Goal: Task Accomplishment & Management: Manage account settings

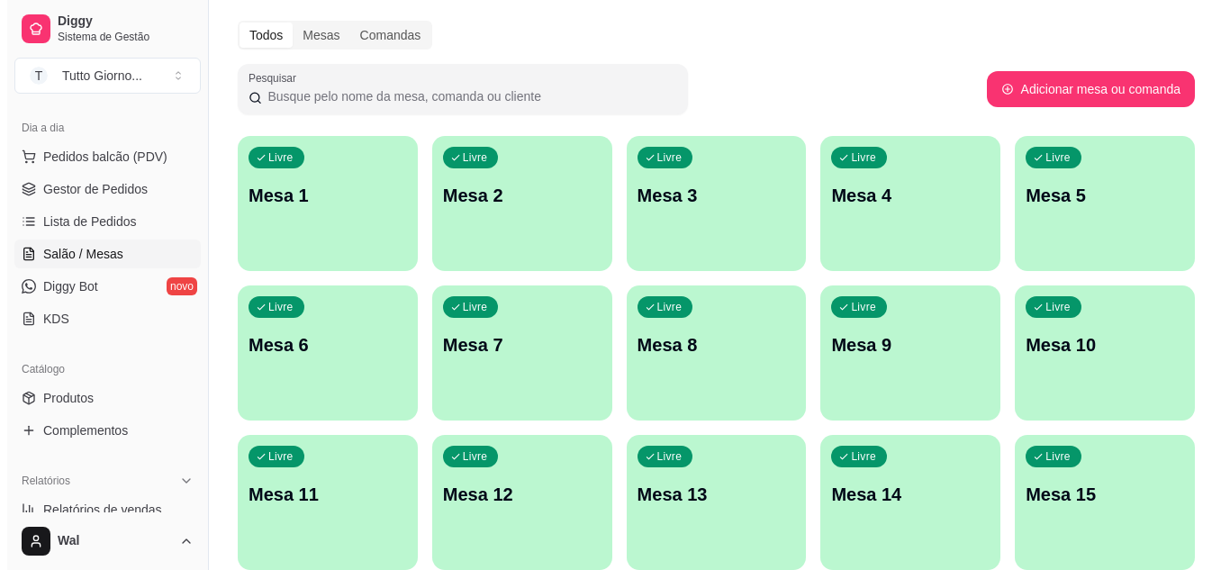
scroll to position [90, 0]
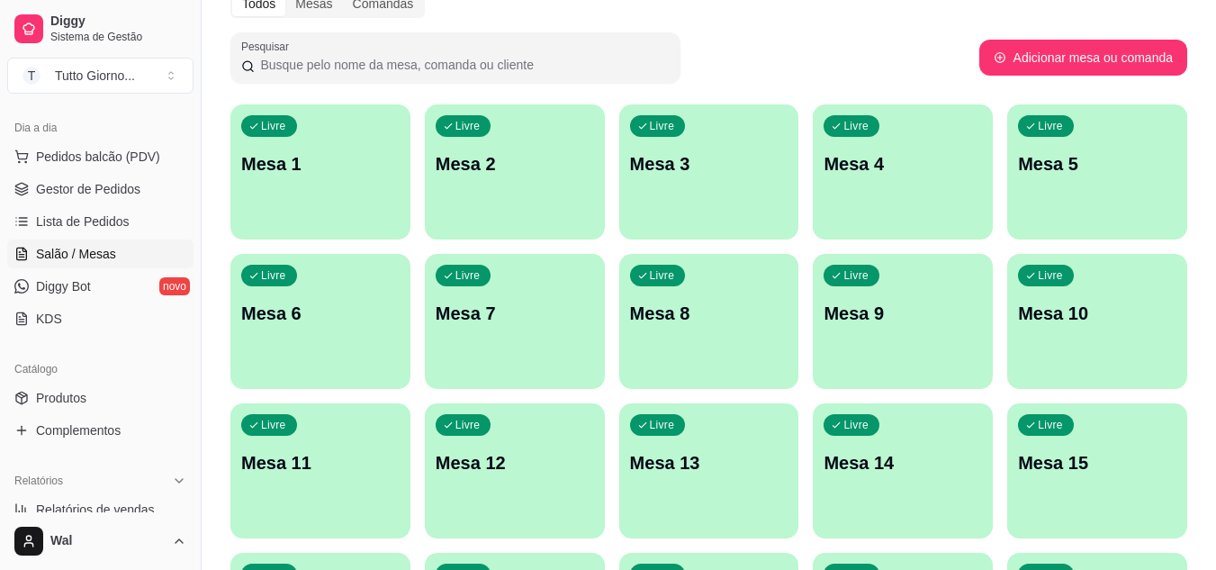
click at [931, 338] on div "Livre Mesa 9" at bounding box center [903, 310] width 180 height 113
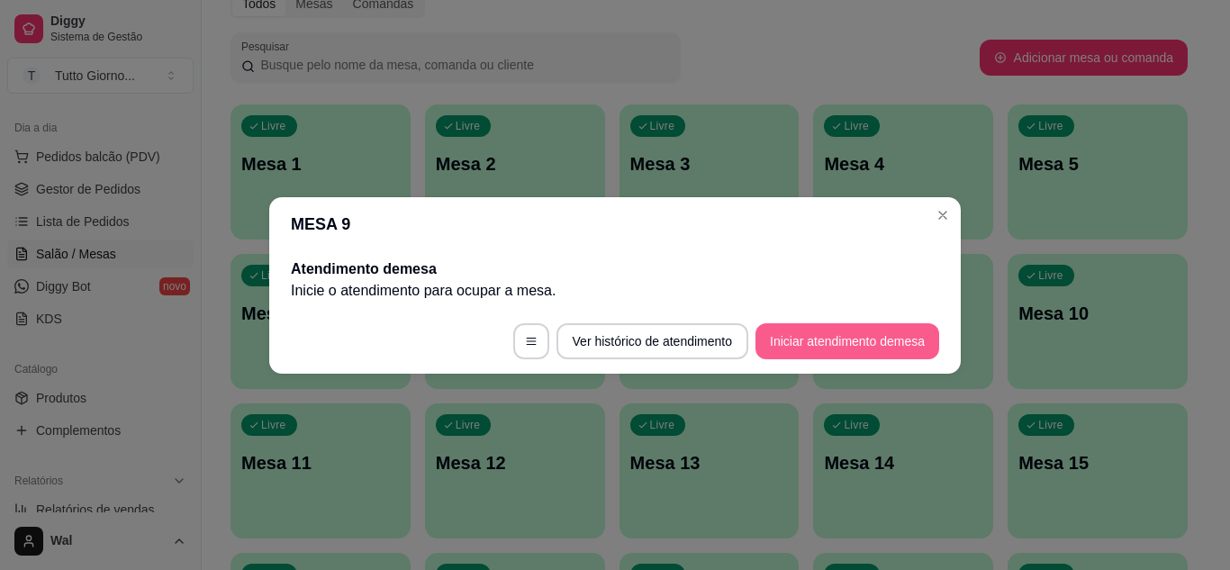
click at [809, 334] on button "Iniciar atendimento de mesa" at bounding box center [847, 341] width 184 height 36
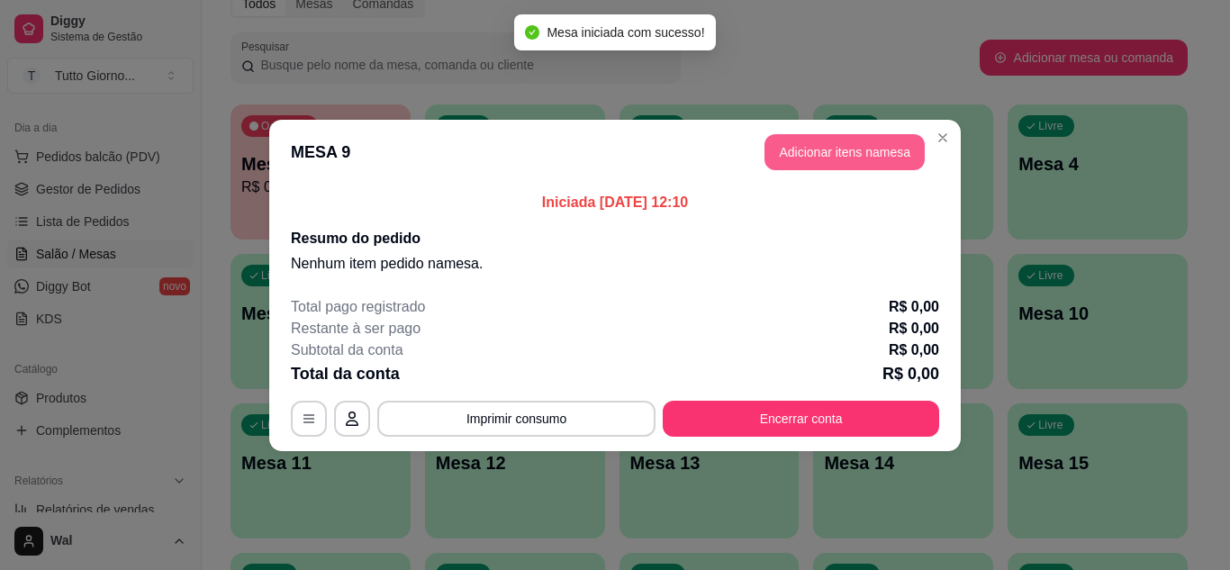
click at [847, 143] on button "Adicionar itens na mesa" at bounding box center [844, 152] width 160 height 36
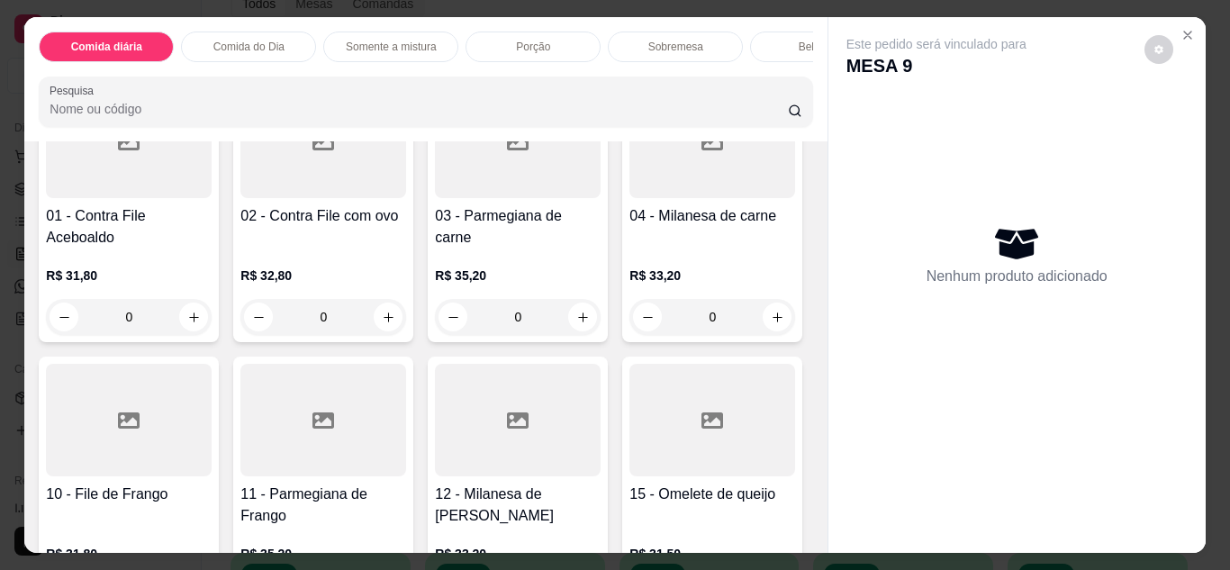
scroll to position [270, 0]
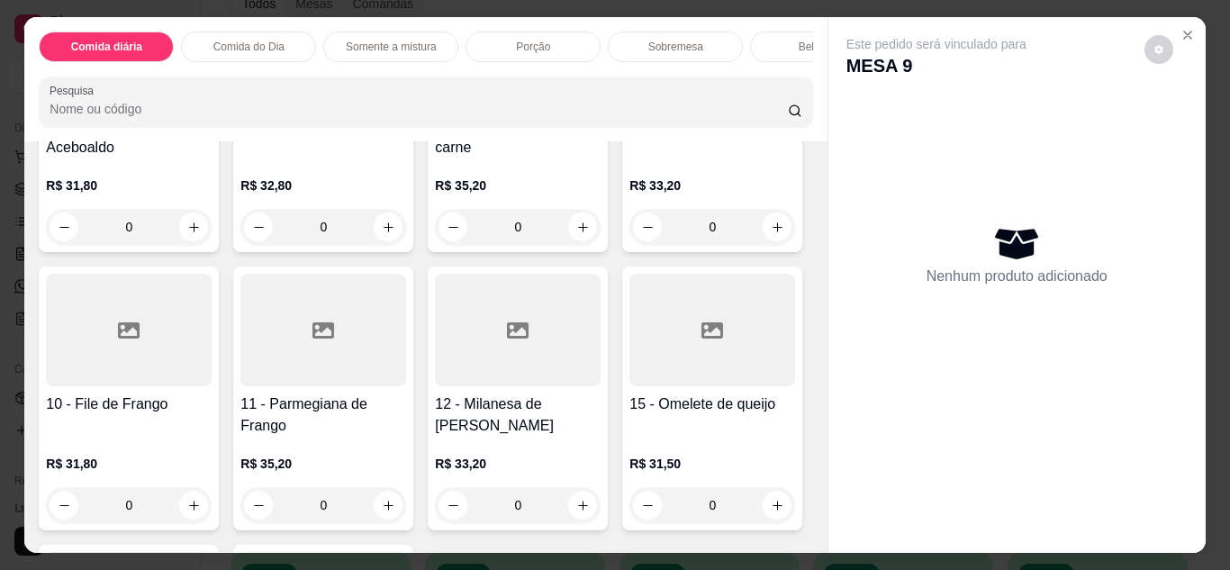
click at [212, 513] on div "0" at bounding box center [129, 505] width 166 height 36
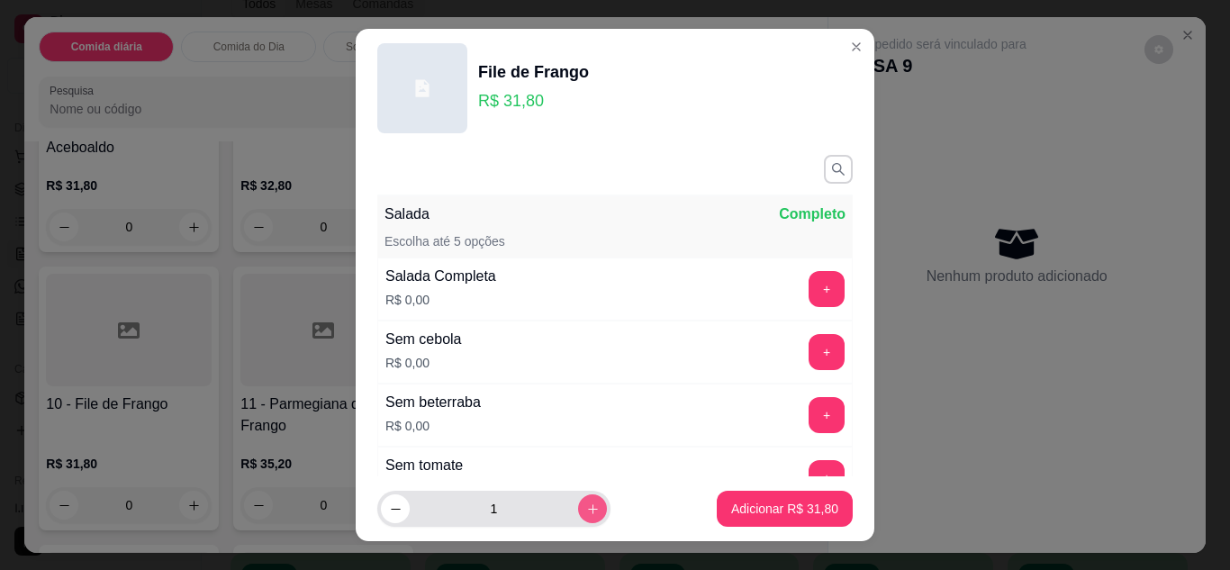
click at [586, 507] on icon "increase-product-quantity" at bounding box center [593, 509] width 14 height 14
type input "3"
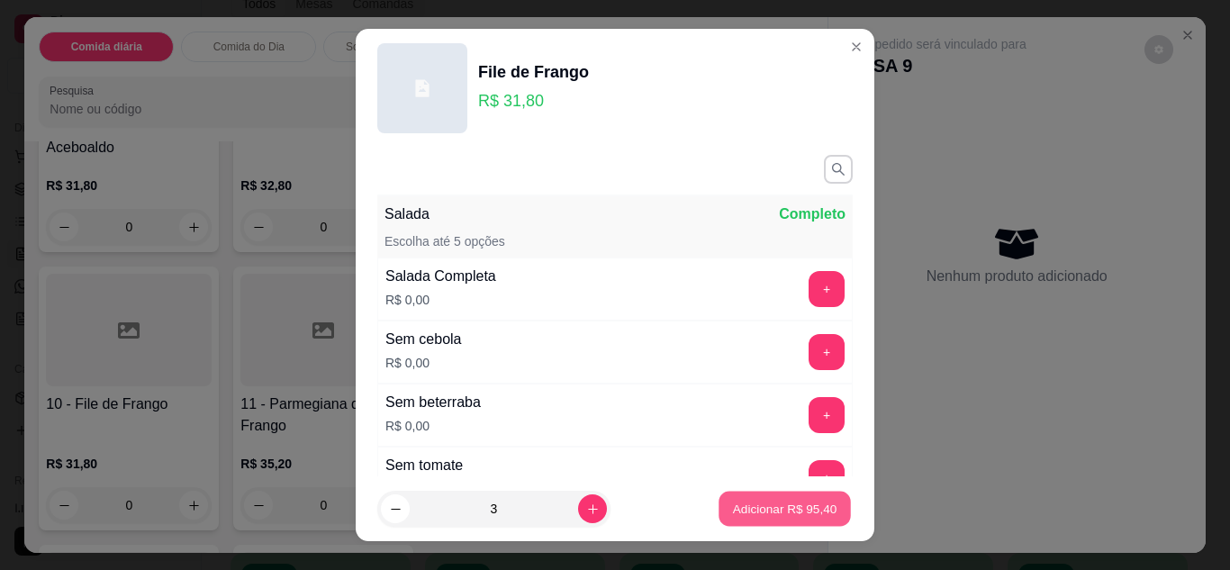
click at [760, 518] on button "Adicionar R$ 95,40" at bounding box center [784, 509] width 132 height 35
type input "3"
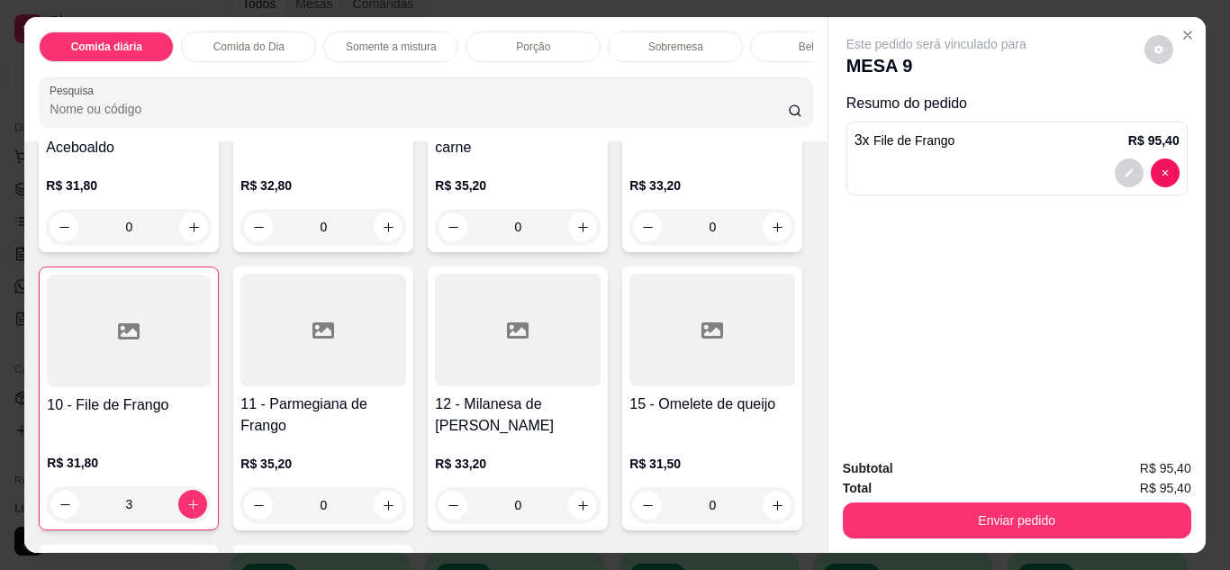
click at [91, 202] on div "R$ 31,80 0" at bounding box center [129, 210] width 166 height 68
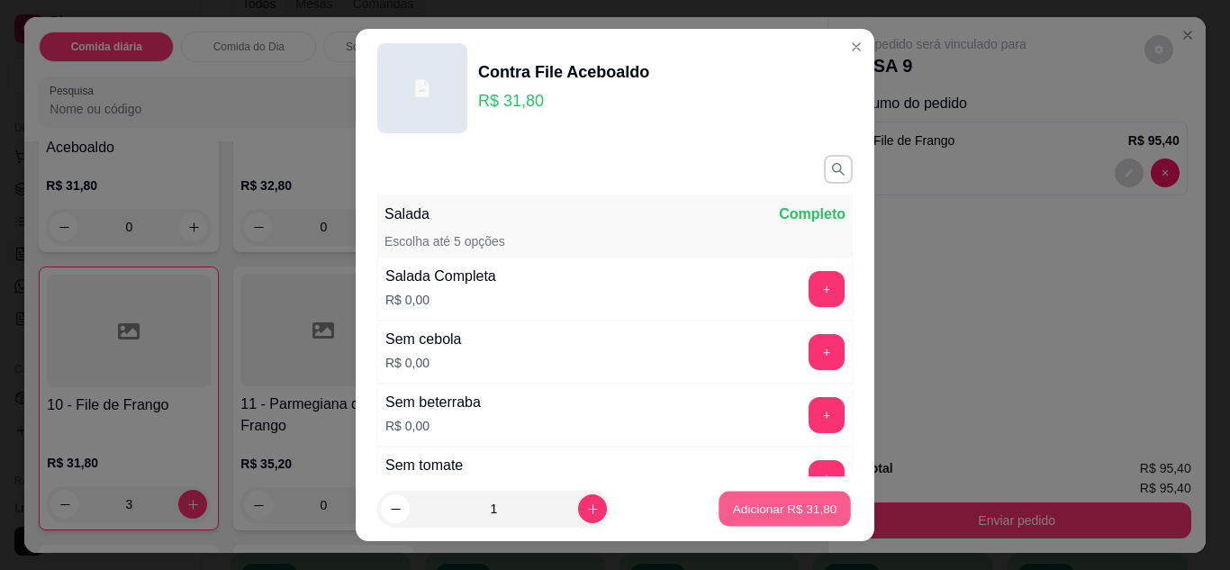
click at [779, 505] on p "Adicionar R$ 31,80" at bounding box center [785, 509] width 104 height 17
type input "1"
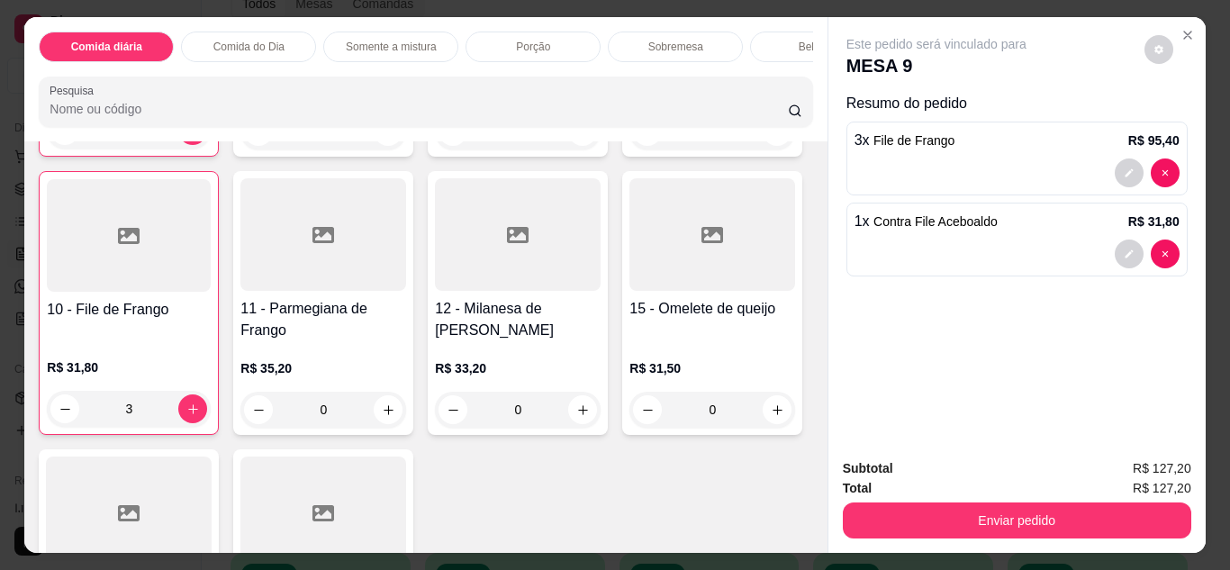
scroll to position [361, 0]
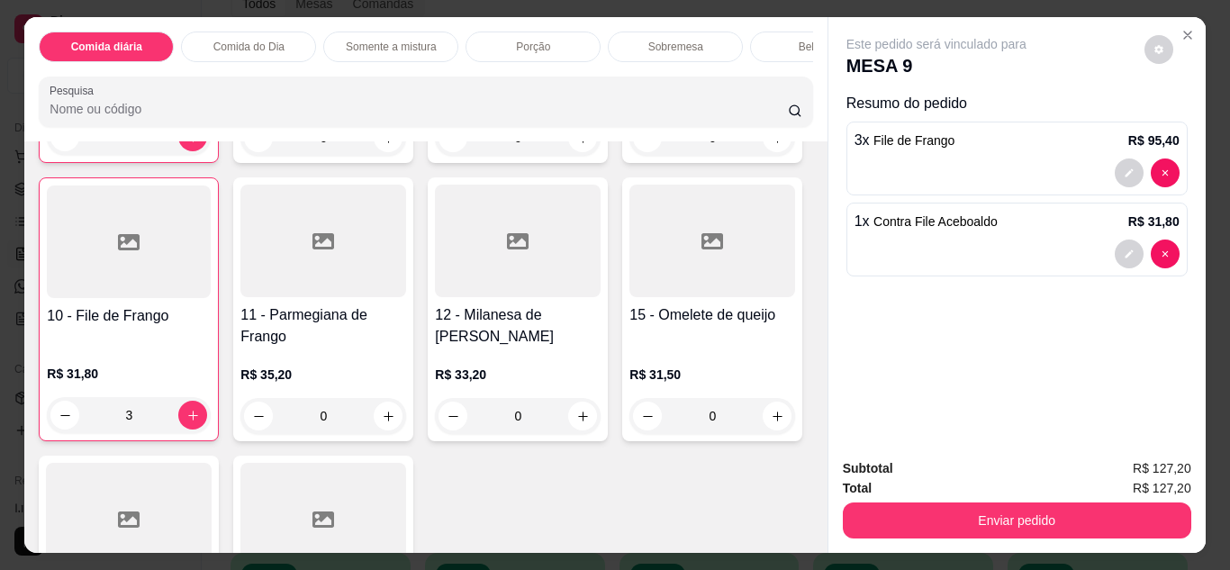
click at [799, 42] on p "Bebidas" at bounding box center [818, 47] width 39 height 14
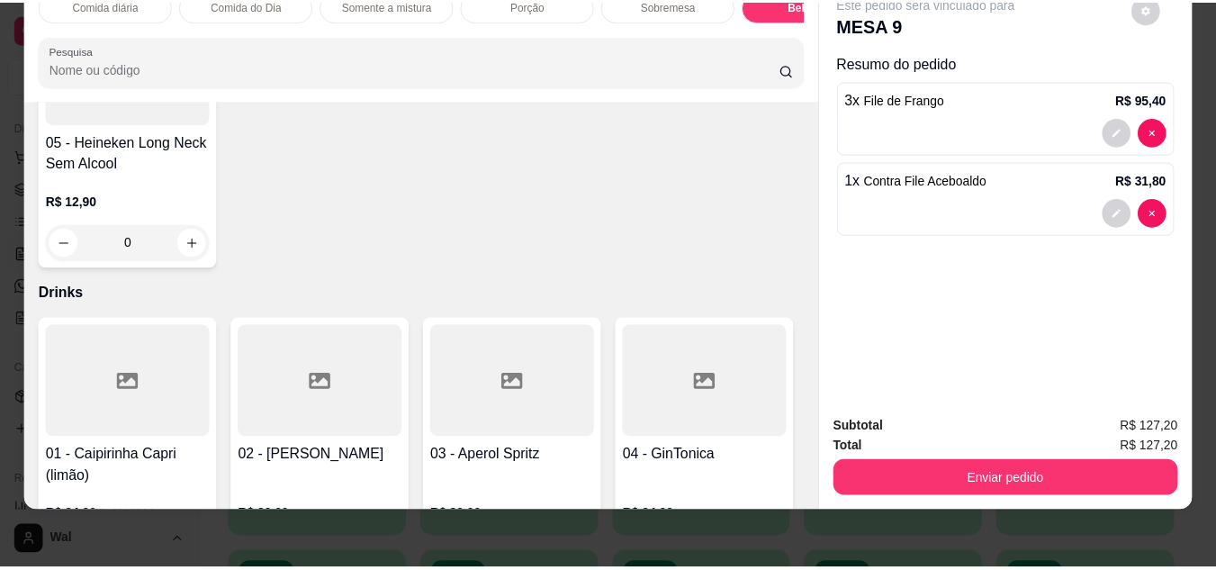
scroll to position [4608, 0]
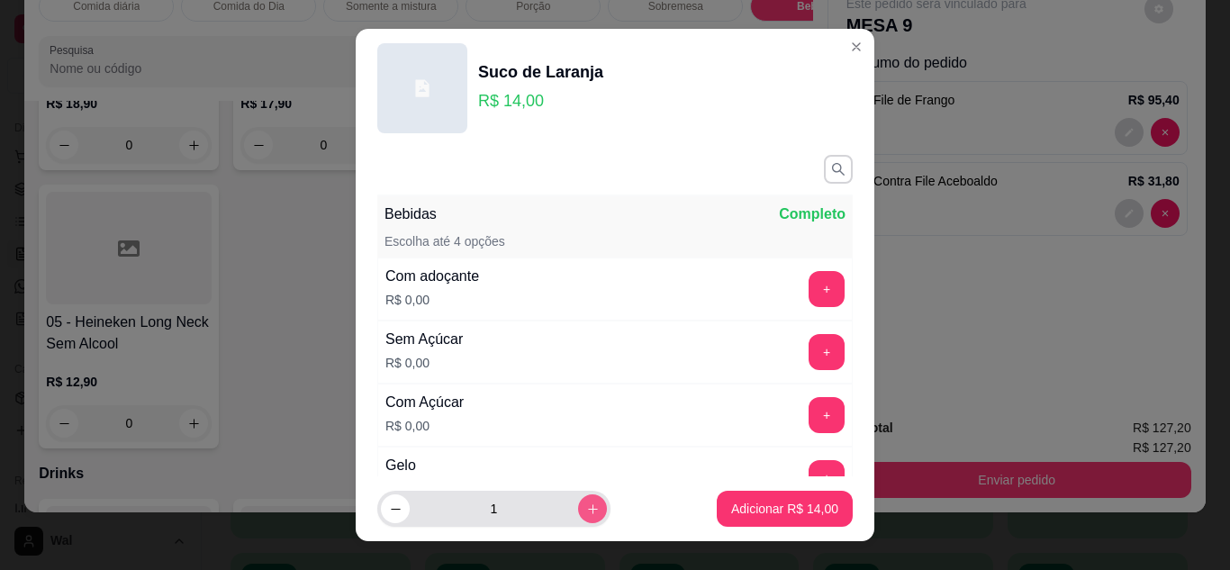
click at [578, 515] on button "increase-product-quantity" at bounding box center [592, 508] width 29 height 29
type input "2"
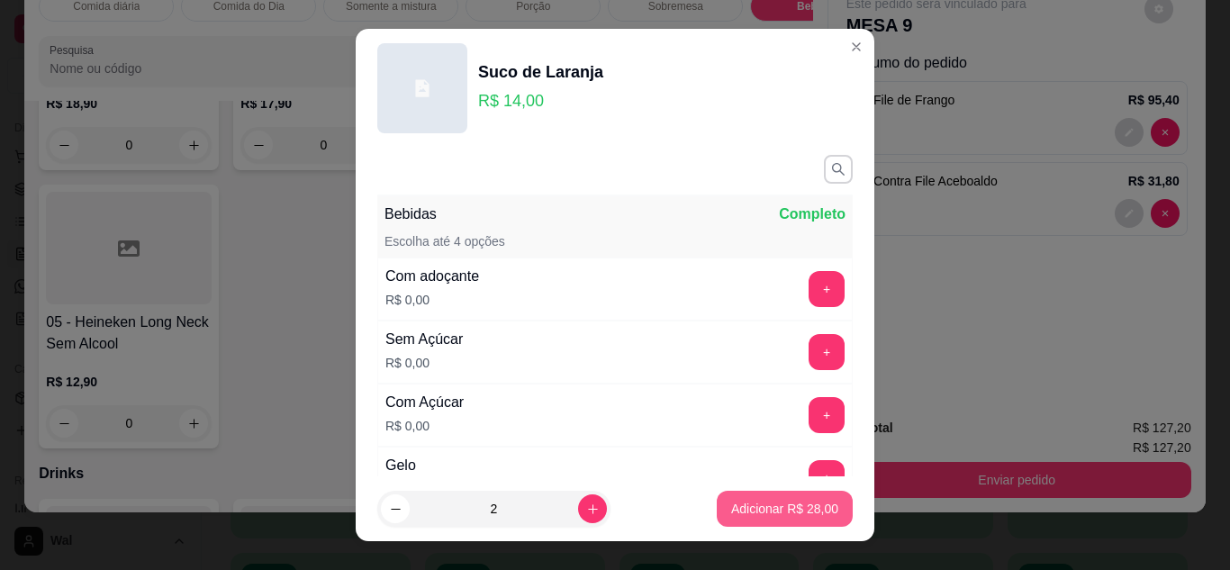
click at [792, 509] on p "Adicionar R$ 28,00" at bounding box center [784, 509] width 107 height 18
type input "2"
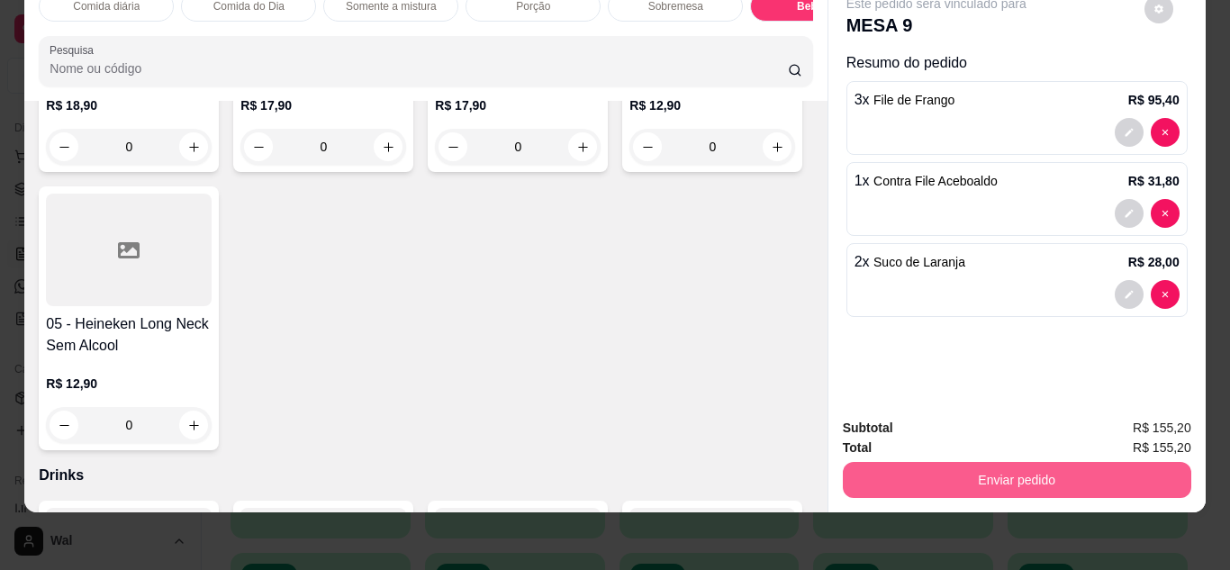
click at [1038, 465] on button "Enviar pedido" at bounding box center [1017, 480] width 348 height 36
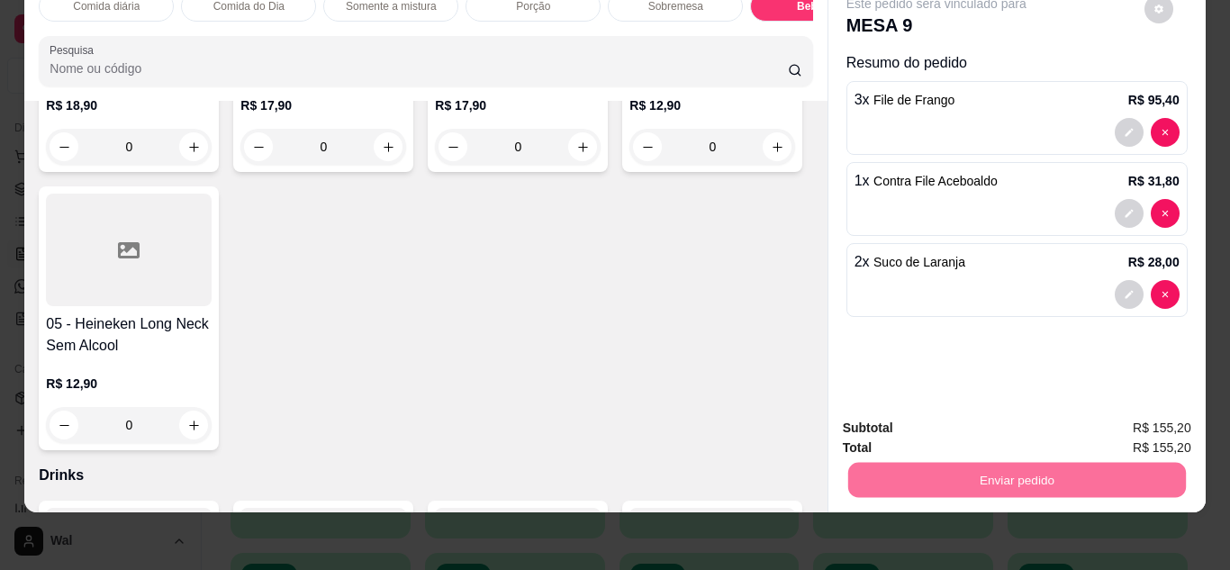
click at [1134, 417] on button "Enviar pedido" at bounding box center [1144, 420] width 99 height 33
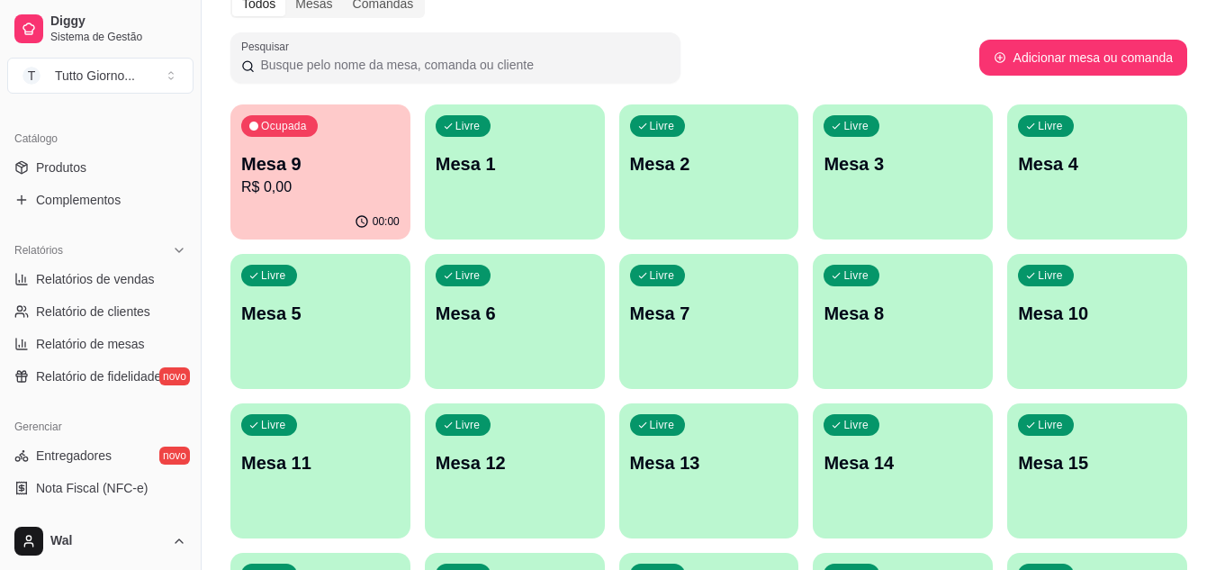
scroll to position [366, 0]
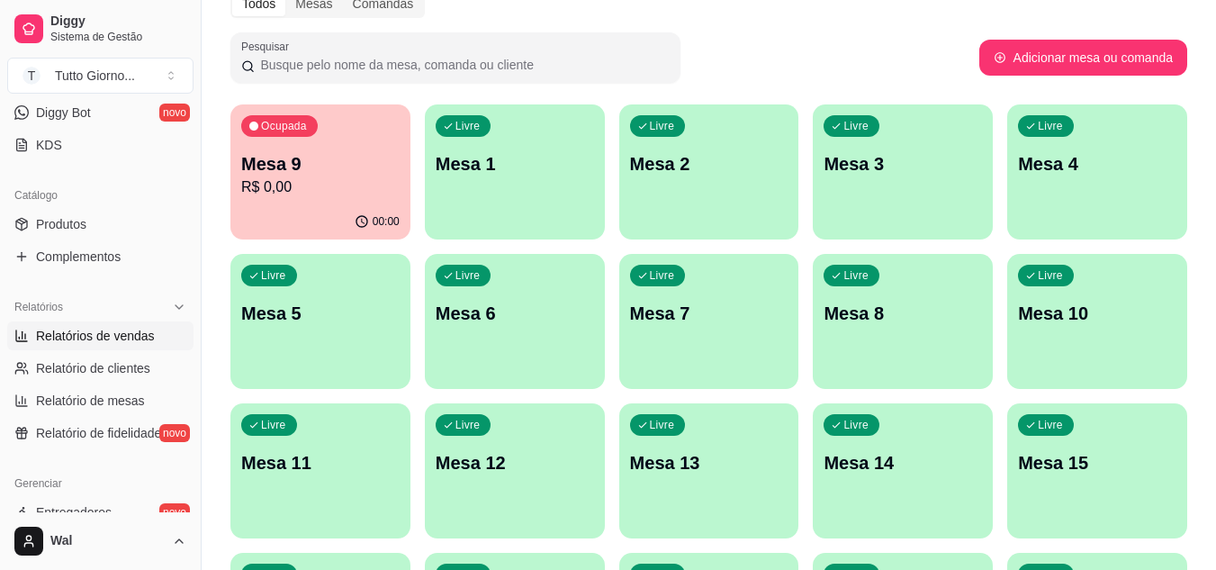
click at [83, 347] on link "Relatórios de vendas" at bounding box center [100, 335] width 186 height 29
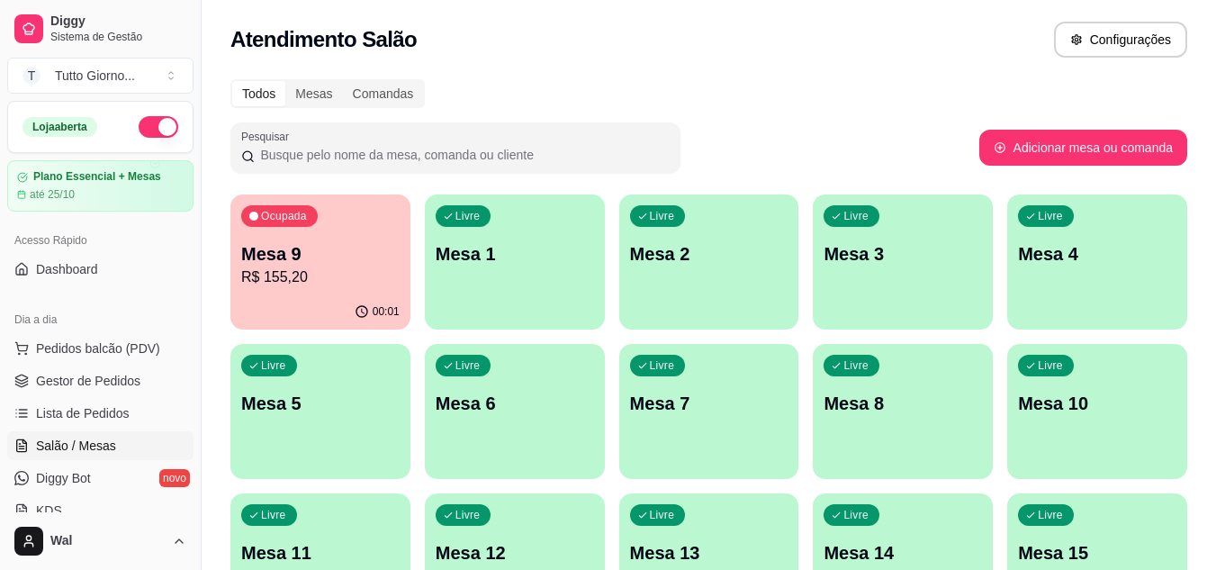
click at [741, 89] on div "Todos Mesas Comandas" at bounding box center [708, 93] width 957 height 29
click at [304, 266] on div "Mesa 9 R$ 155,20" at bounding box center [321, 264] width 154 height 45
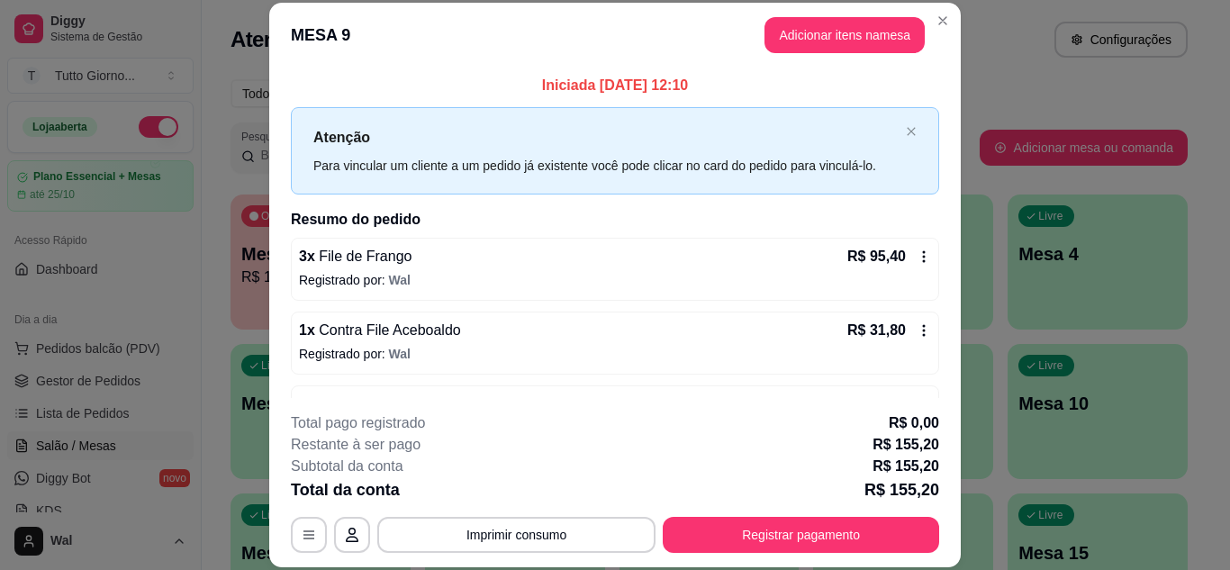
scroll to position [58, 0]
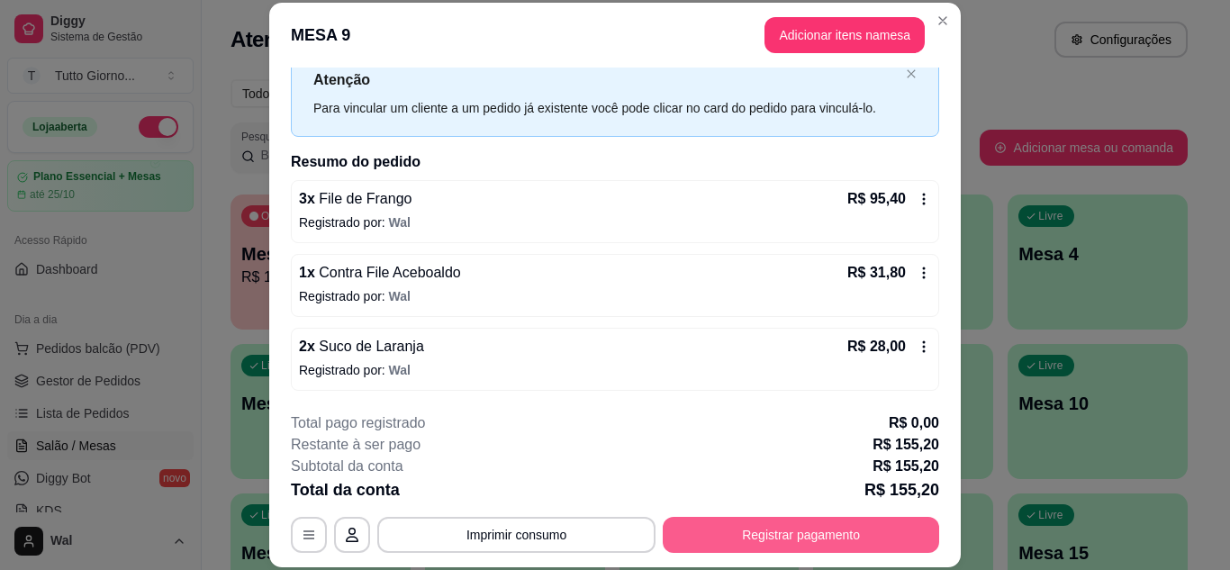
click at [815, 532] on button "Registrar pagamento" at bounding box center [801, 535] width 276 height 36
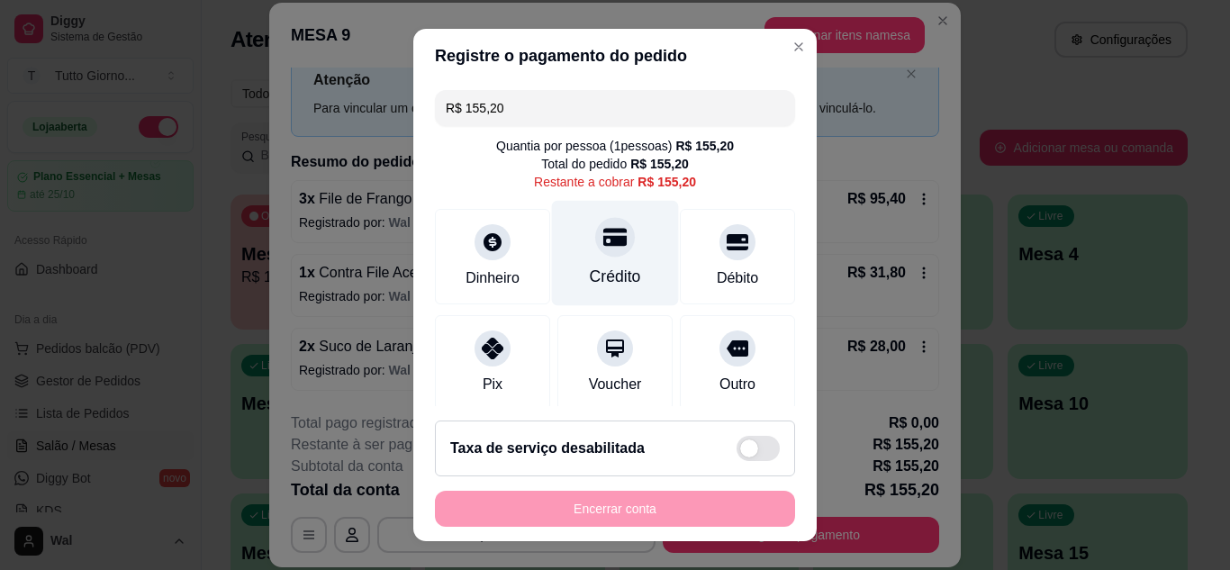
click at [605, 255] on div "Crédito" at bounding box center [615, 252] width 127 height 105
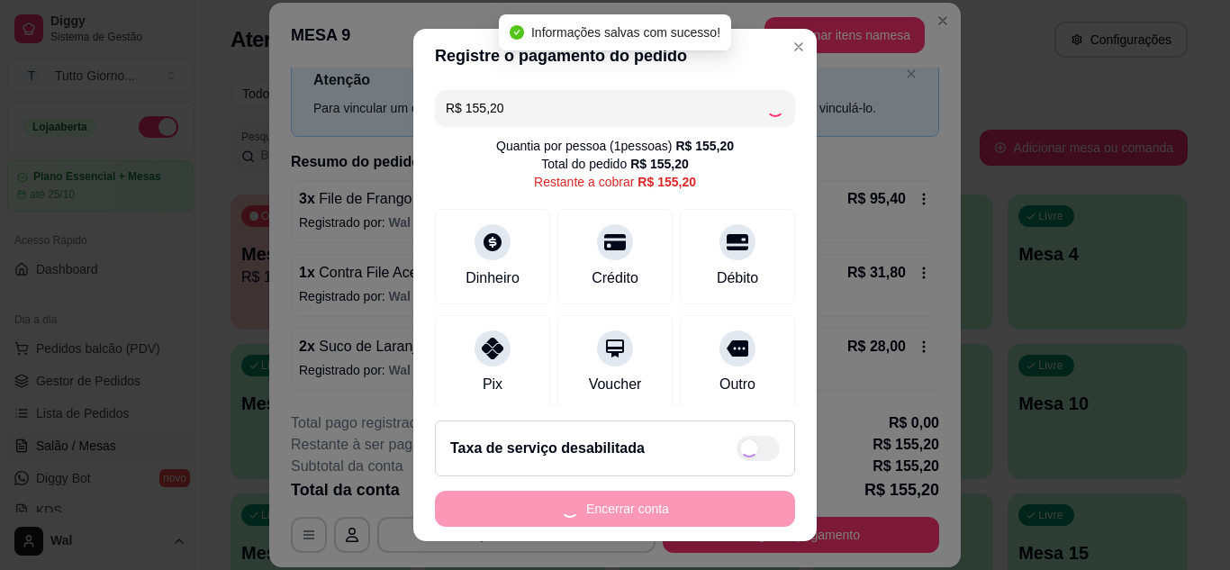
type input "R$ 0,00"
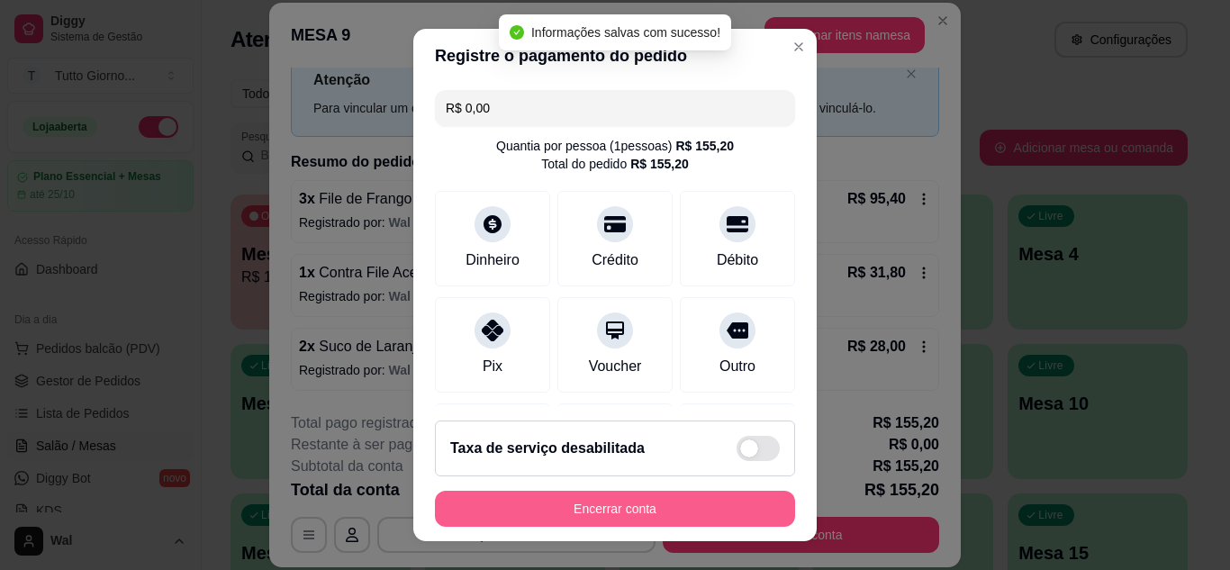
click at [599, 517] on button "Encerrar conta" at bounding box center [615, 509] width 360 height 36
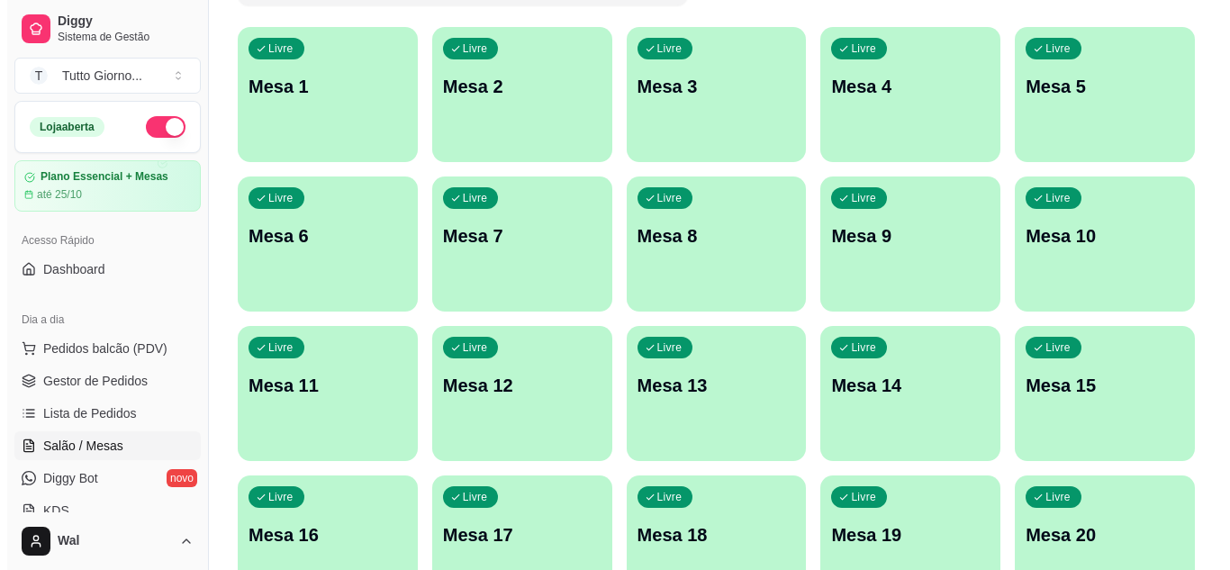
scroll to position [180, 0]
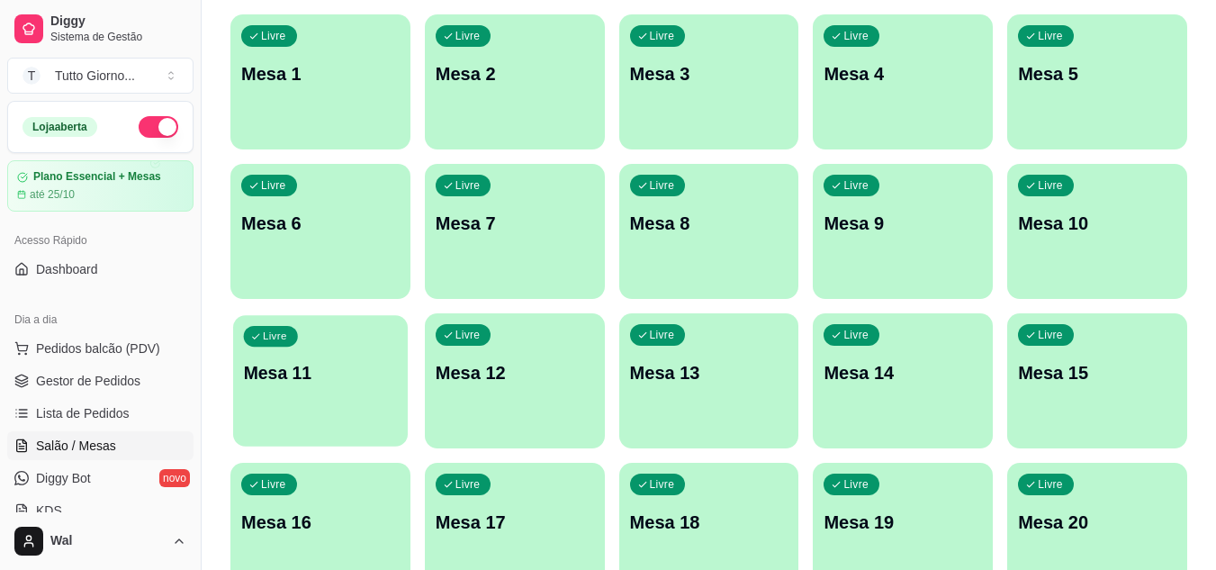
click at [357, 394] on div "Livre Mesa 11" at bounding box center [320, 370] width 175 height 110
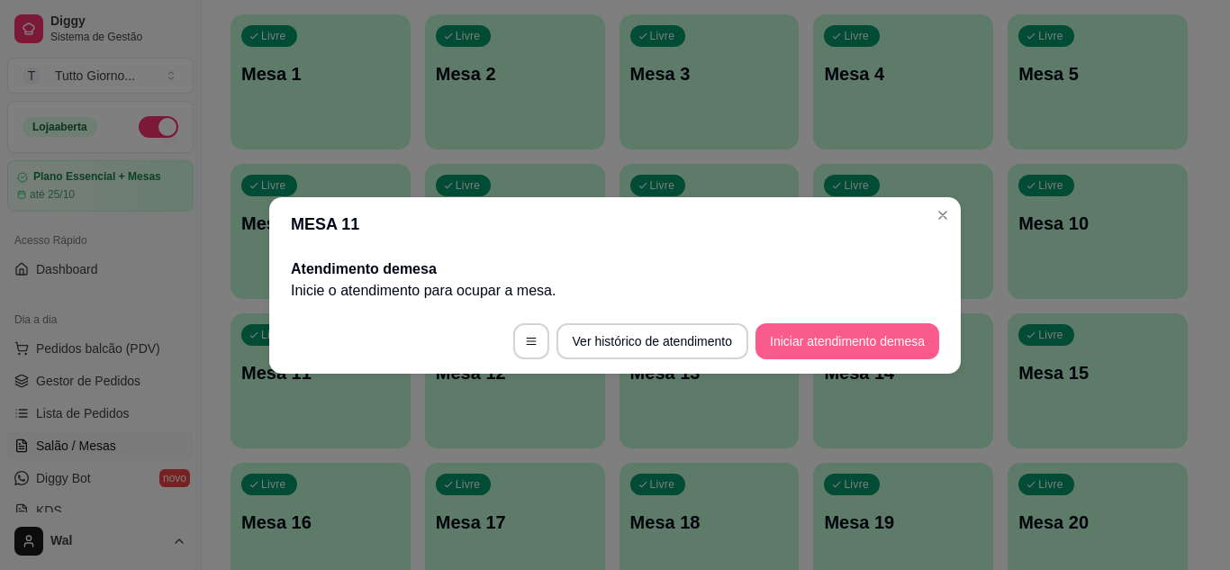
click at [819, 342] on button "Iniciar atendimento de mesa" at bounding box center [847, 341] width 184 height 36
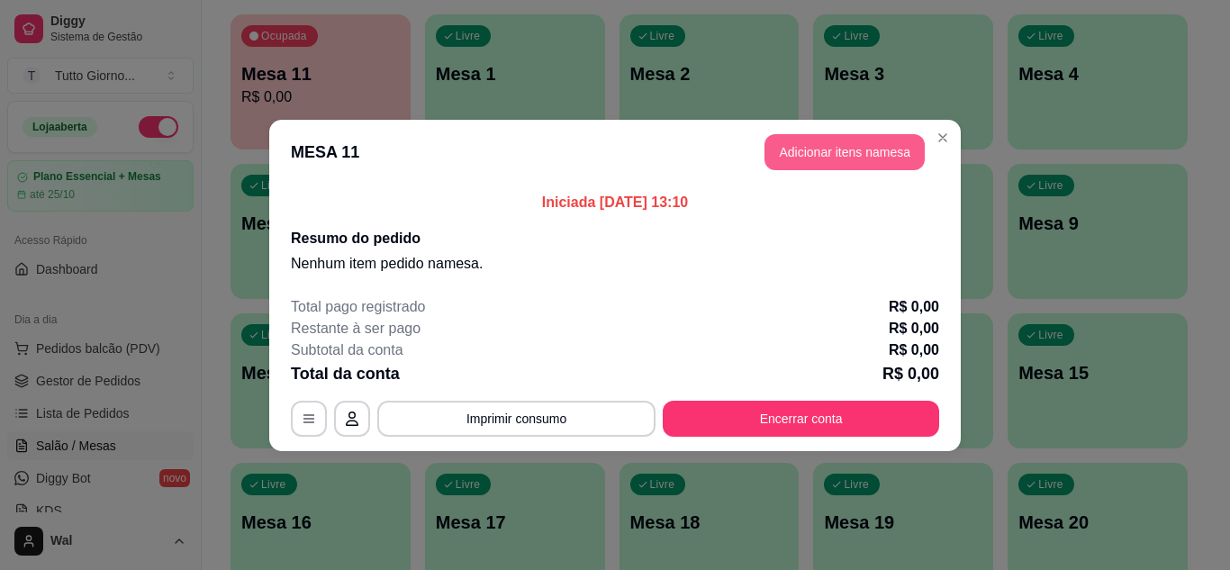
click at [865, 162] on button "Adicionar itens na mesa" at bounding box center [844, 152] width 160 height 36
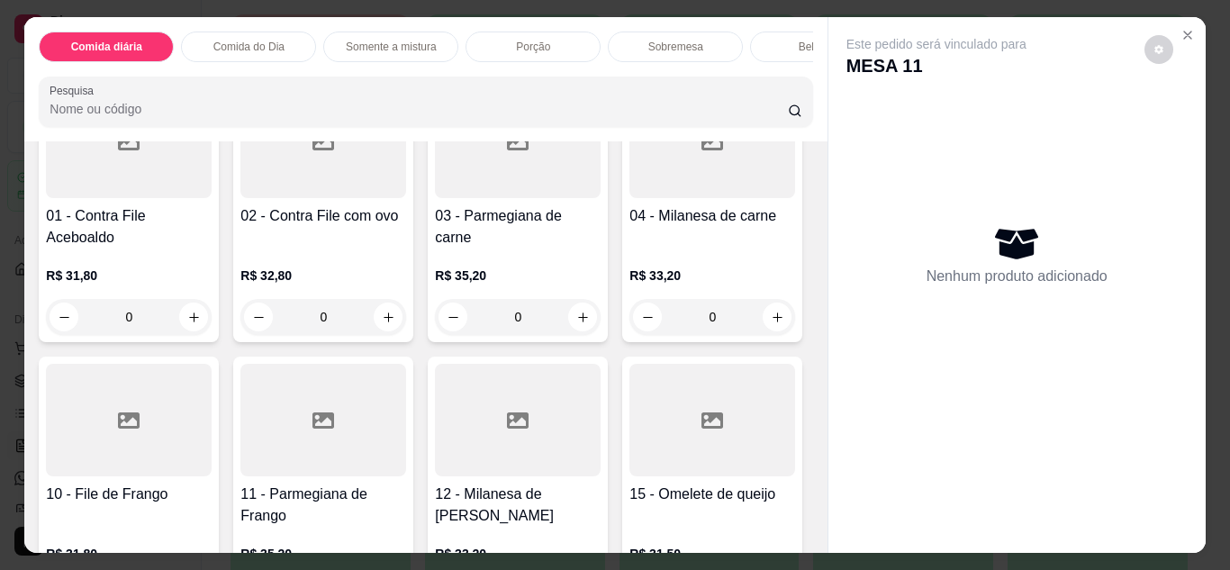
click at [406, 443] on div at bounding box center [323, 420] width 166 height 113
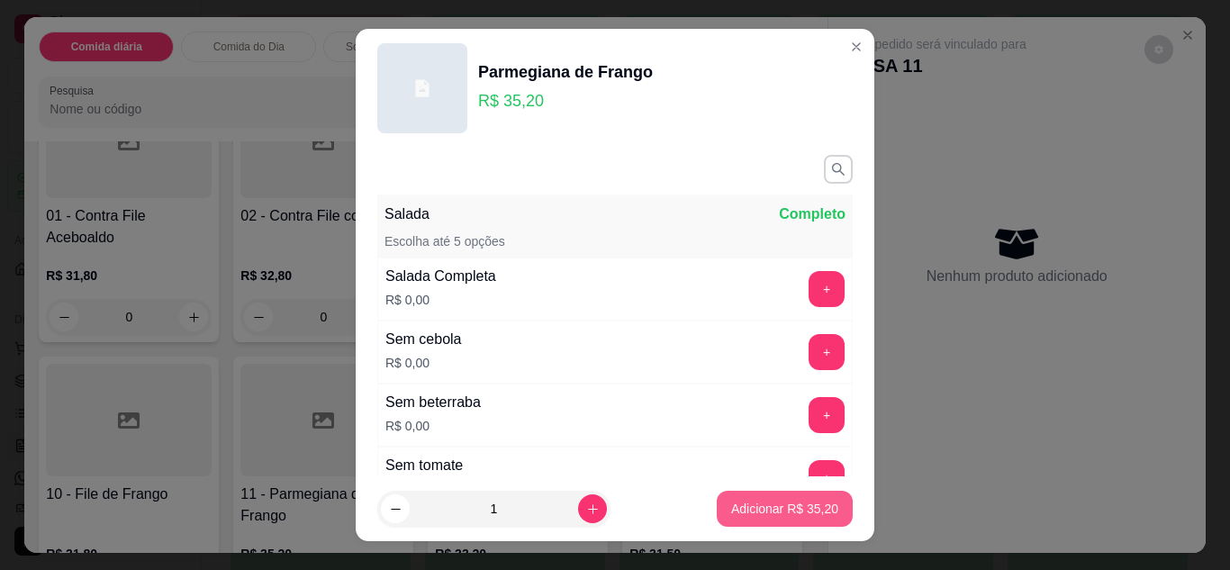
click at [739, 514] on p "Adicionar R$ 35,20" at bounding box center [784, 509] width 107 height 18
type input "1"
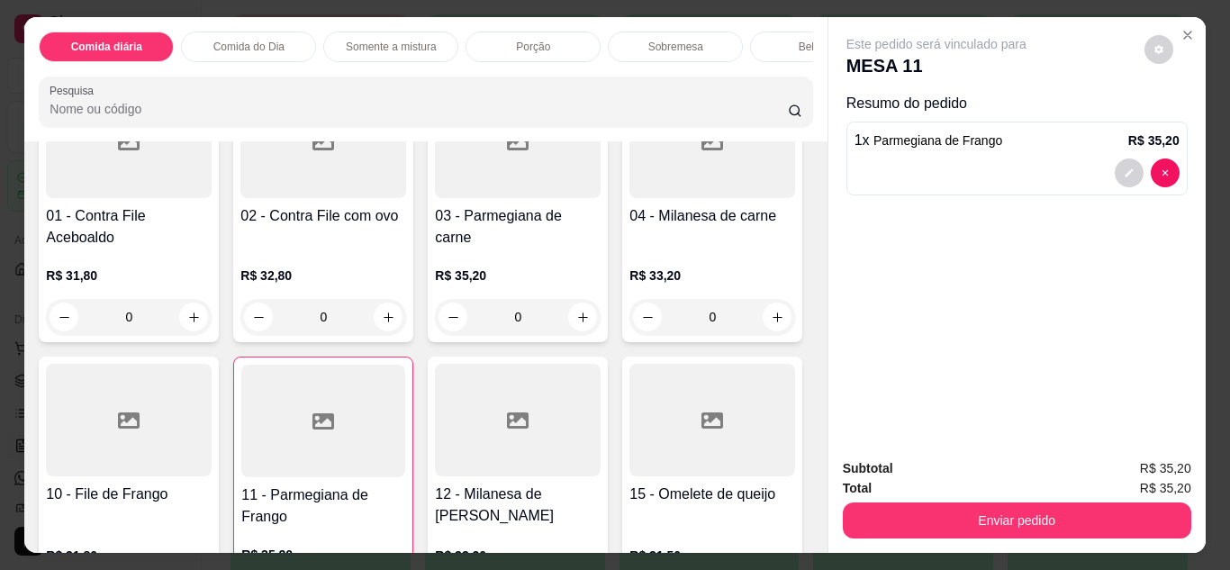
click at [560, 221] on h4 "03 - Parmegiana de carne" at bounding box center [518, 226] width 166 height 43
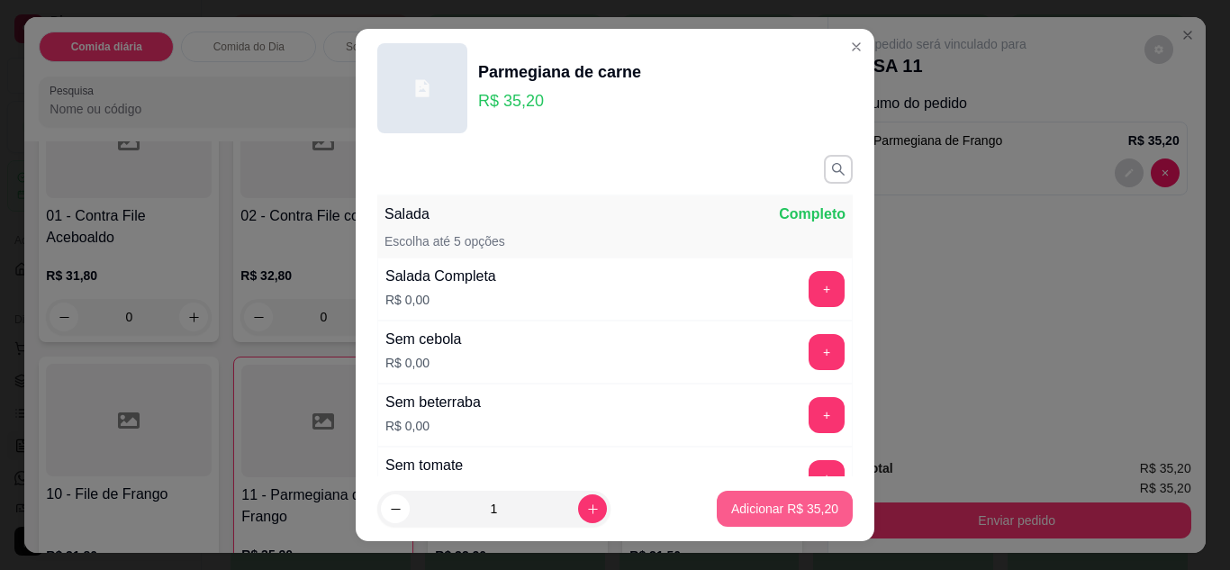
click at [795, 508] on p "Adicionar R$ 35,20" at bounding box center [784, 509] width 107 height 18
type input "1"
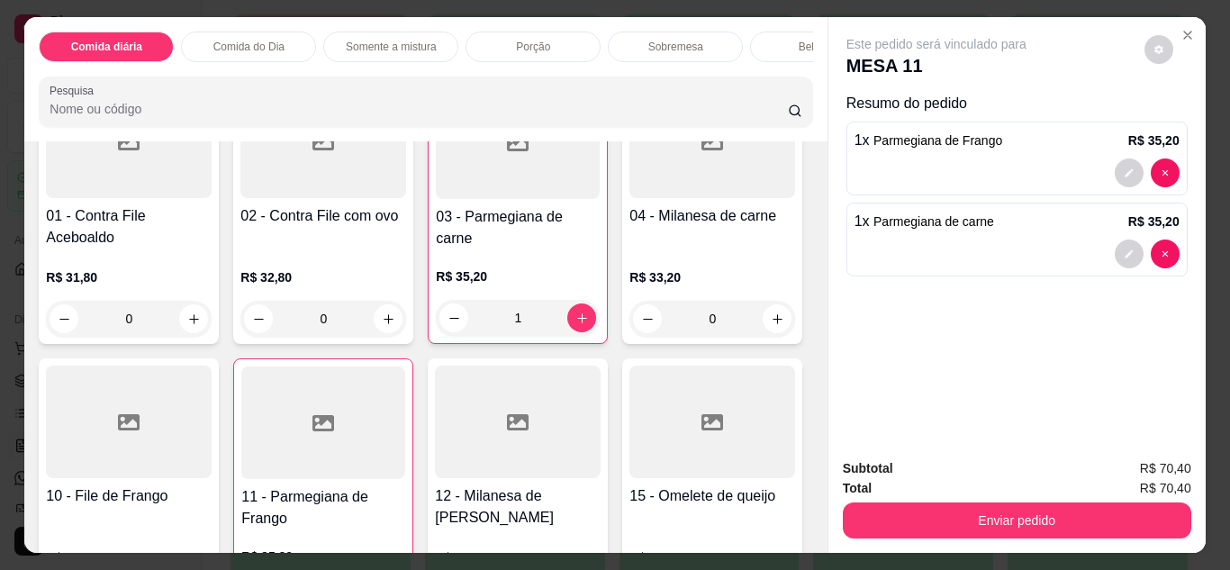
click at [801, 40] on p "Bebidas" at bounding box center [818, 47] width 39 height 14
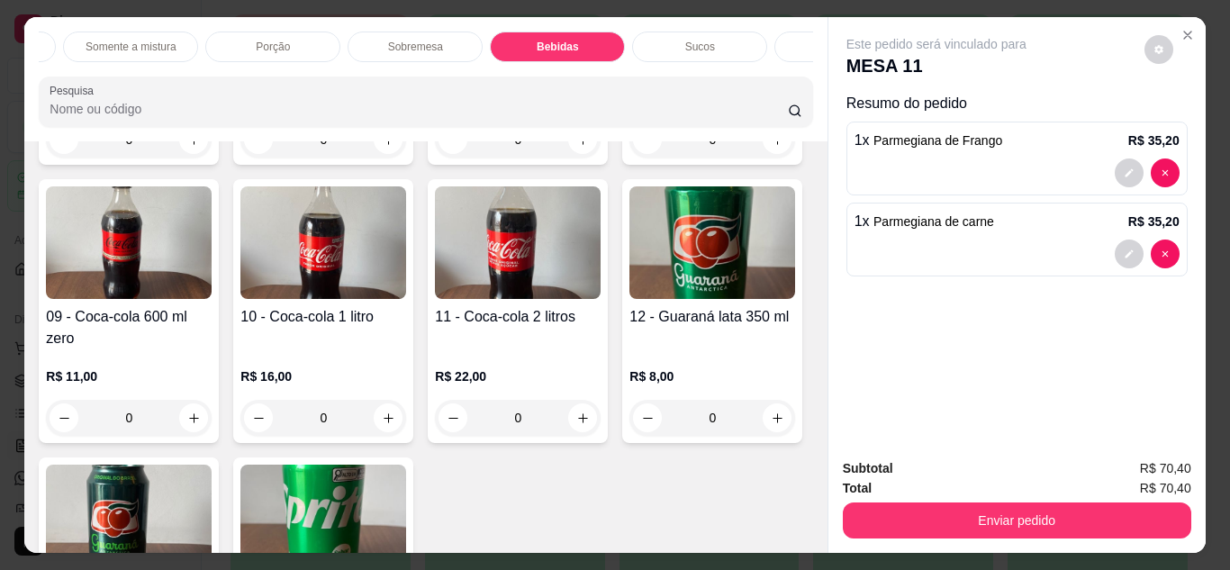
scroll to position [0, 288]
click at [650, 37] on div "Sucos" at bounding box center [671, 47] width 135 height 31
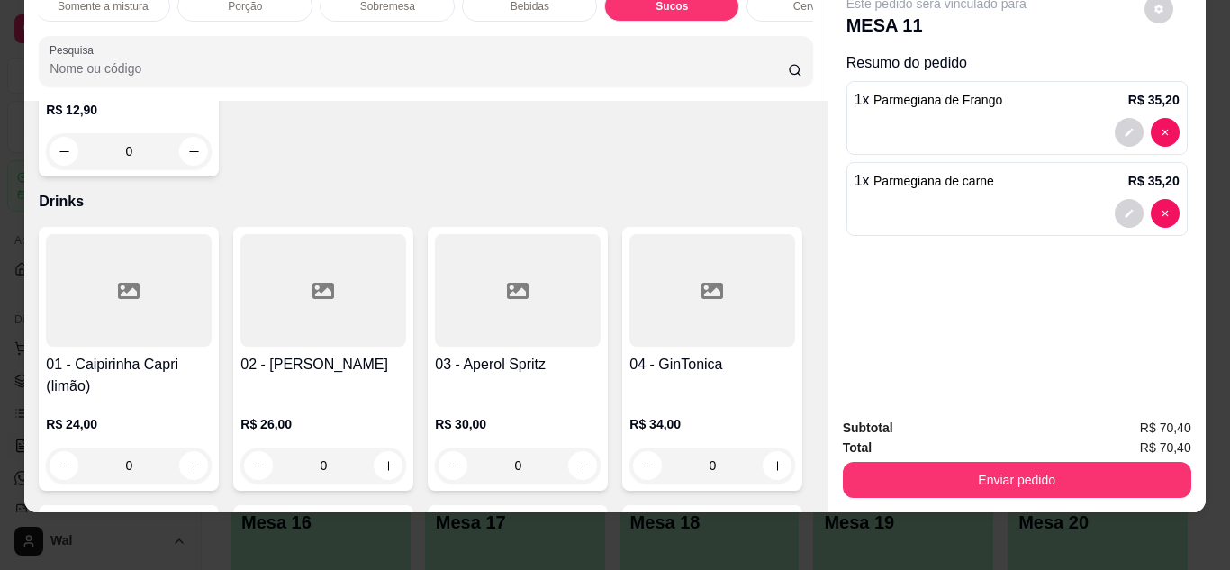
scroll to position [4912, 0]
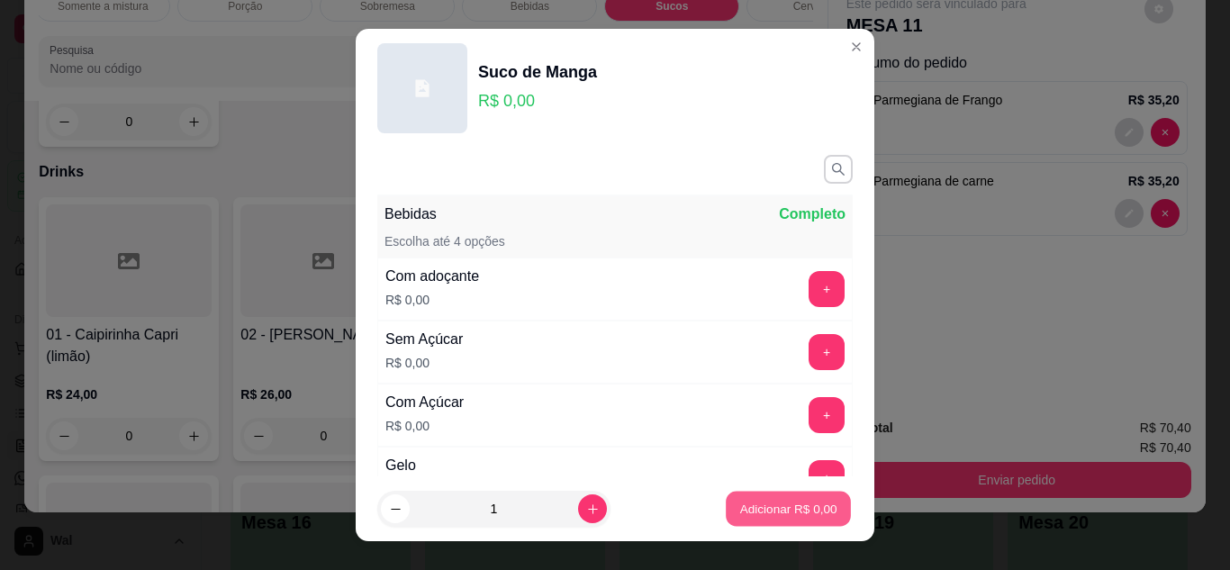
click at [753, 492] on button "Adicionar R$ 0,00" at bounding box center [788, 509] width 125 height 35
type input "1"
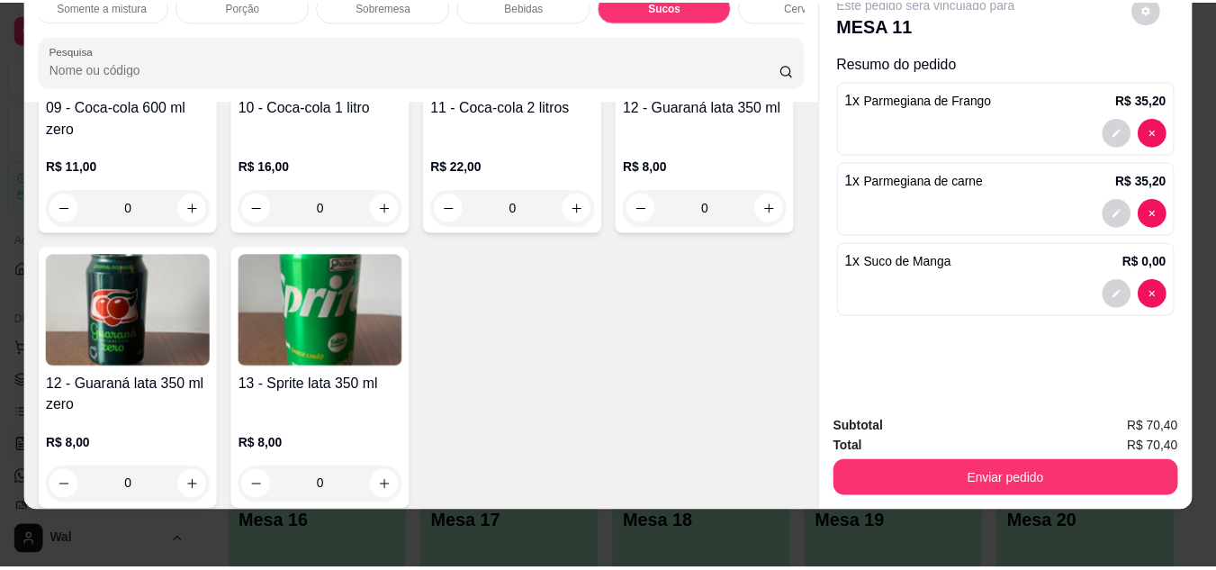
scroll to position [3381, 0]
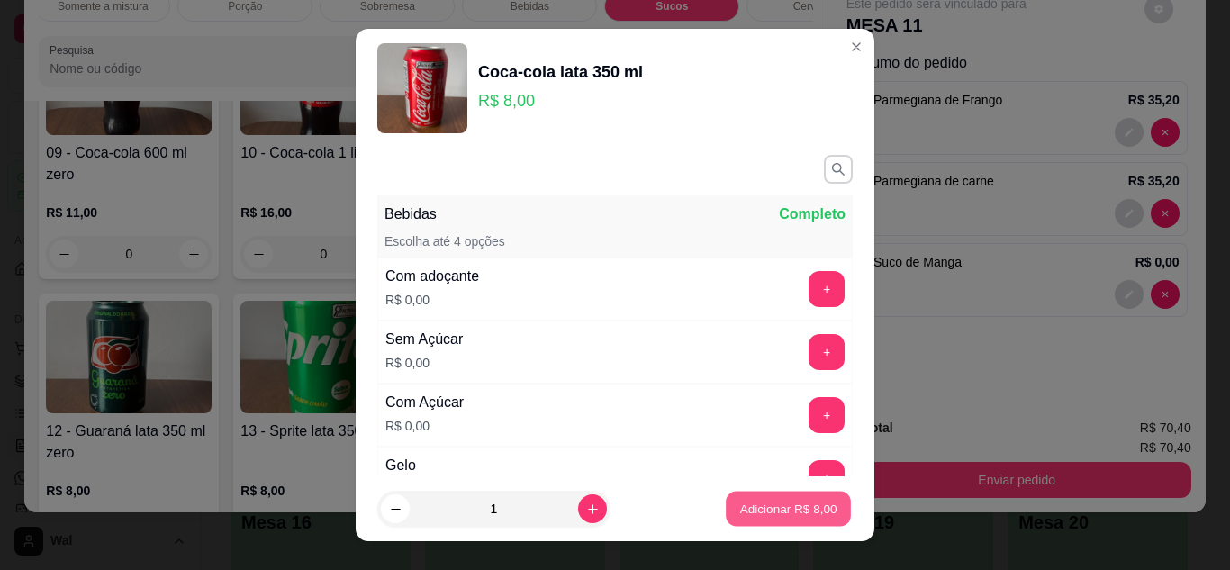
click at [739, 511] on p "Adicionar R$ 8,00" at bounding box center [787, 509] width 97 height 17
type input "1"
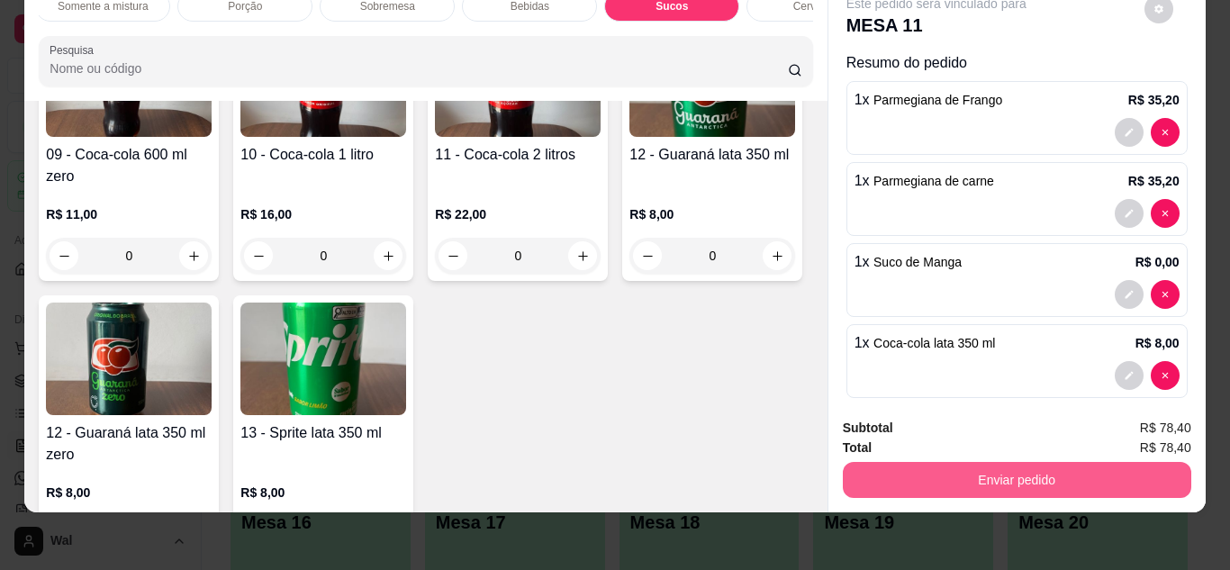
click at [1003, 462] on button "Enviar pedido" at bounding box center [1017, 480] width 348 height 36
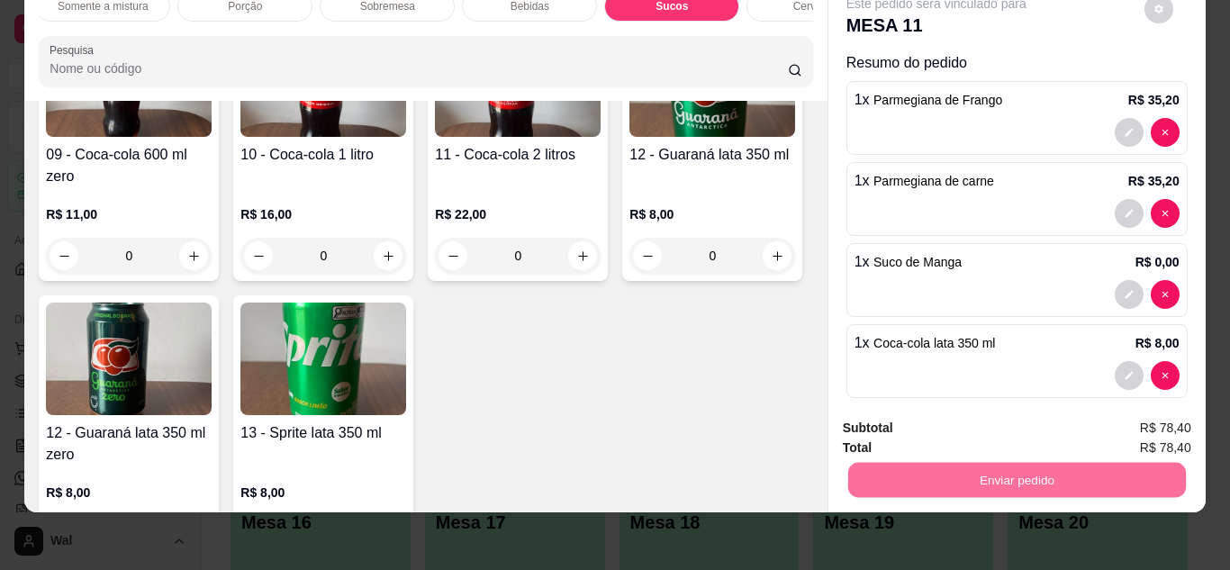
click at [1135, 429] on button "Enviar pedido" at bounding box center [1144, 421] width 102 height 34
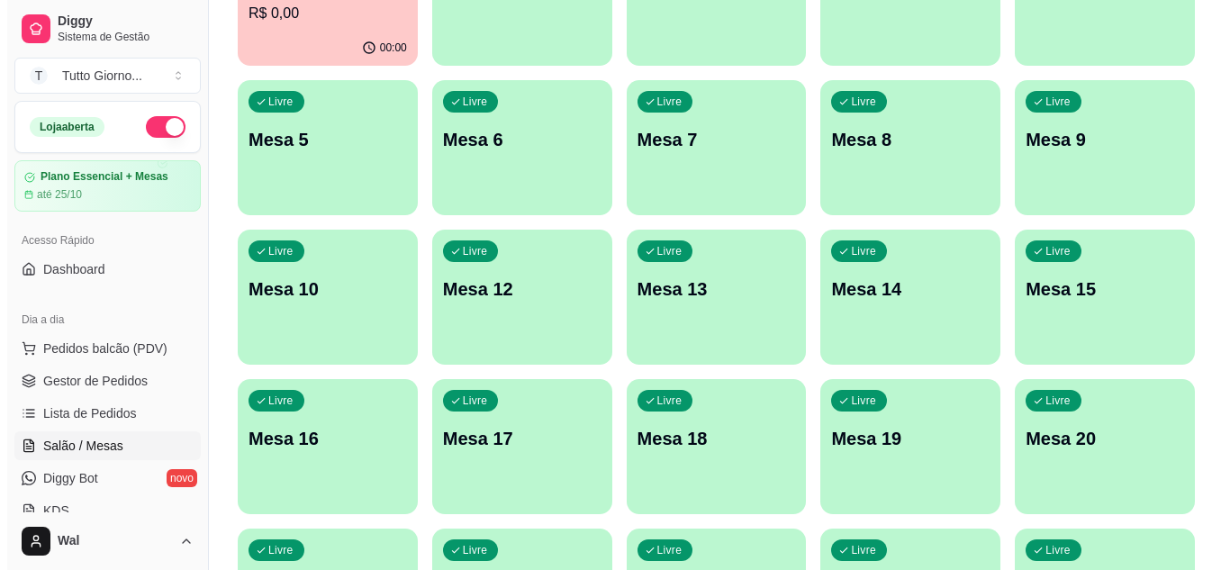
scroll to position [360, 0]
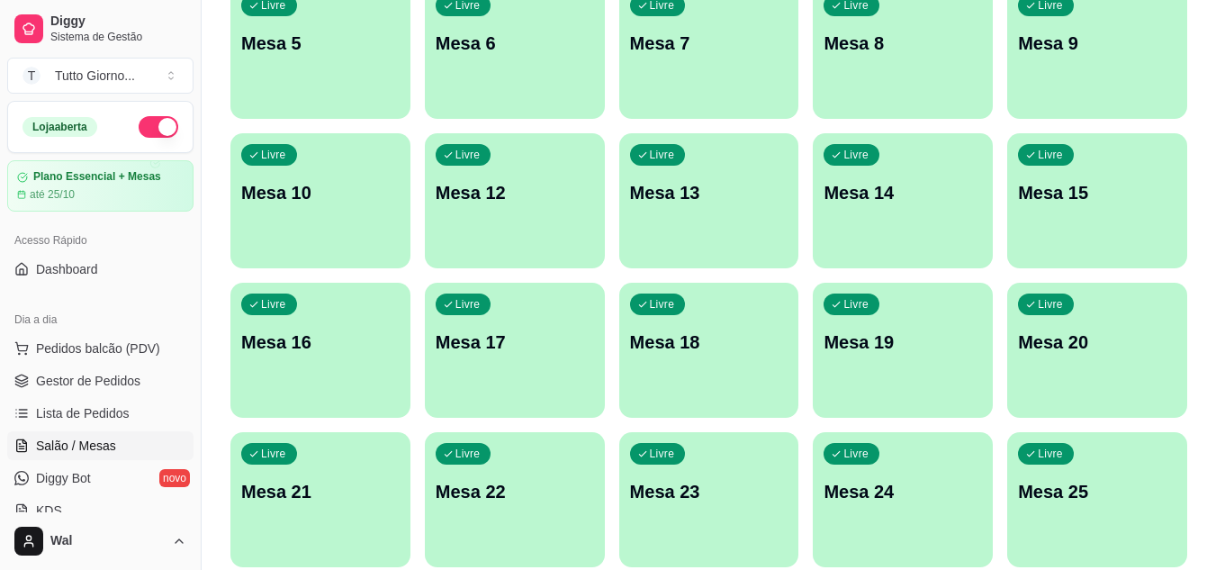
click at [1117, 357] on div "Livre Mesa 20" at bounding box center [1097, 339] width 180 height 113
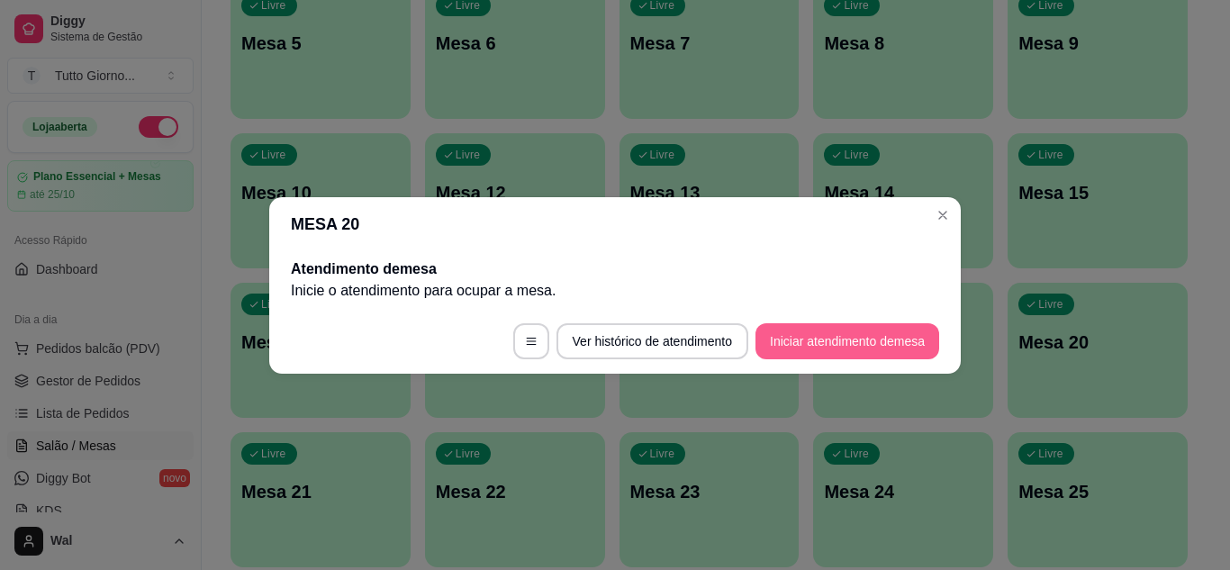
click at [845, 355] on button "Iniciar atendimento de mesa" at bounding box center [847, 341] width 184 height 36
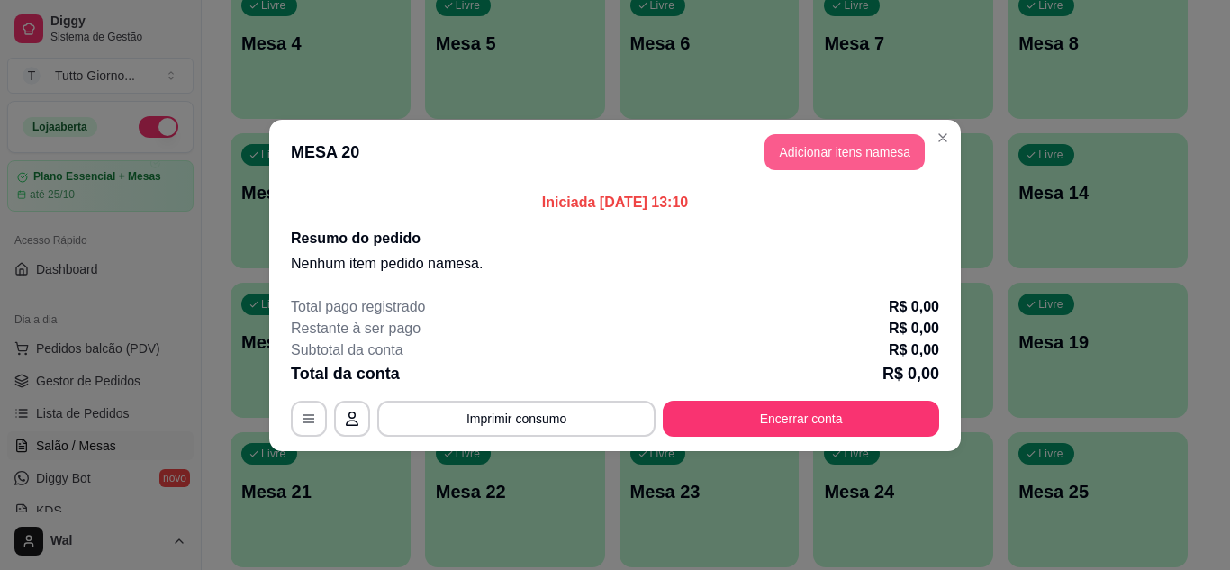
click at [851, 140] on button "Adicionar itens na mesa" at bounding box center [844, 152] width 160 height 36
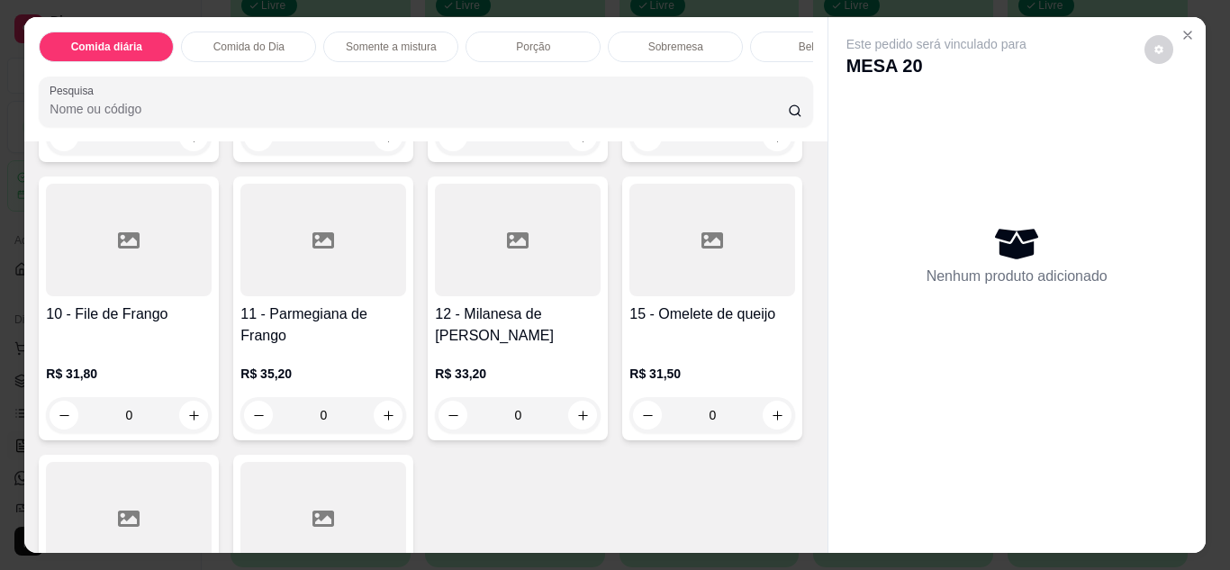
click at [334, 248] on icon at bounding box center [323, 240] width 22 height 16
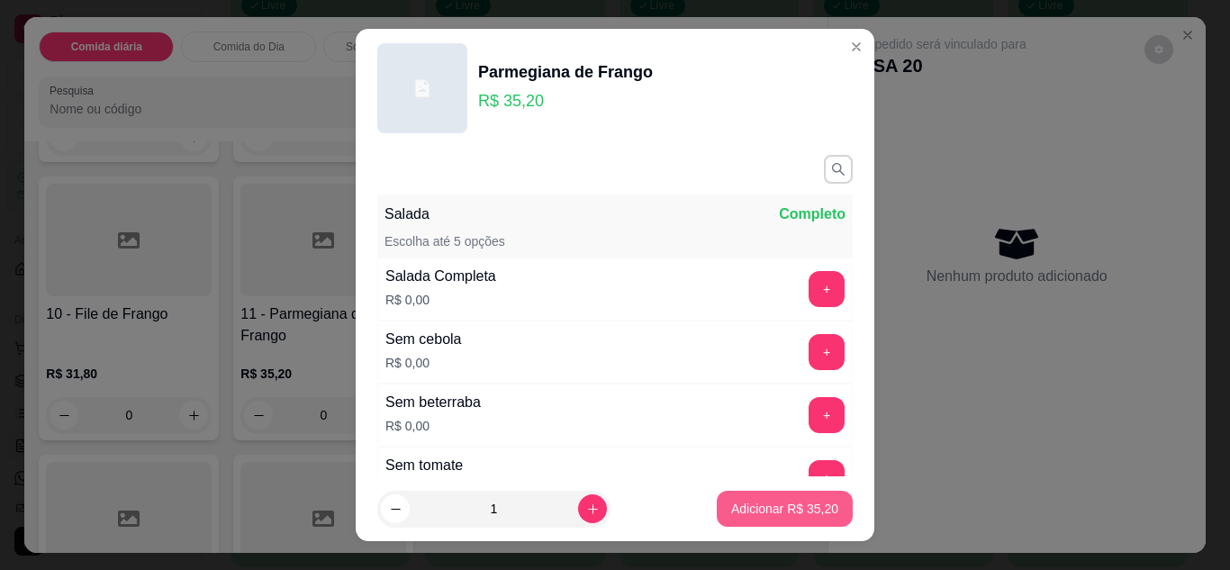
click at [772, 509] on p "Adicionar R$ 35,20" at bounding box center [784, 509] width 107 height 18
type input "1"
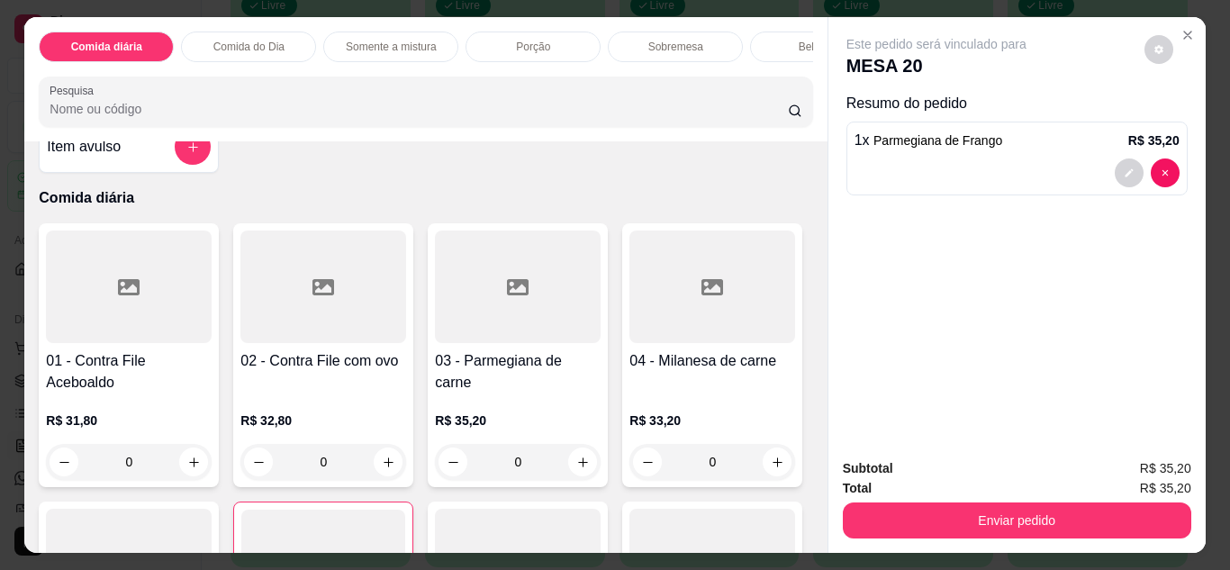
scroll to position [90, 0]
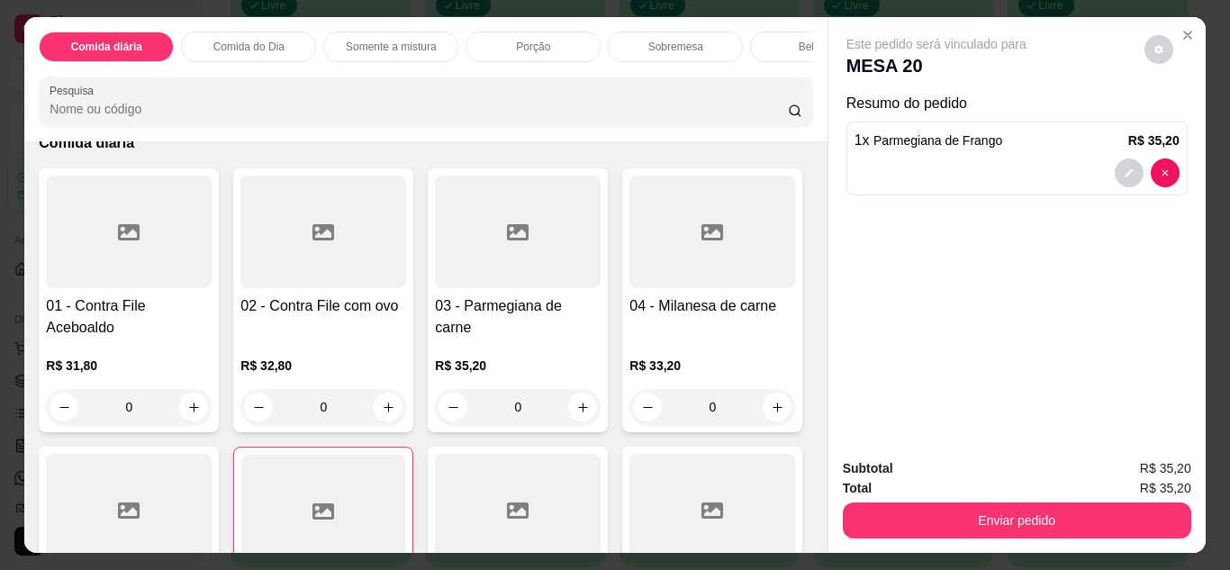
click at [131, 278] on div at bounding box center [129, 232] width 166 height 113
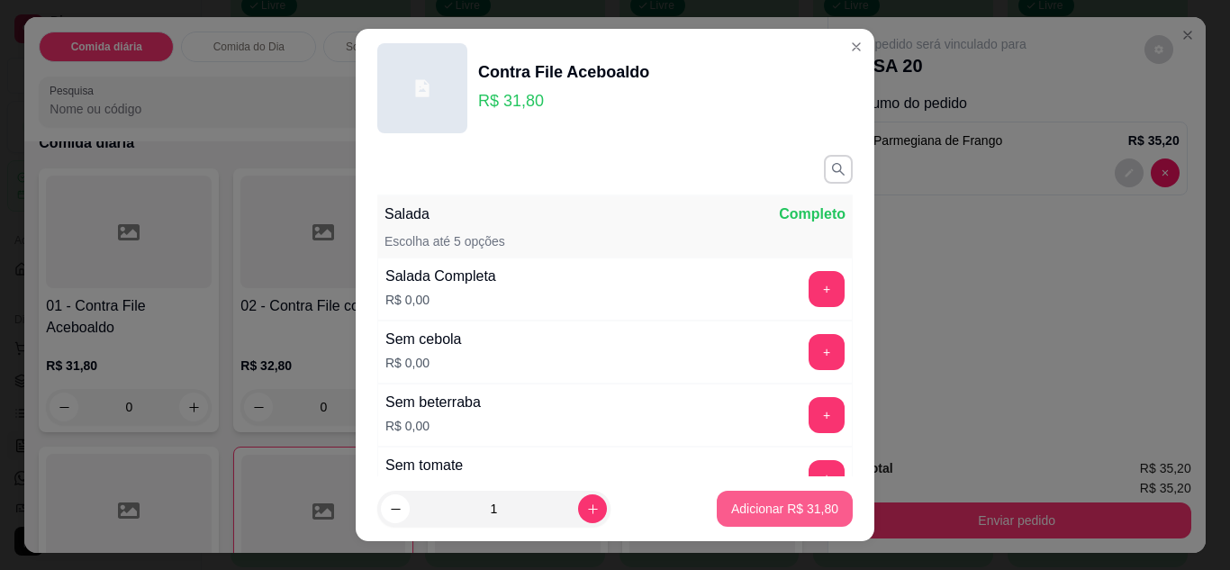
click at [764, 510] on p "Adicionar R$ 31,80" at bounding box center [784, 509] width 107 height 18
type input "1"
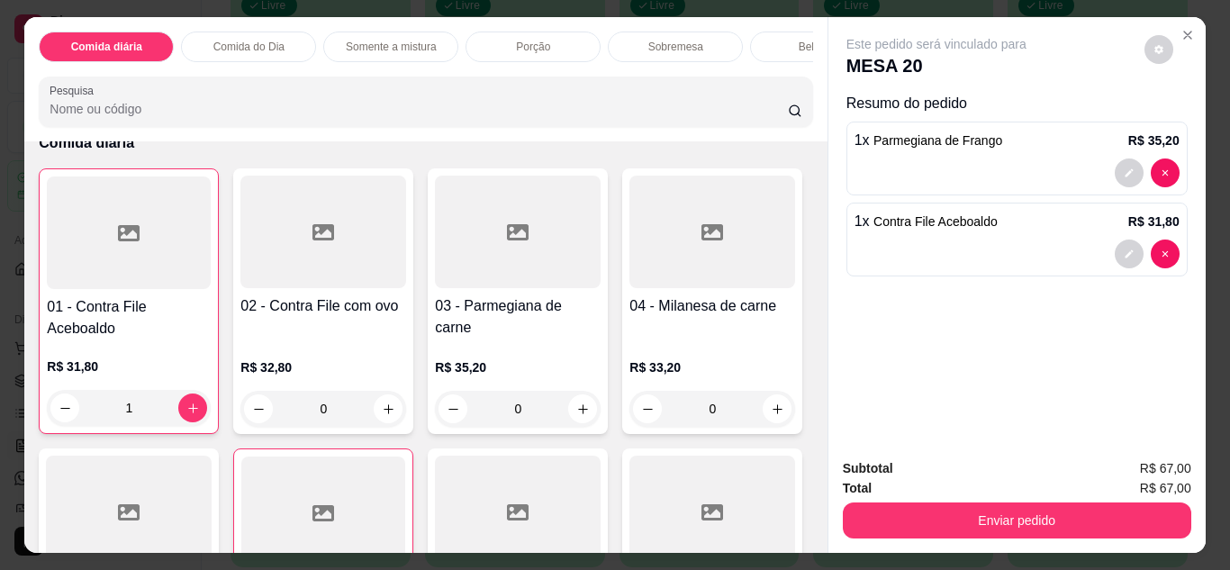
click at [312, 275] on div at bounding box center [323, 232] width 166 height 113
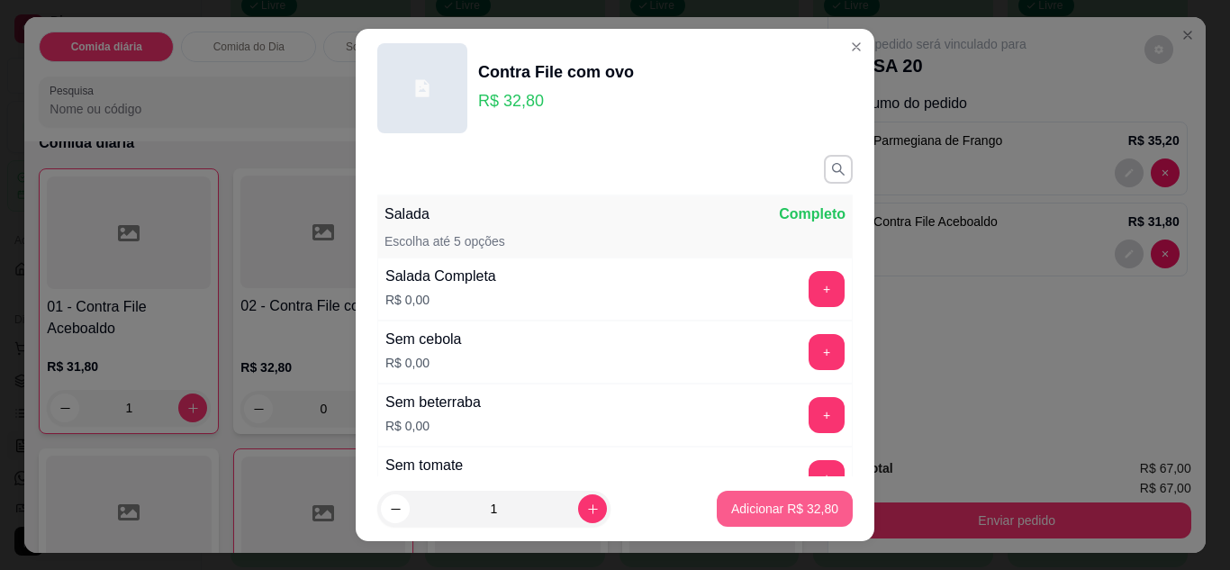
click at [792, 513] on p "Adicionar R$ 32,80" at bounding box center [784, 509] width 107 height 18
type input "1"
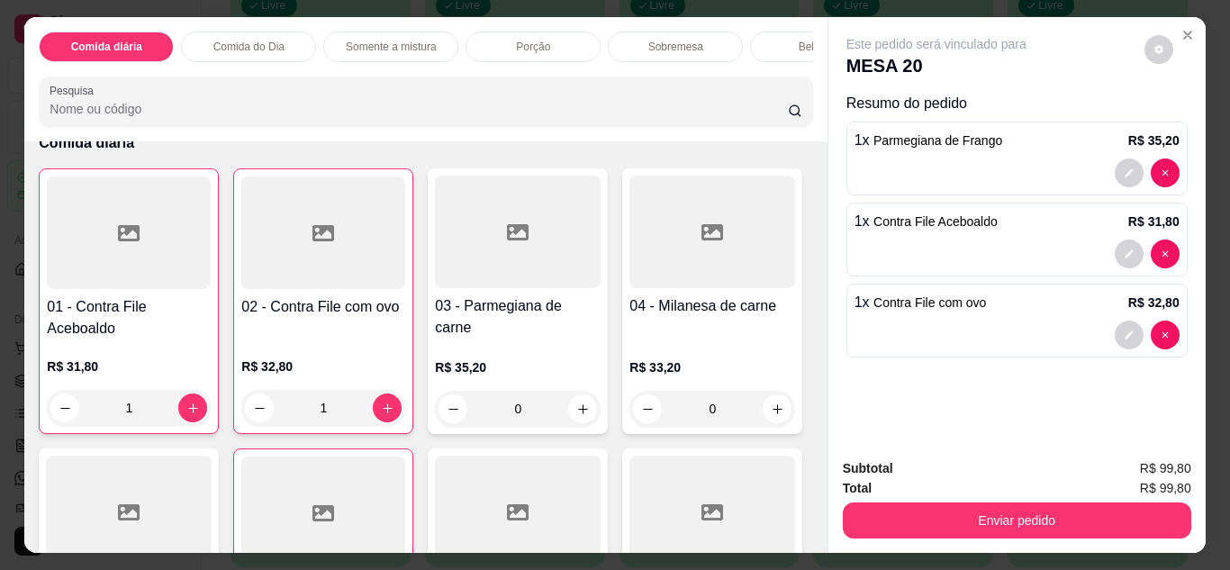
click at [799, 41] on p "Bebidas" at bounding box center [818, 47] width 39 height 14
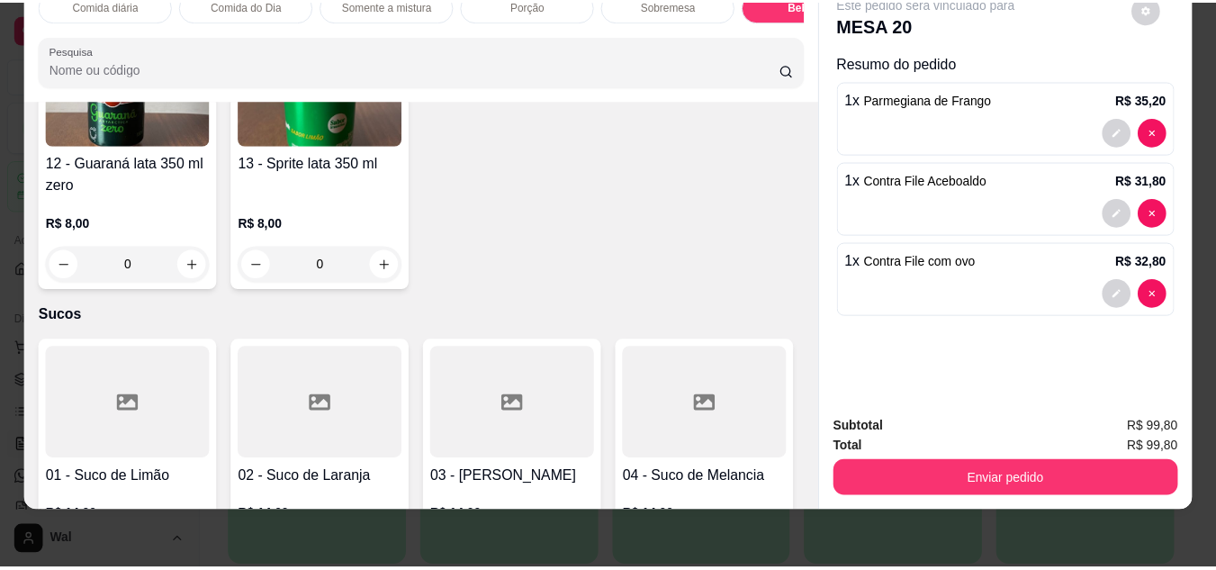
scroll to position [3710, 0]
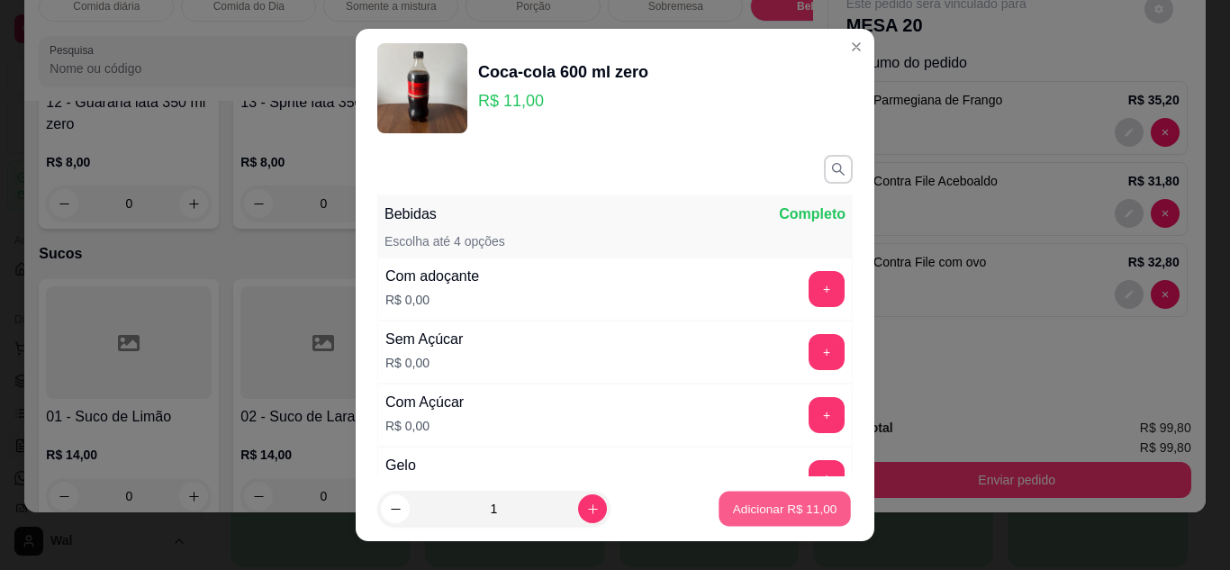
click at [751, 510] on p "Adicionar R$ 11,00" at bounding box center [785, 509] width 104 height 17
type input "1"
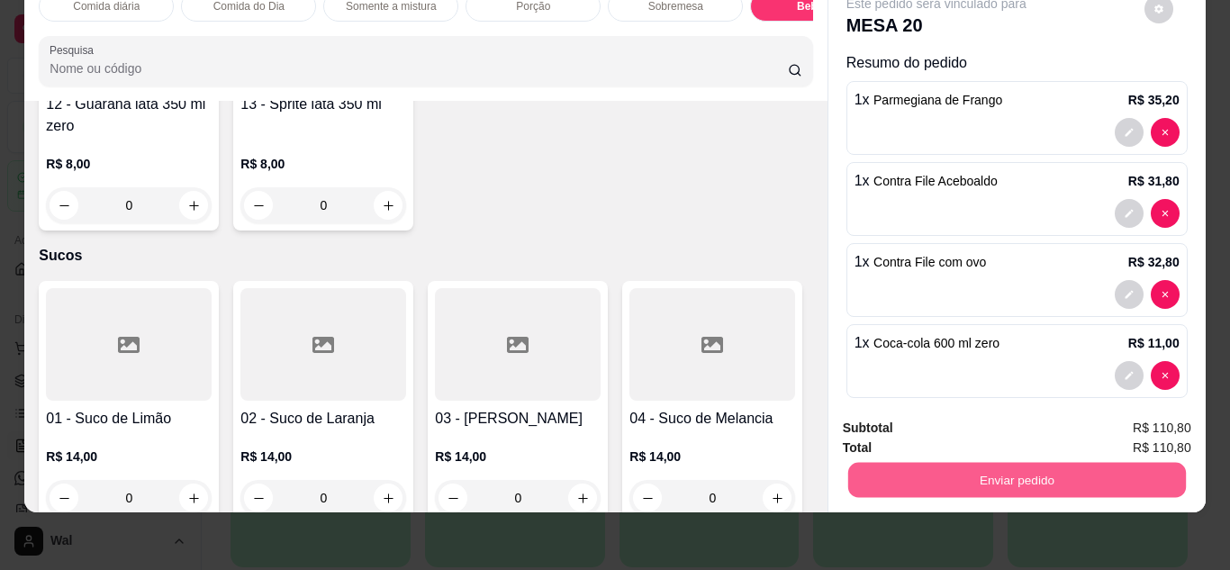
click at [982, 474] on button "Enviar pedido" at bounding box center [1016, 480] width 338 height 35
click at [1113, 417] on button "Enviar pedido" at bounding box center [1144, 420] width 99 height 33
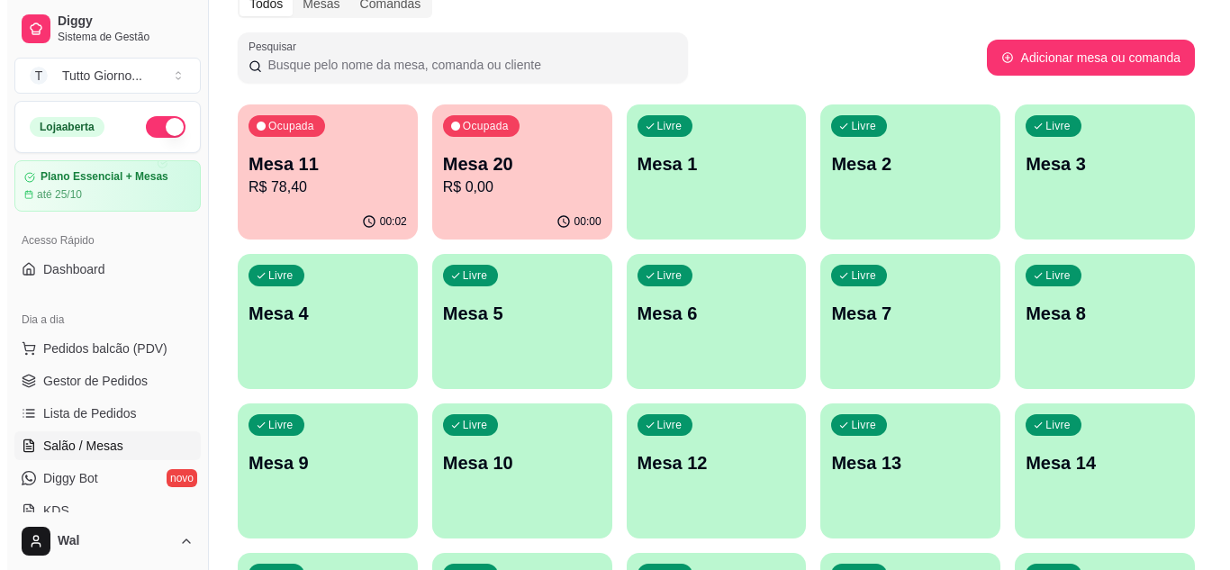
scroll to position [0, 0]
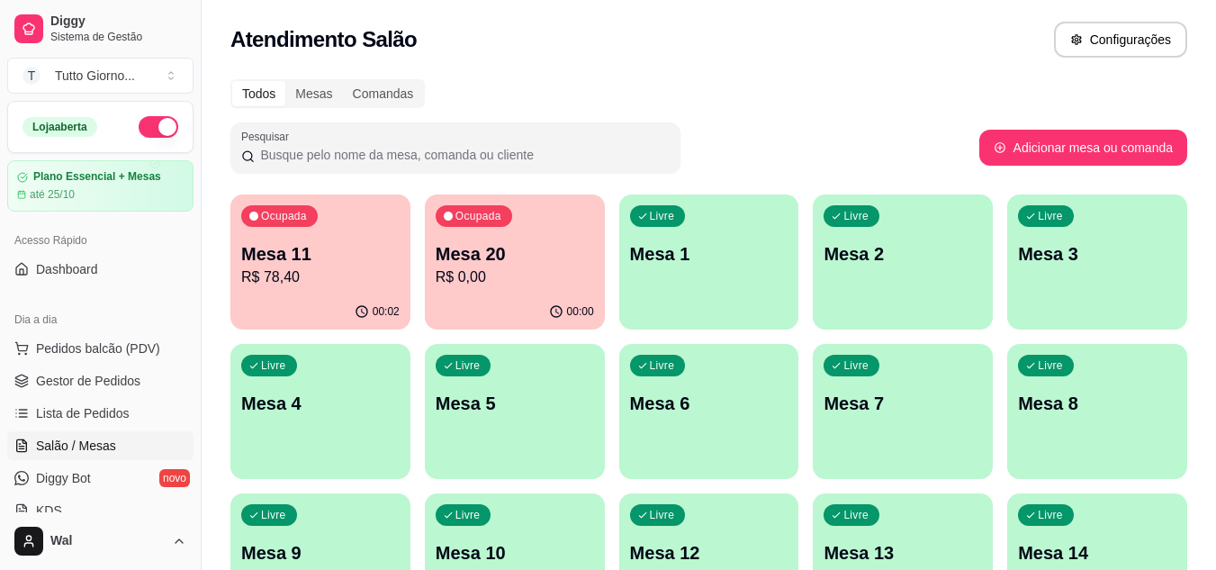
click at [498, 250] on p "Mesa 20" at bounding box center [515, 253] width 158 height 25
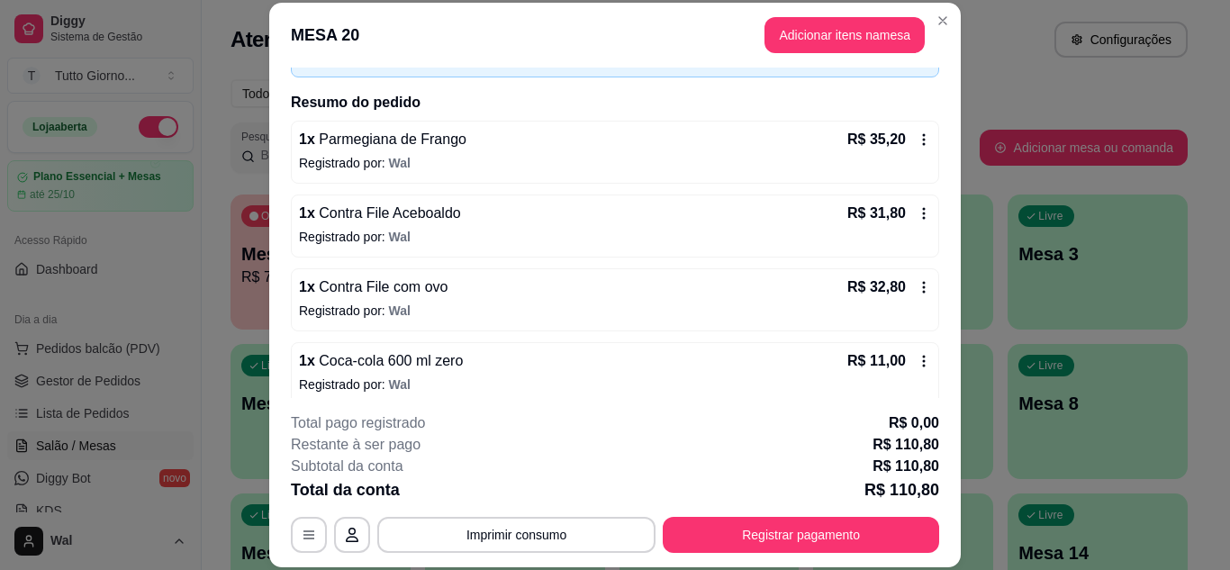
scroll to position [131, 0]
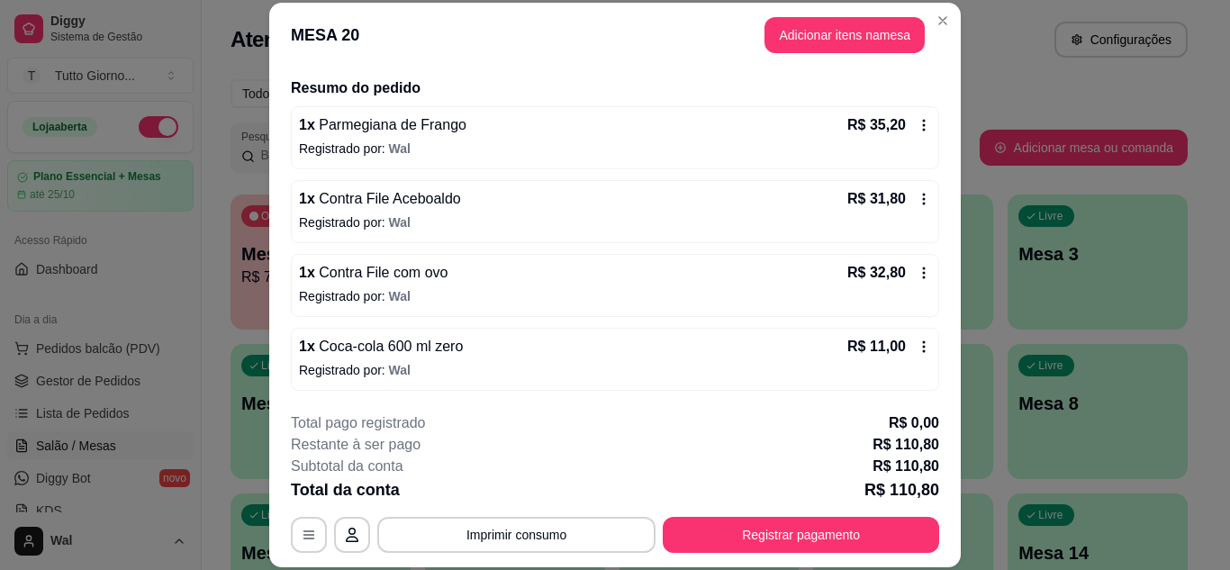
drag, startPoint x: 833, startPoint y: 222, endPoint x: 802, endPoint y: 612, distance: 391.0
click at [747, 528] on button "Registrar pagamento" at bounding box center [801, 535] width 276 height 36
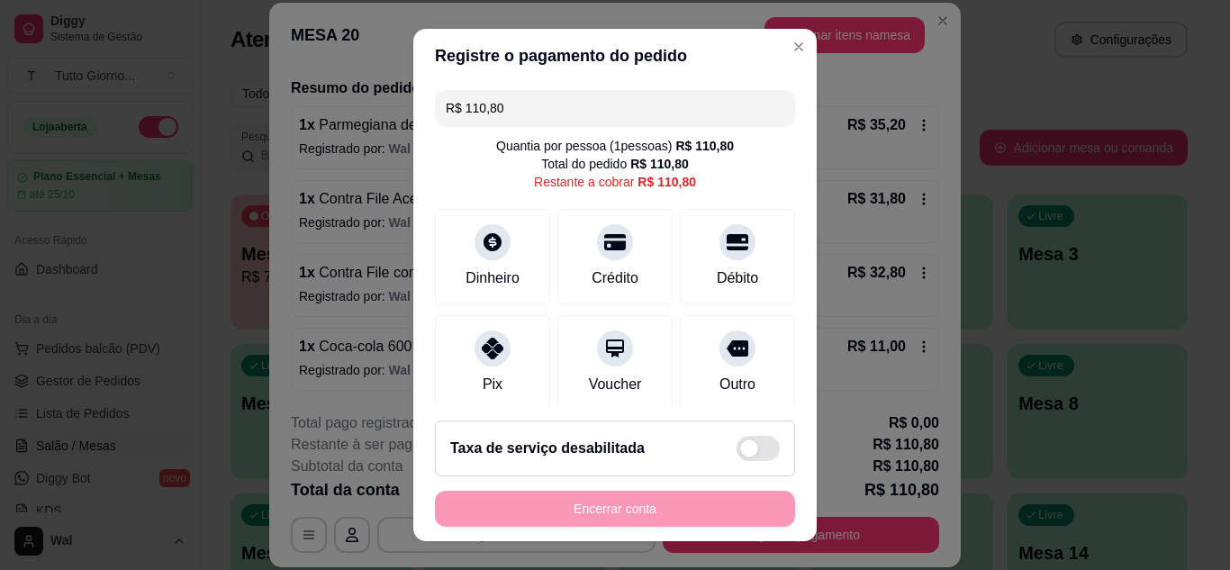
drag, startPoint x: 506, startPoint y: 102, endPoint x: 336, endPoint y: 105, distance: 170.2
click at [336, 105] on div "Registre o pagamento do pedido R$ 110,80 Quantia por pessoa ( 1 pessoas) R$ 110…" at bounding box center [615, 285] width 1230 height 570
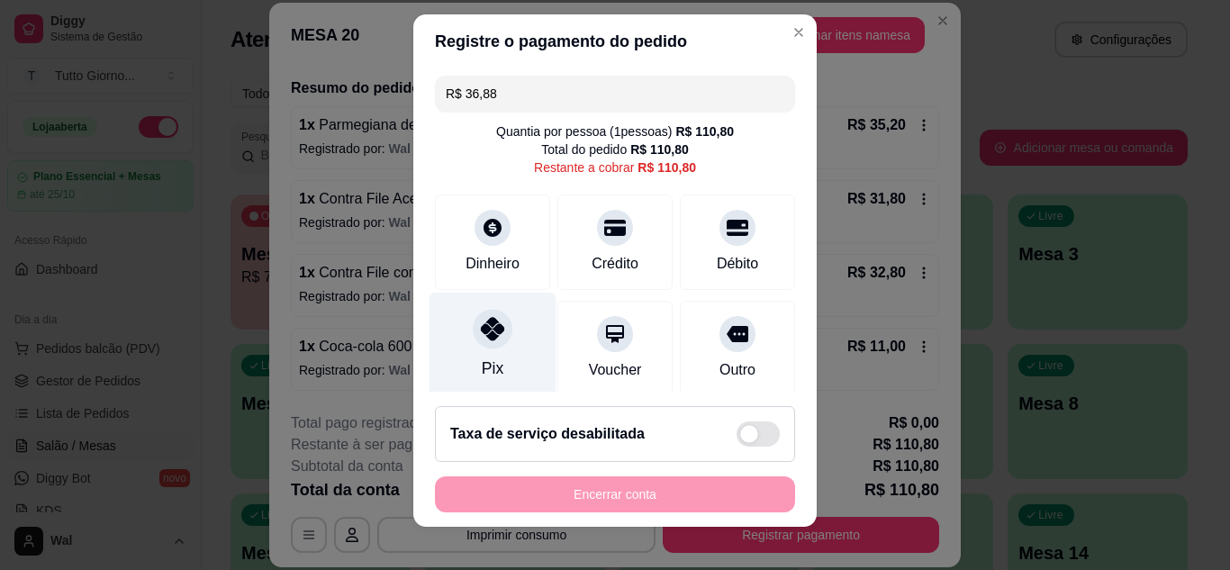
scroll to position [29, 0]
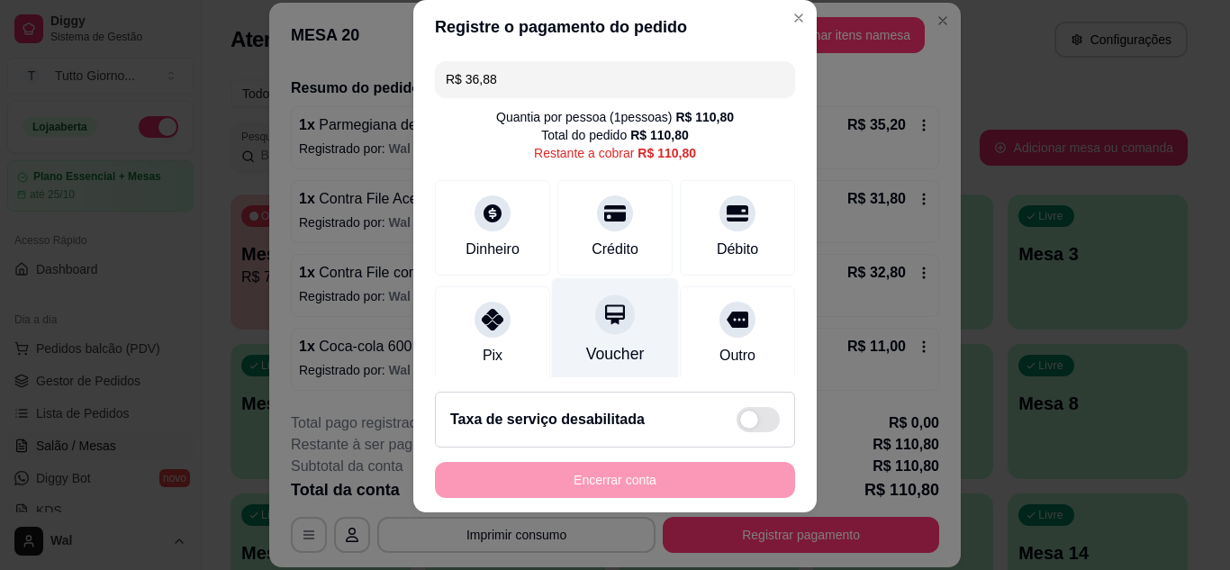
click at [603, 326] on icon at bounding box center [614, 313] width 23 height 23
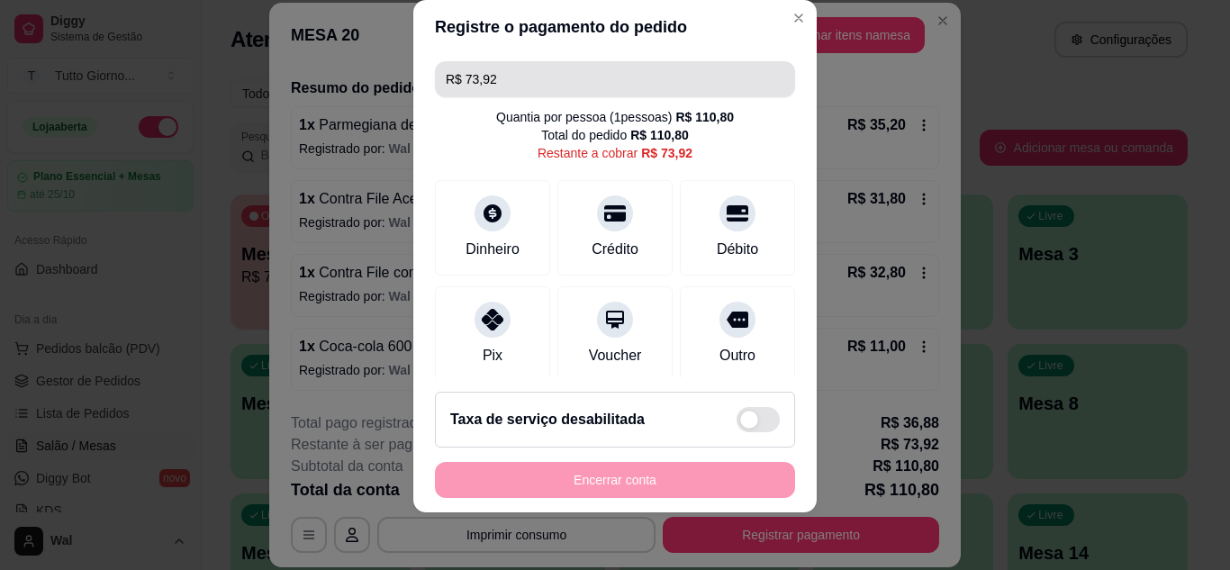
click at [519, 77] on input "R$ 73,92" at bounding box center [615, 79] width 339 height 36
click at [519, 75] on input "R$ 73,92" at bounding box center [615, 79] width 339 height 36
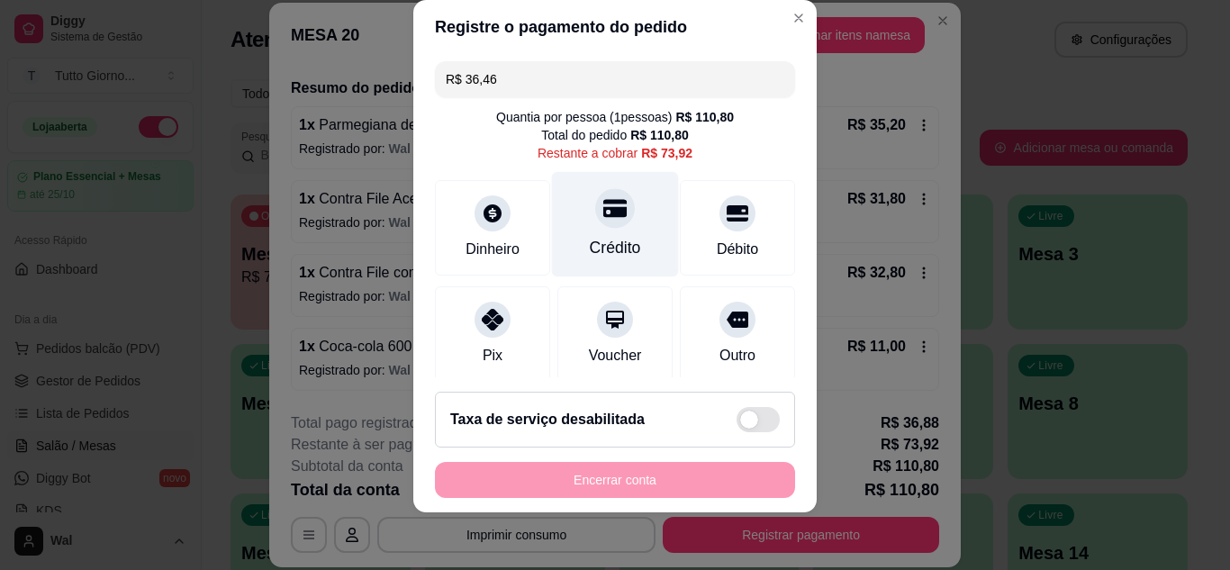
click at [603, 199] on icon at bounding box center [614, 207] width 23 height 23
click at [606, 243] on div "Crédito" at bounding box center [615, 247] width 51 height 23
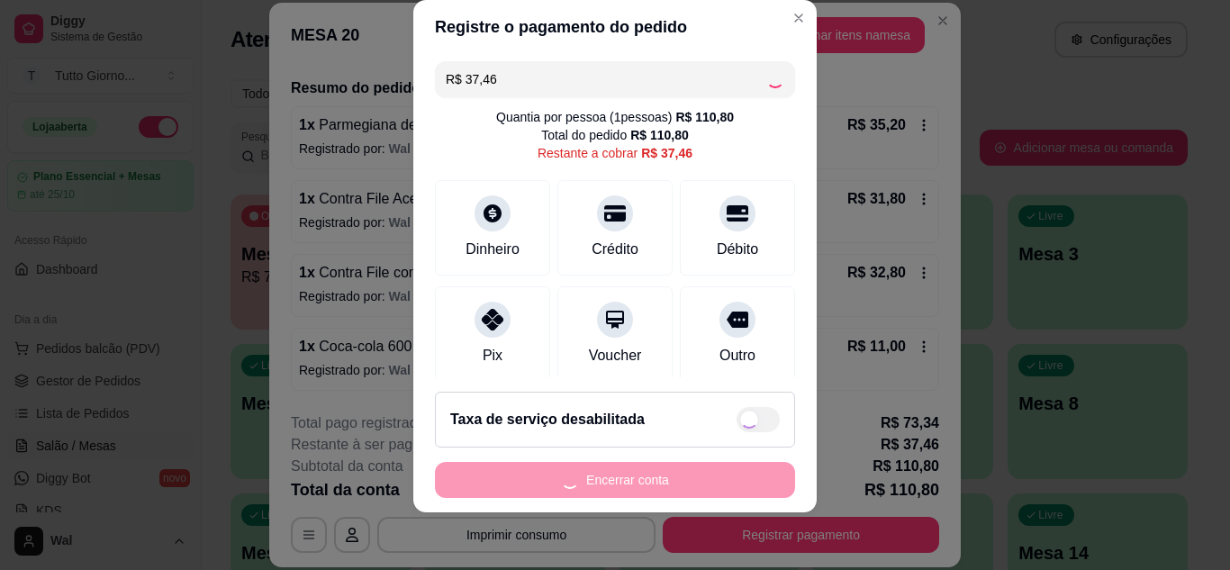
click at [662, 428] on div "Taxa de serviço desabilitada" at bounding box center [614, 419] width 329 height 25
type input "R$ 0,00"
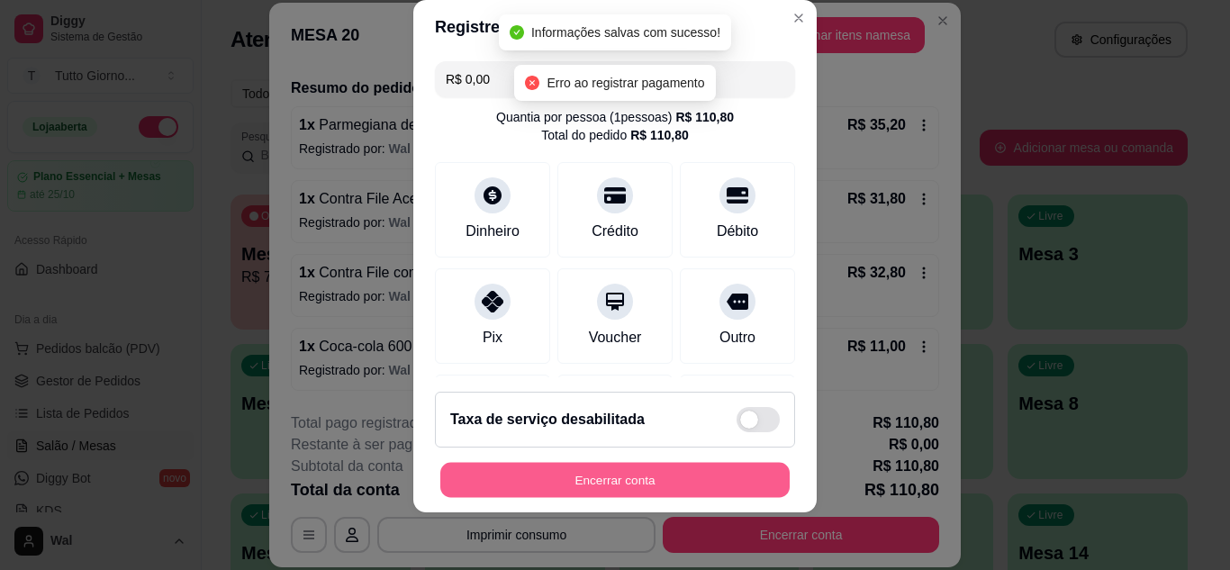
click at [627, 470] on button "Encerrar conta" at bounding box center [614, 480] width 349 height 35
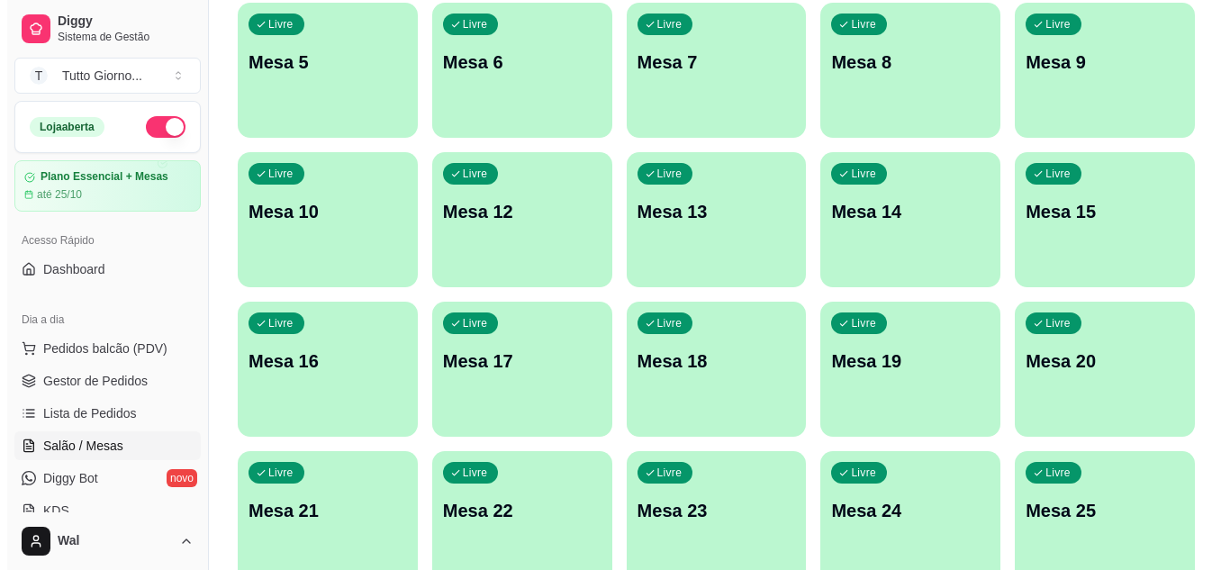
scroll to position [450, 0]
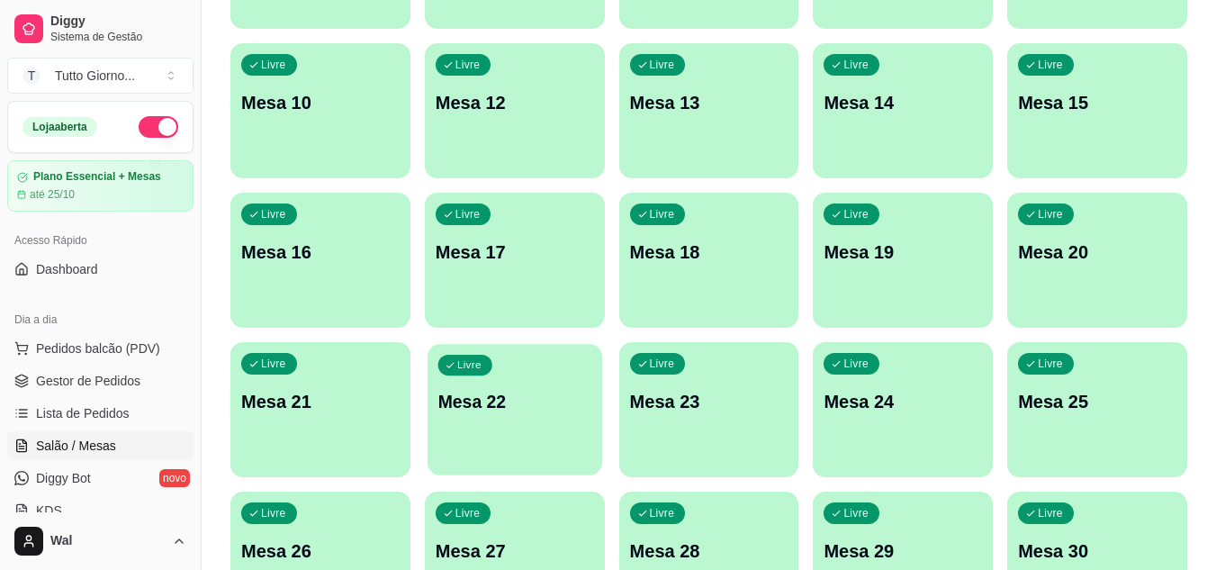
click at [494, 411] on p "Mesa 22" at bounding box center [515, 402] width 154 height 24
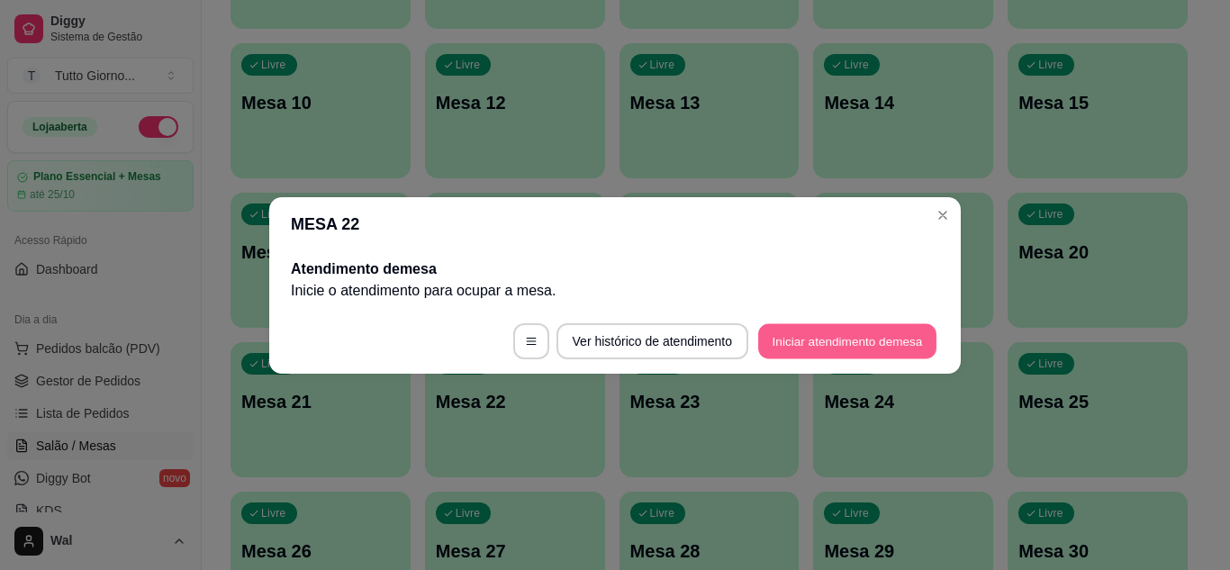
click at [827, 340] on button "Iniciar atendimento de mesa" at bounding box center [847, 340] width 178 height 35
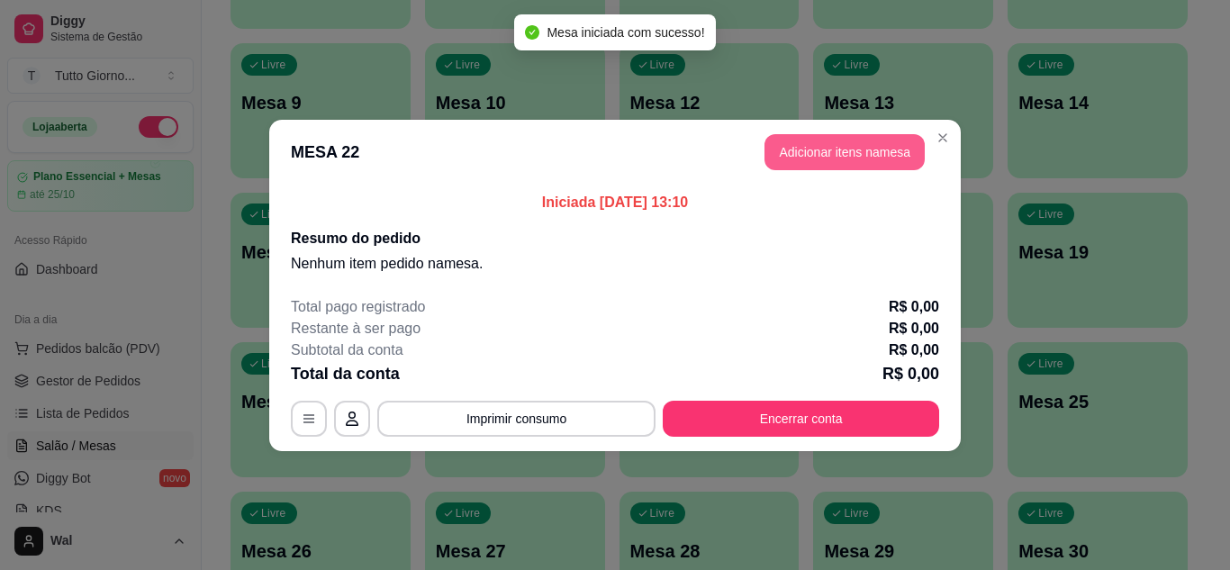
click at [777, 163] on button "Adicionar itens na mesa" at bounding box center [844, 152] width 160 height 36
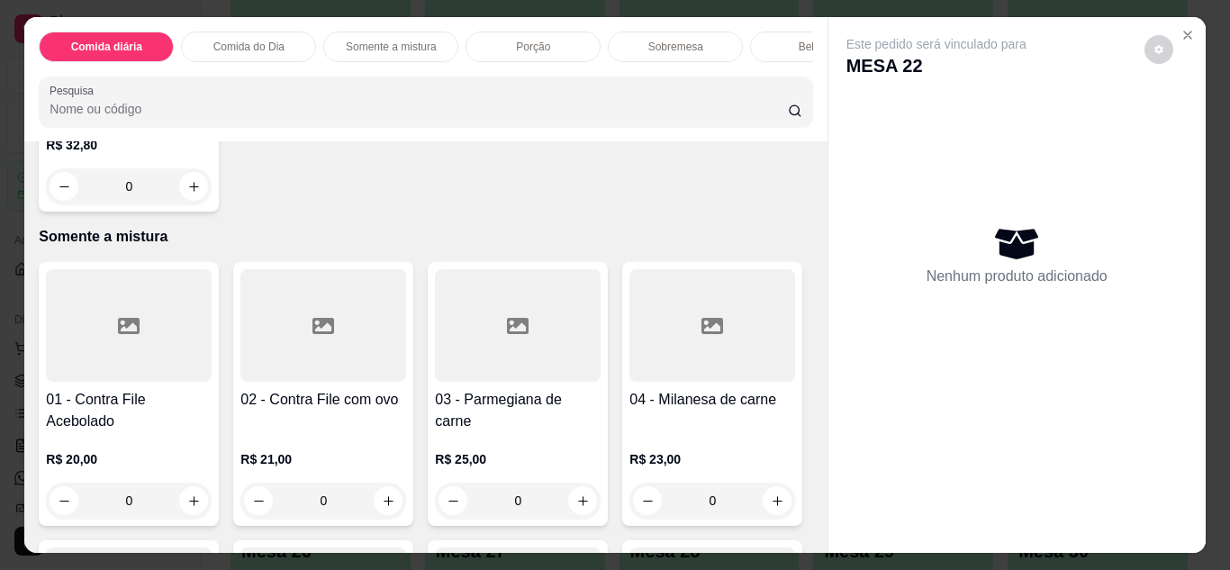
scroll to position [1260, 0]
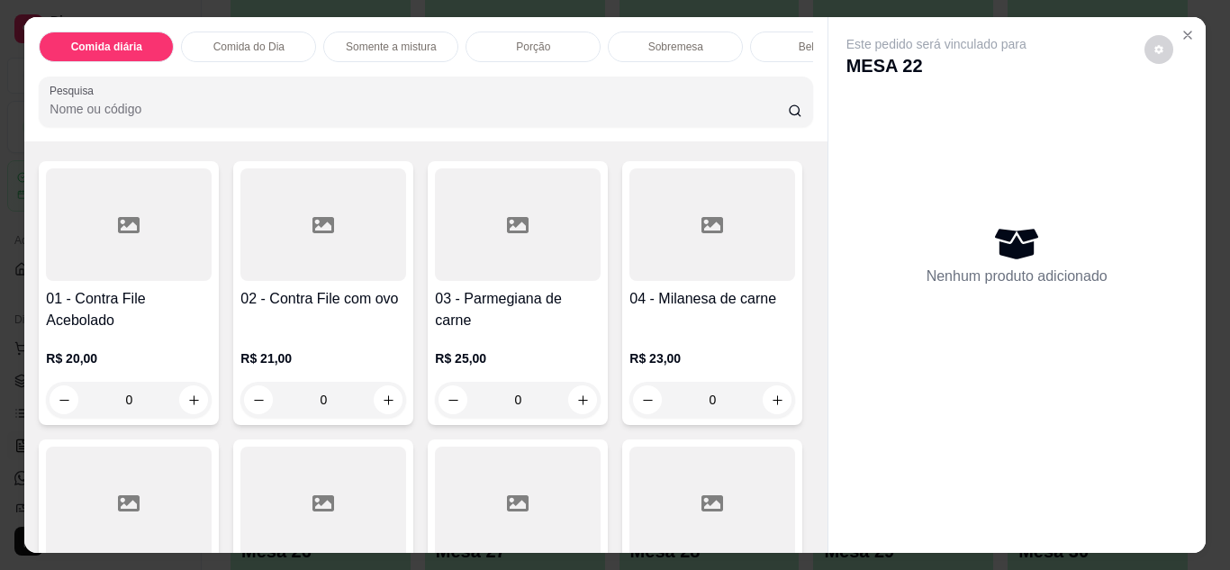
click at [182, 104] on div "0" at bounding box center [129, 86] width 166 height 36
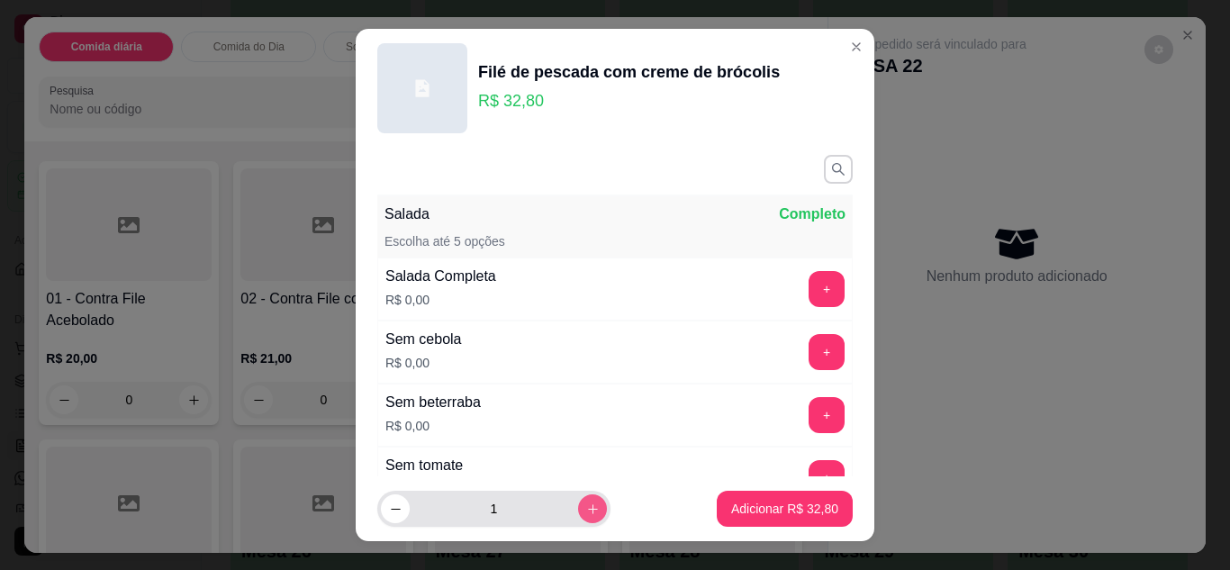
click at [582, 506] on button "increase-product-quantity" at bounding box center [592, 508] width 29 height 29
type input "2"
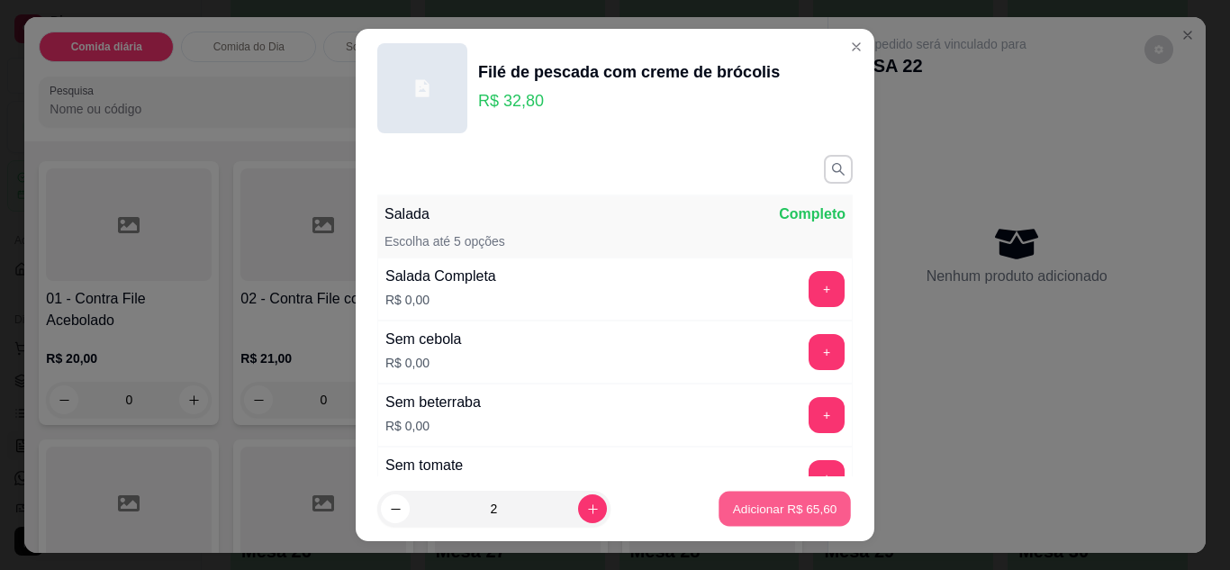
click at [733, 515] on p "Adicionar R$ 65,60" at bounding box center [785, 509] width 104 height 17
type input "2"
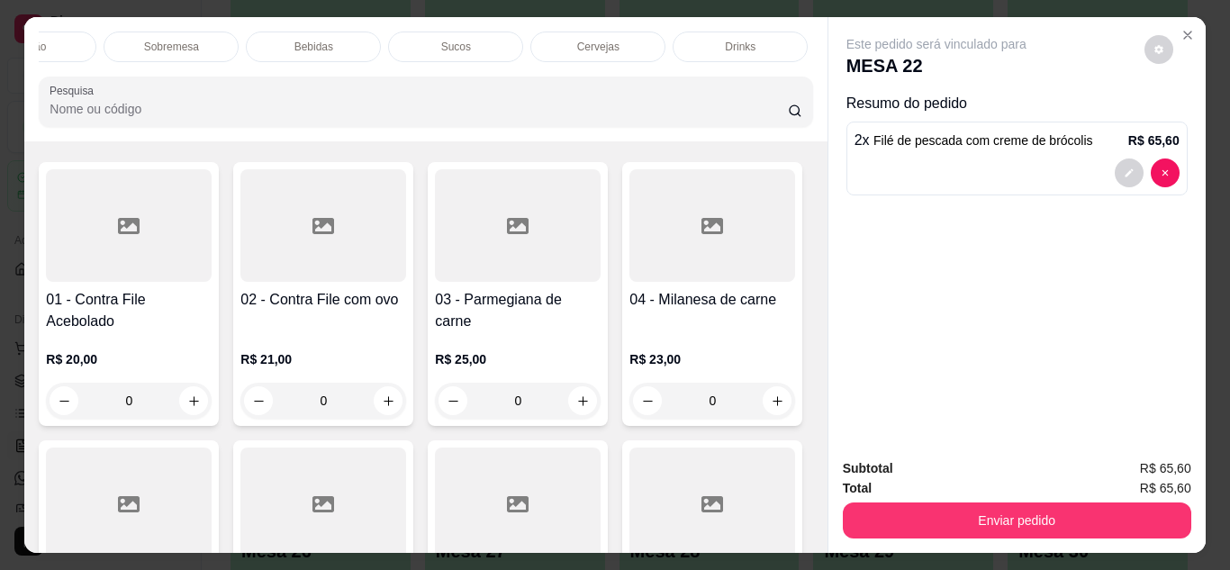
scroll to position [0, 540]
click at [689, 43] on p "Drinks" at bounding box center [704, 47] width 31 height 14
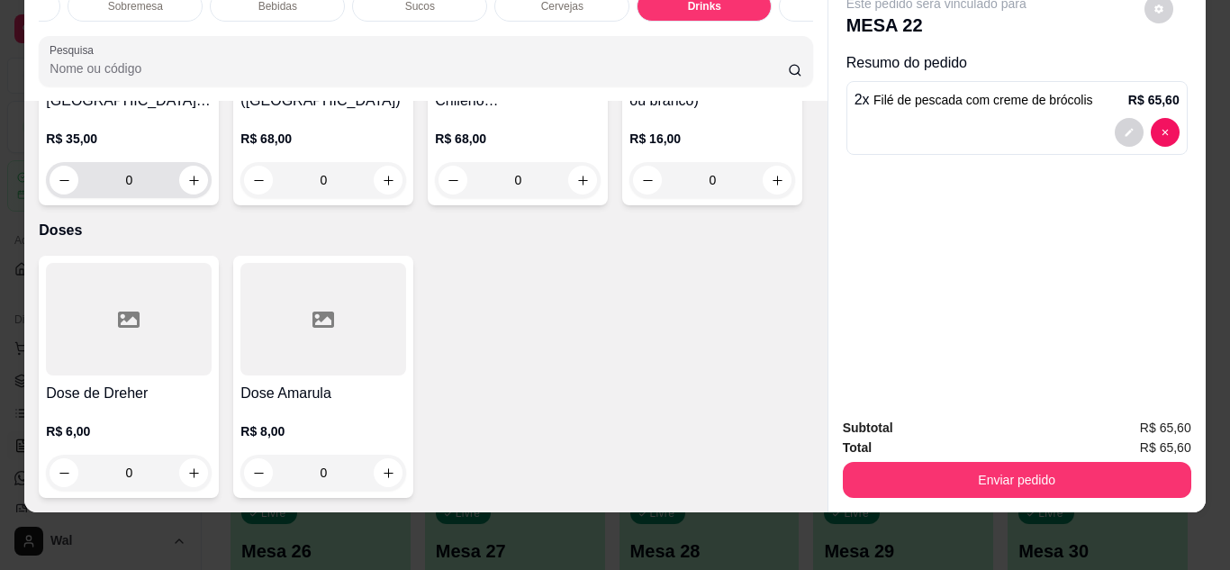
scroll to position [5928, 0]
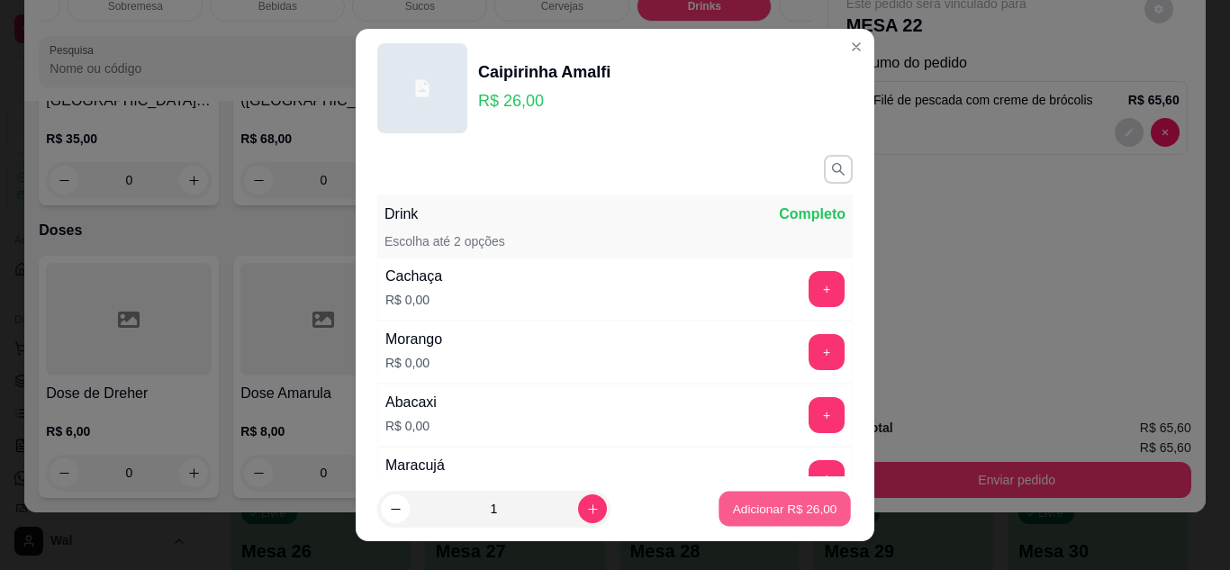
click at [793, 503] on p "Adicionar R$ 26,00" at bounding box center [785, 509] width 104 height 17
type input "1"
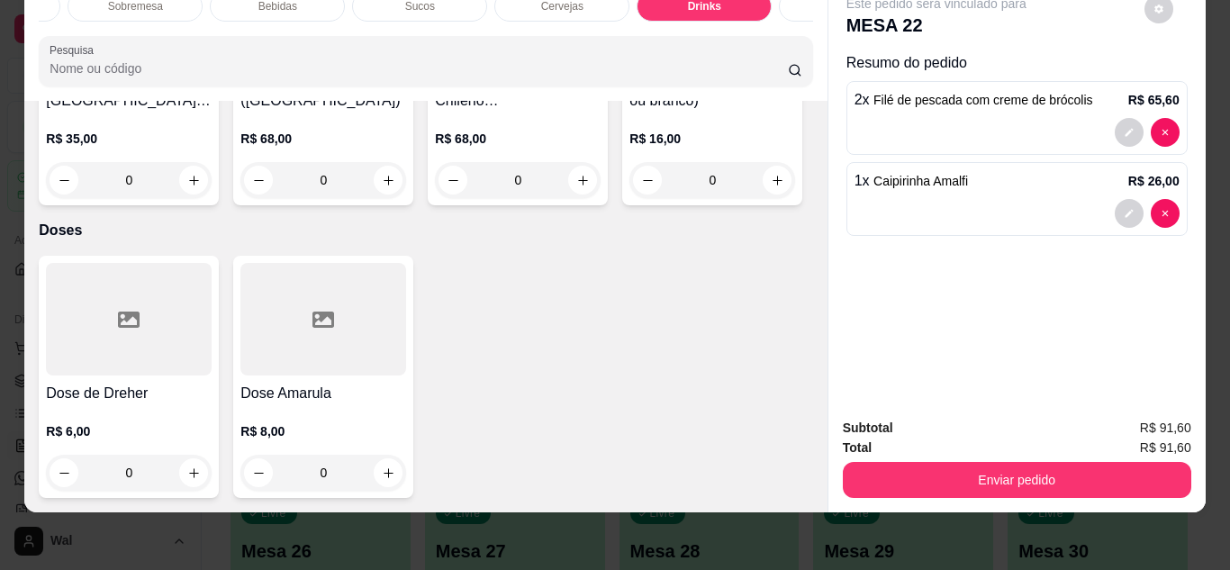
scroll to position [5568, 0]
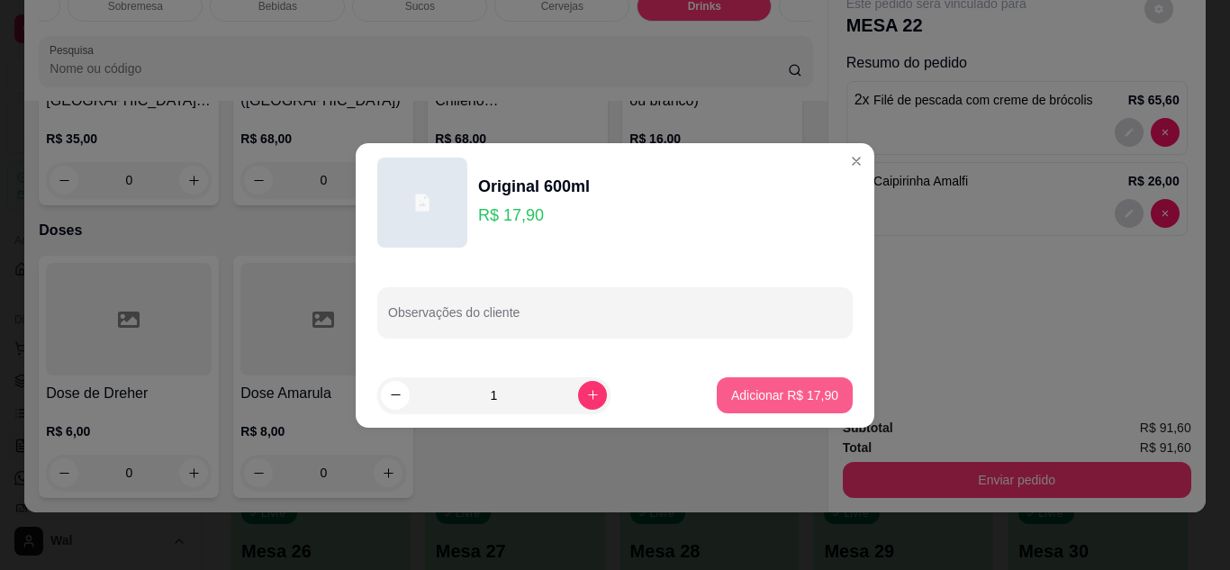
click at [758, 402] on p "Adicionar R$ 17,90" at bounding box center [784, 395] width 107 height 18
type input "1"
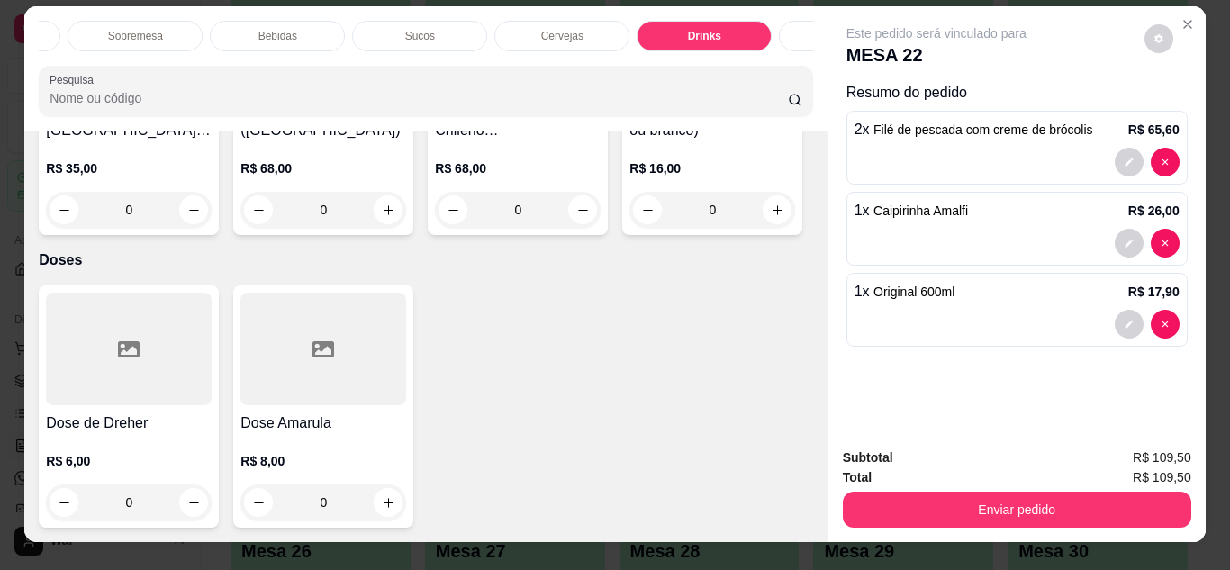
scroll to position [0, 0]
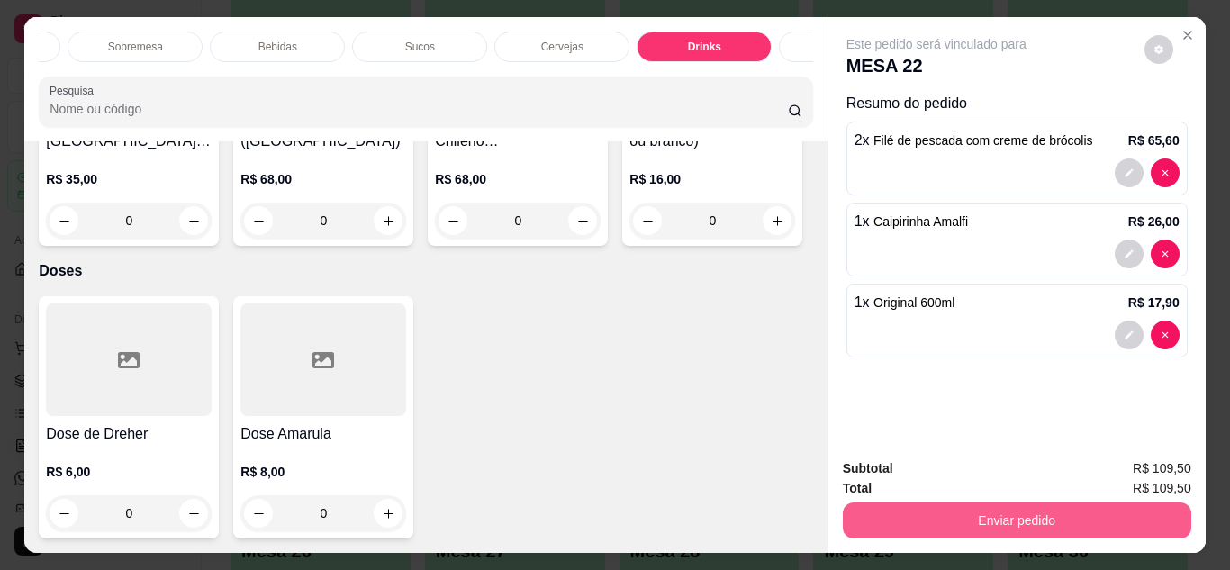
click at [1029, 516] on button "Enviar pedido" at bounding box center [1017, 520] width 348 height 36
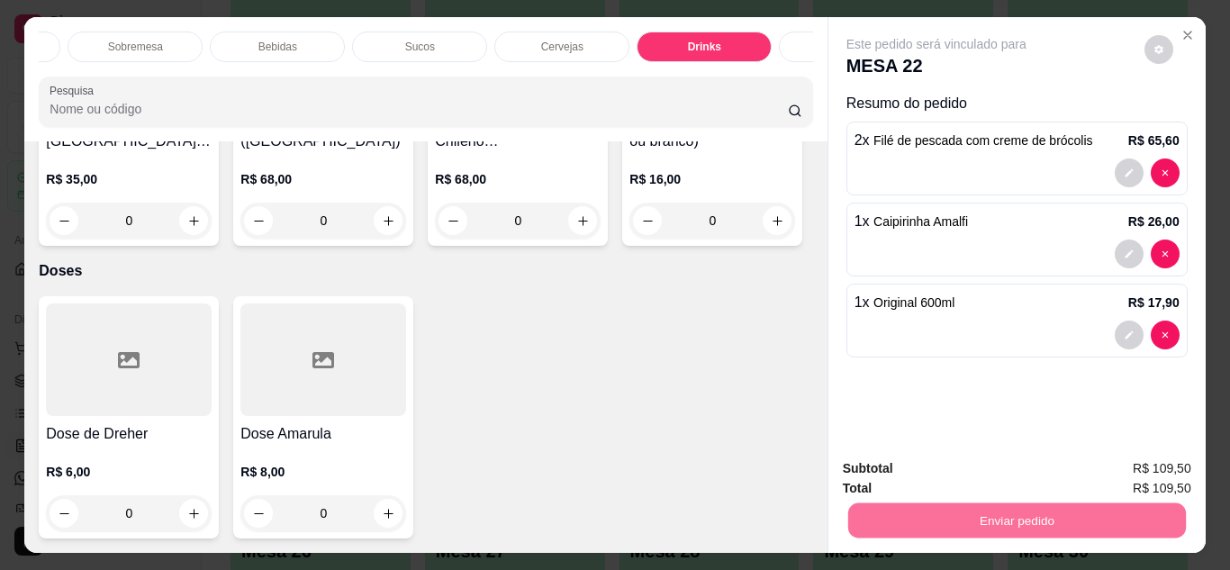
click at [1137, 464] on button "Enviar pedido" at bounding box center [1144, 468] width 99 height 33
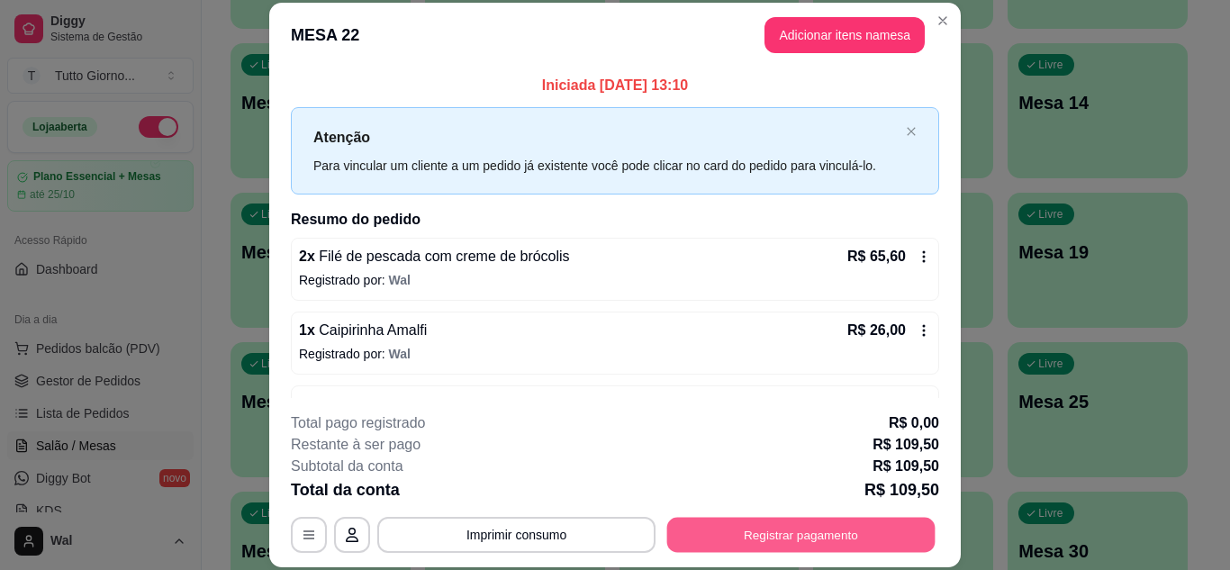
click at [759, 530] on button "Registrar pagamento" at bounding box center [801, 534] width 268 height 35
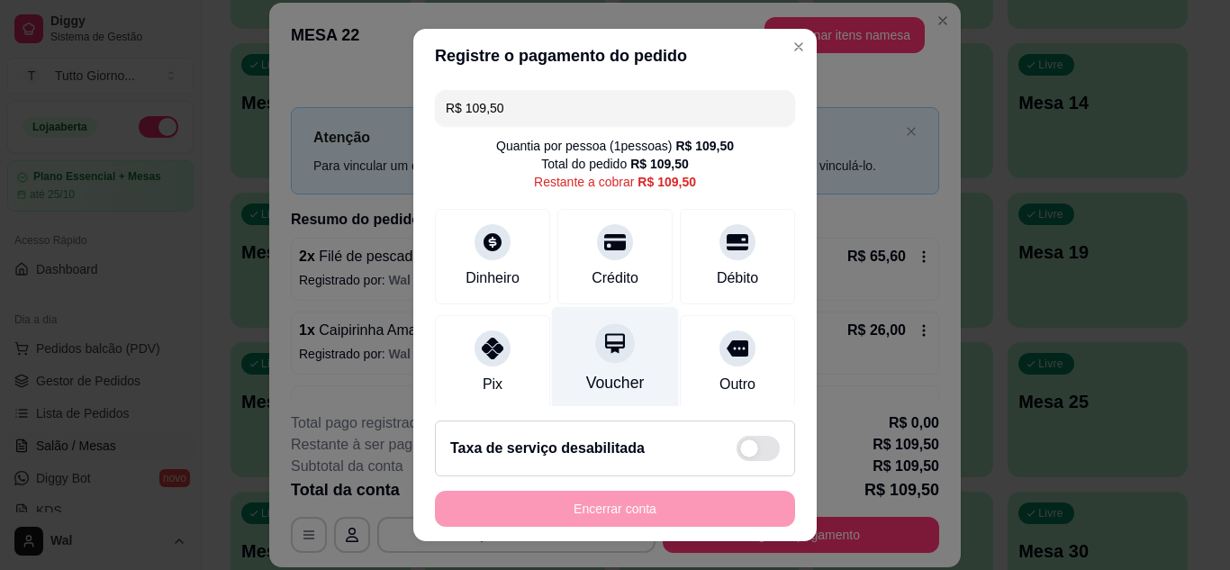
scroll to position [139, 0]
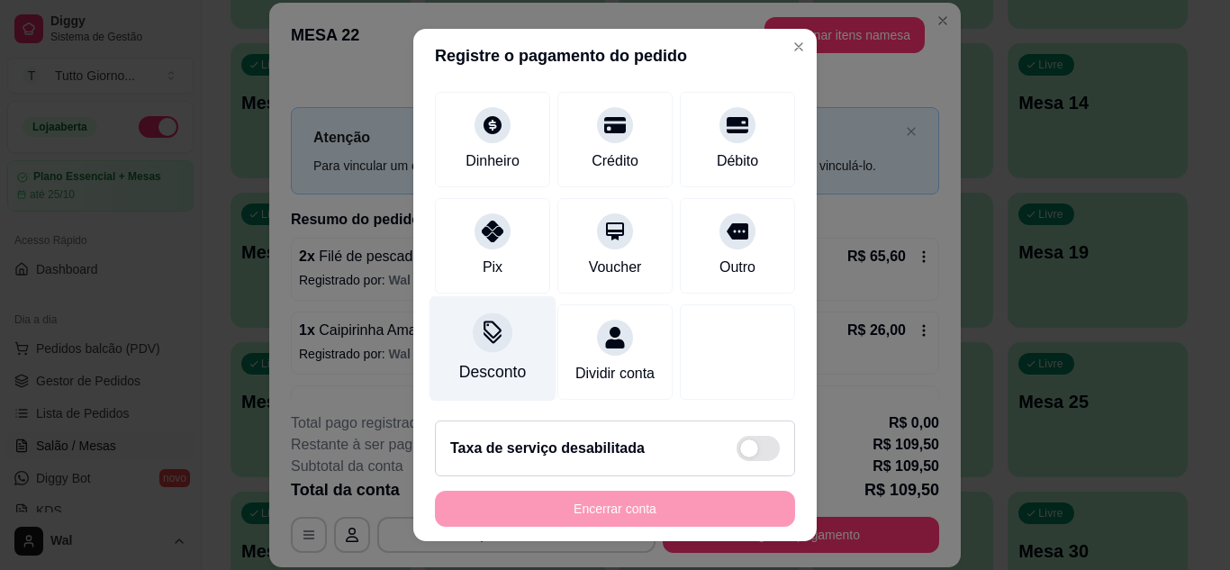
click at [483, 333] on div "Desconto" at bounding box center [492, 347] width 127 height 105
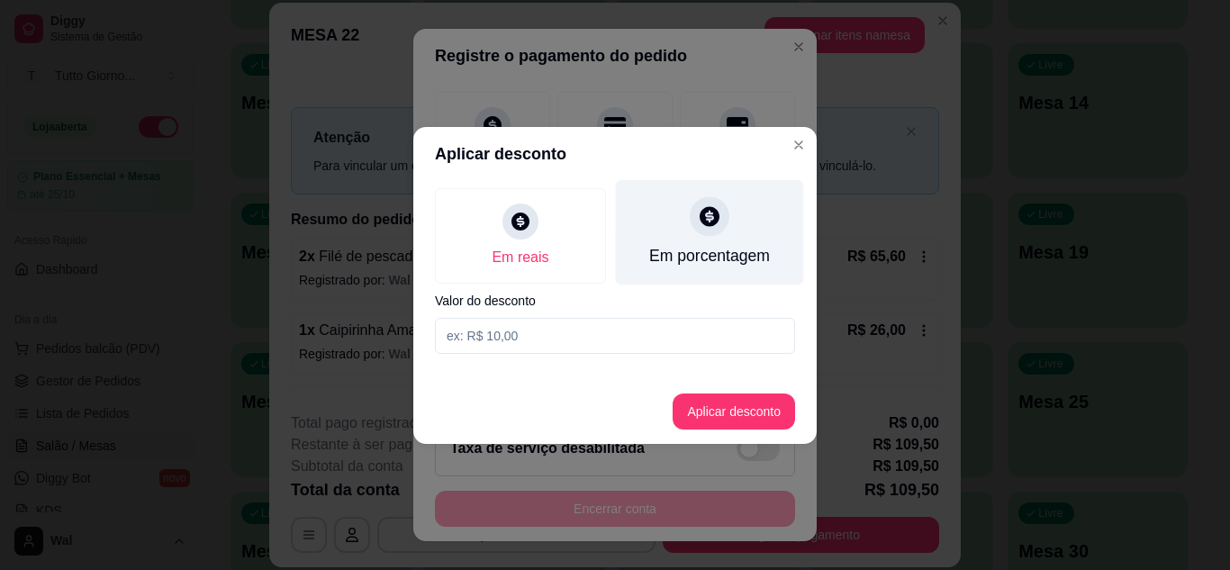
click at [718, 220] on icon at bounding box center [710, 216] width 20 height 20
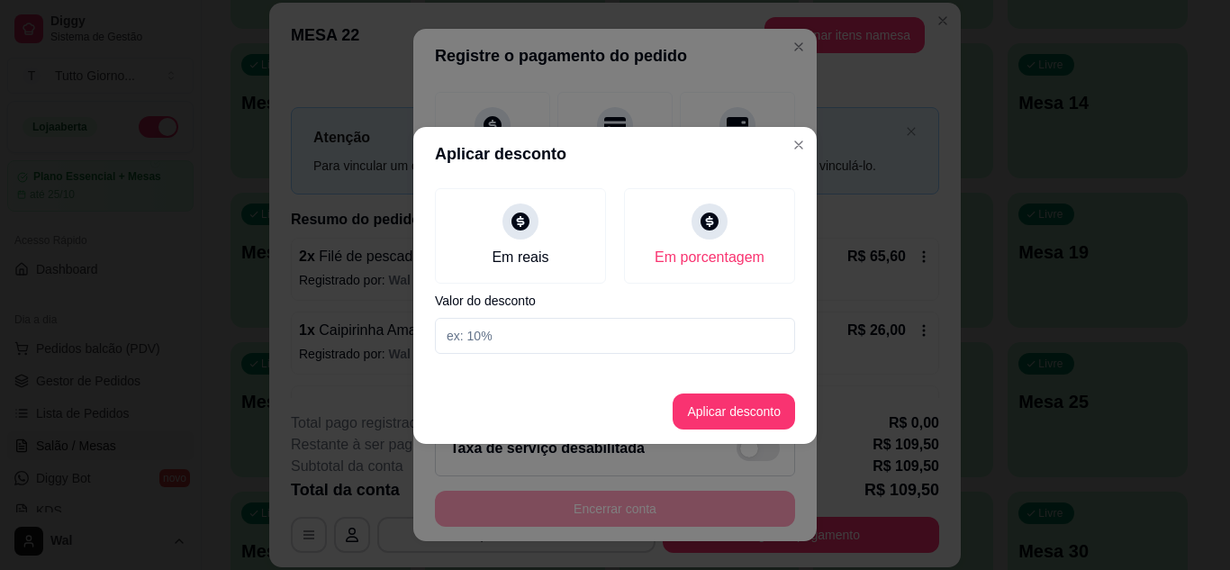
click at [500, 343] on input at bounding box center [615, 336] width 360 height 36
type input "10"
click at [739, 403] on button "Aplicar desconto" at bounding box center [734, 411] width 122 height 36
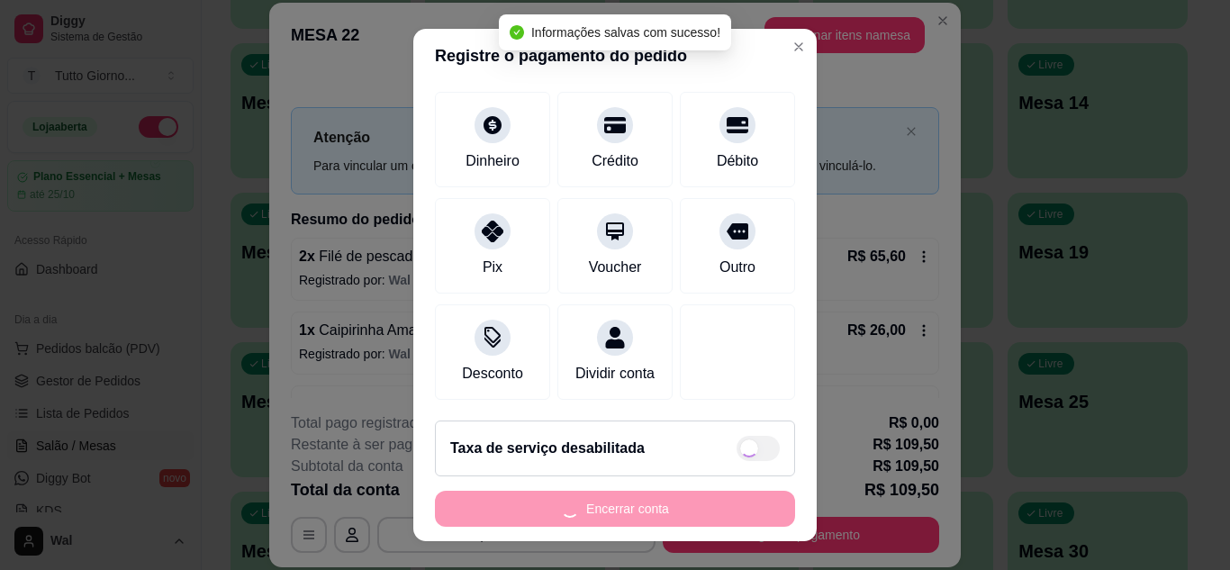
type input "R$ 98,55"
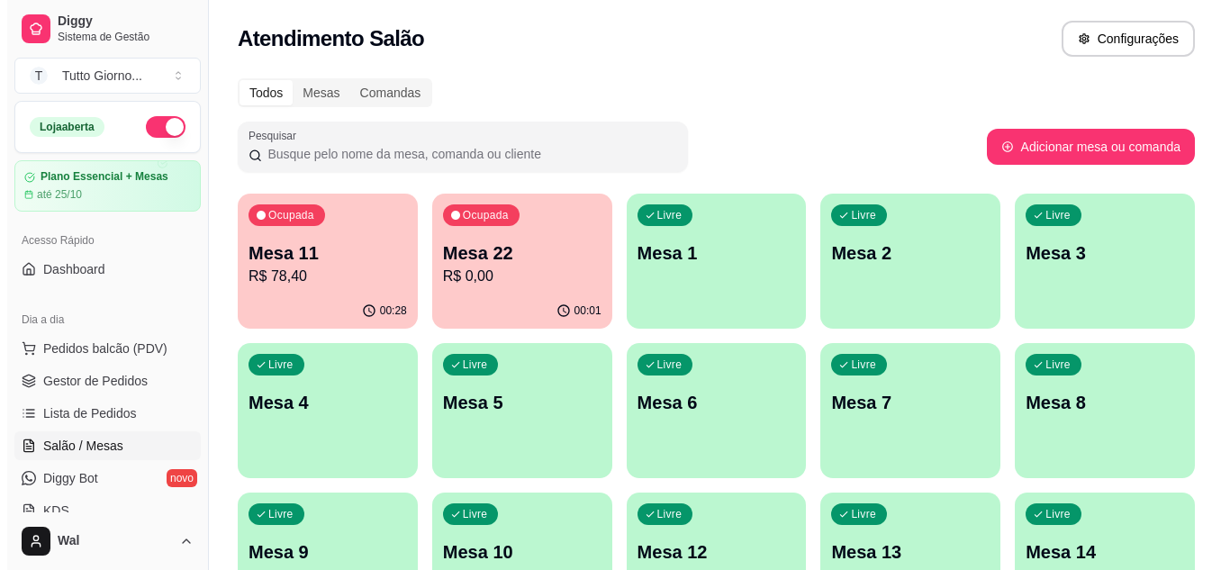
scroll to position [0, 0]
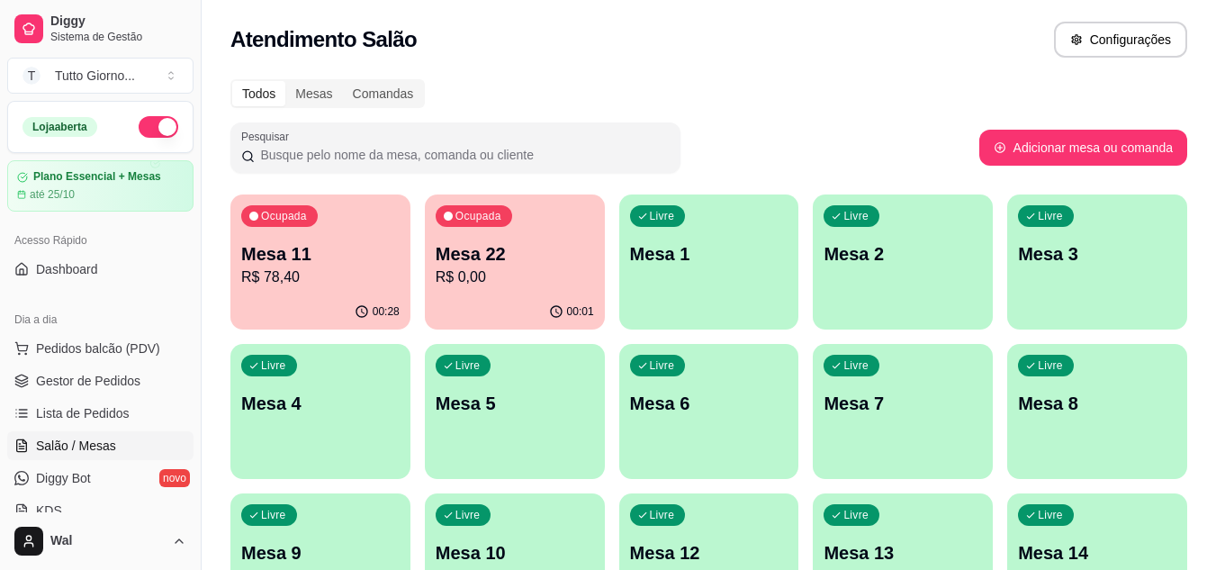
click at [350, 245] on p "Mesa 11" at bounding box center [320, 253] width 158 height 25
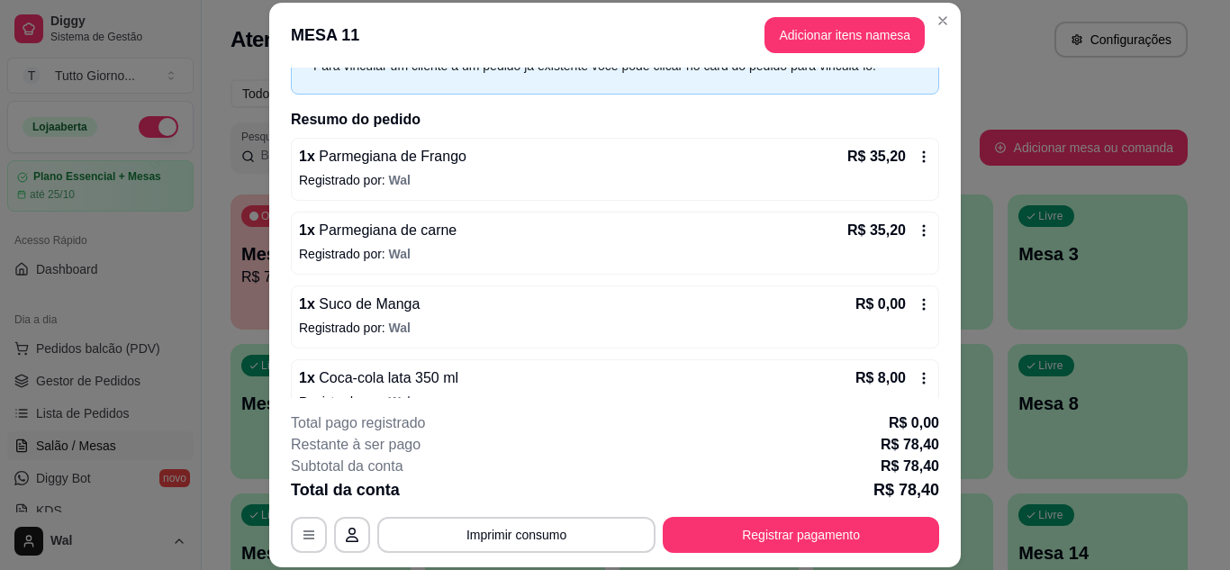
scroll to position [131, 0]
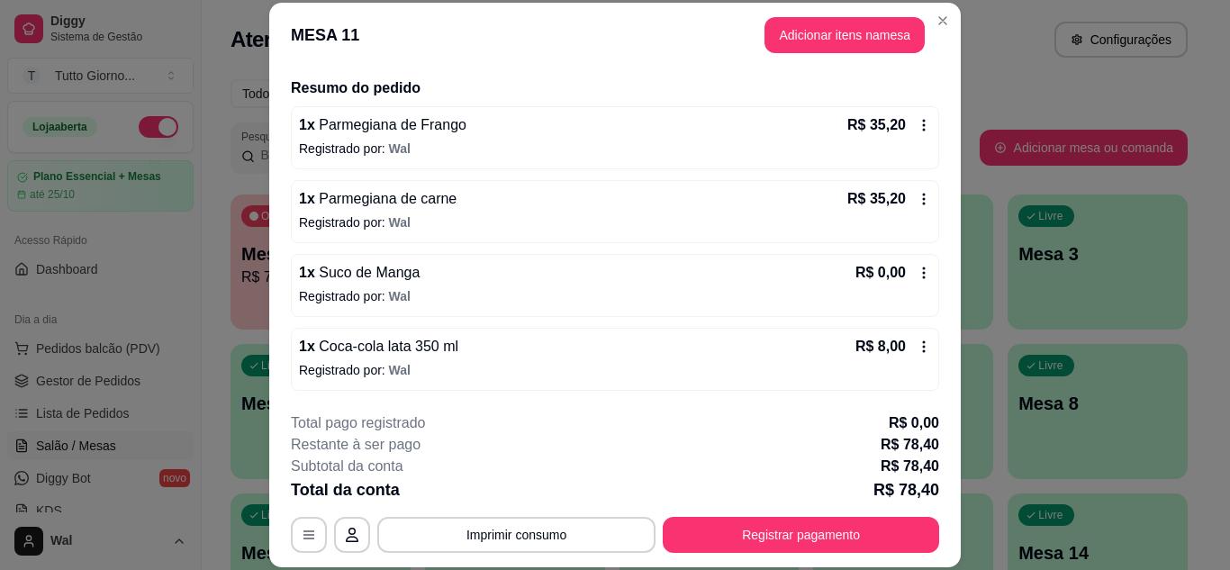
click at [900, 265] on div "R$ 0,00" at bounding box center [893, 273] width 76 height 22
click at [811, 30] on button "Adicionar itens na mesa" at bounding box center [844, 35] width 160 height 36
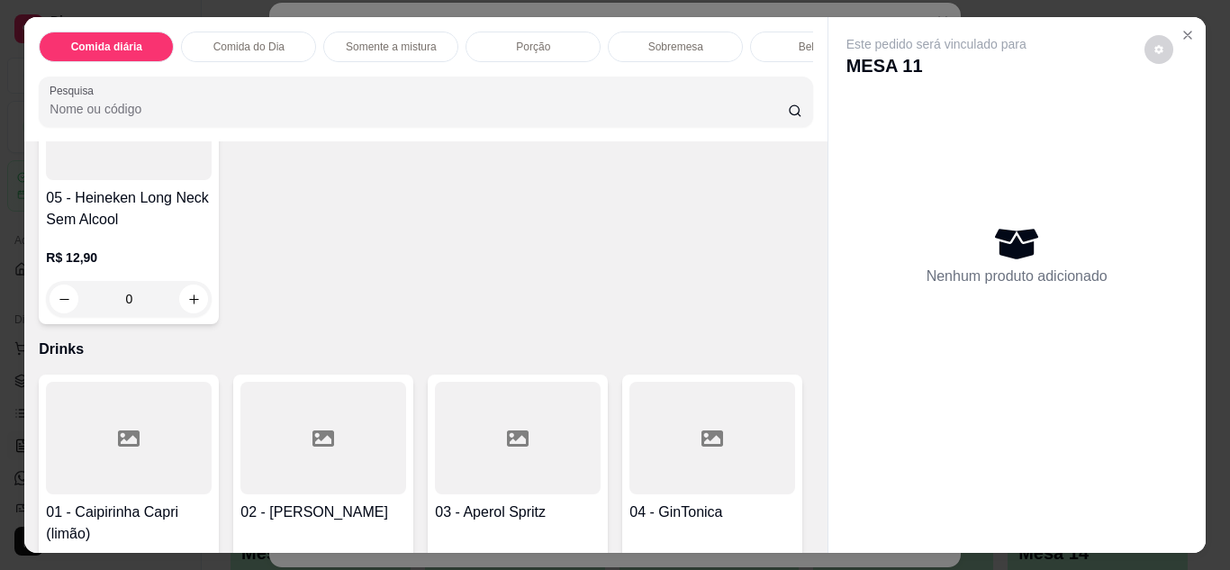
scroll to position [4501, 0]
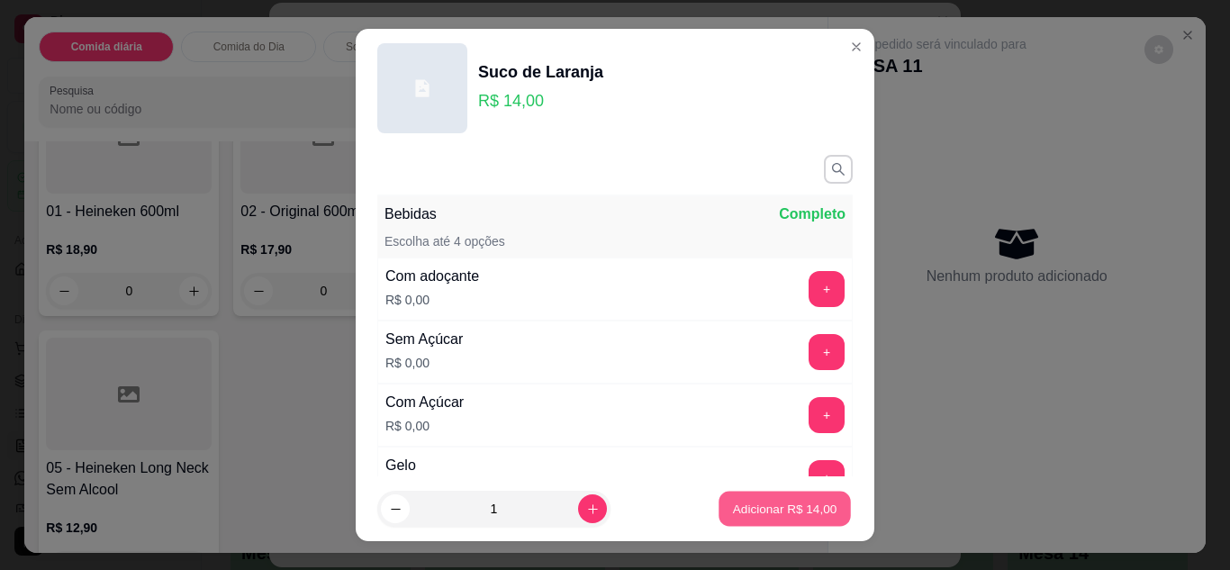
click at [779, 510] on p "Adicionar R$ 14,00" at bounding box center [785, 509] width 104 height 17
type input "1"
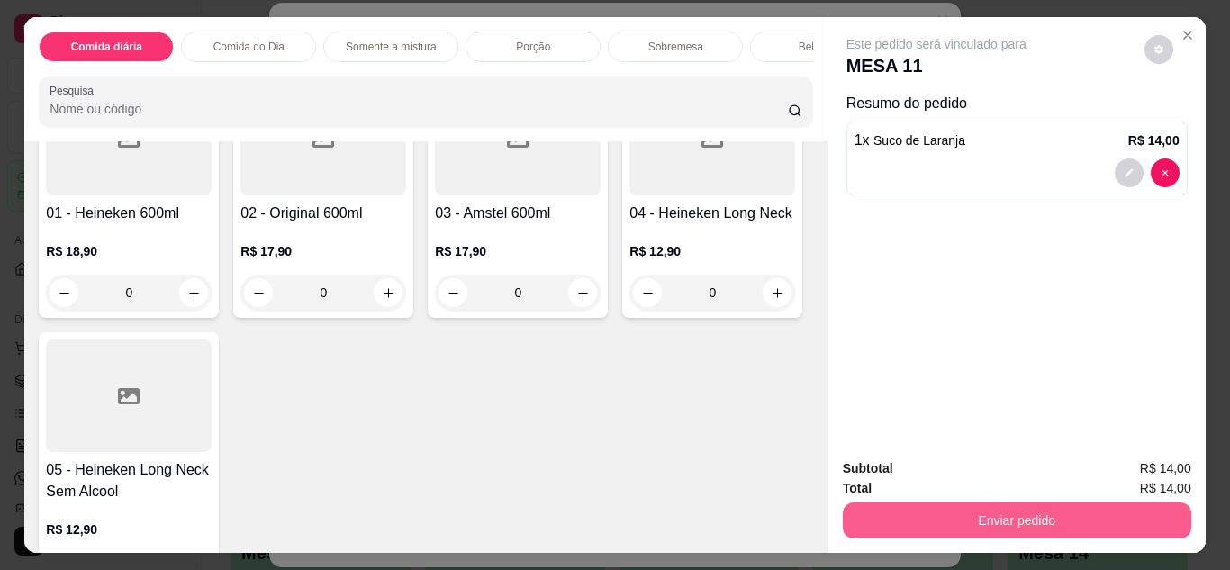
click at [989, 525] on button "Enviar pedido" at bounding box center [1017, 520] width 348 height 36
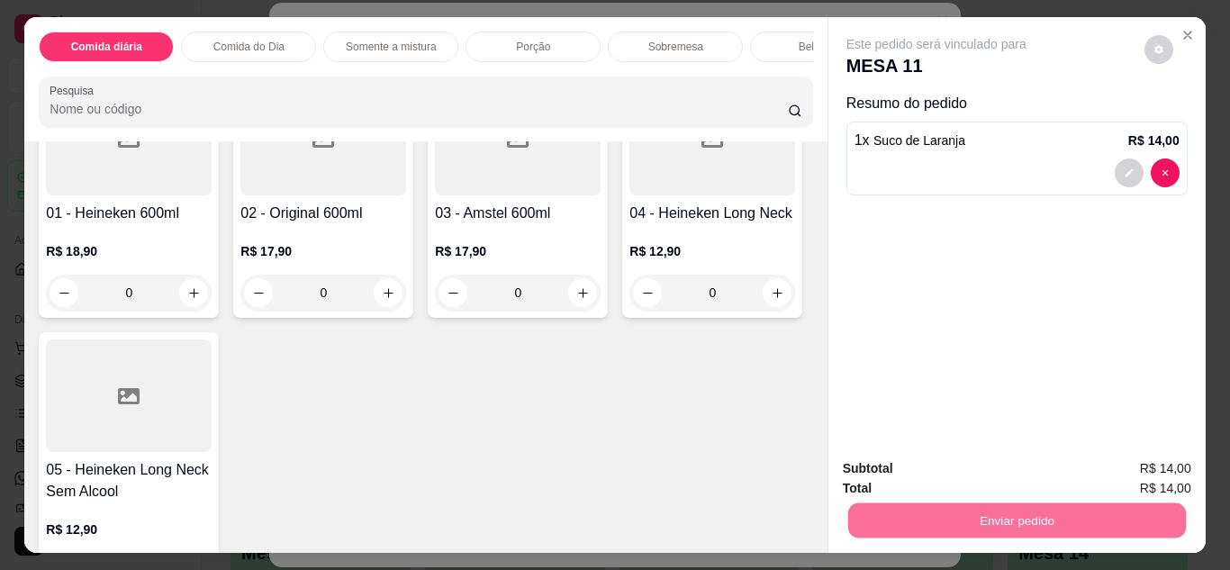
click at [1139, 468] on button "Enviar pedido" at bounding box center [1144, 468] width 99 height 33
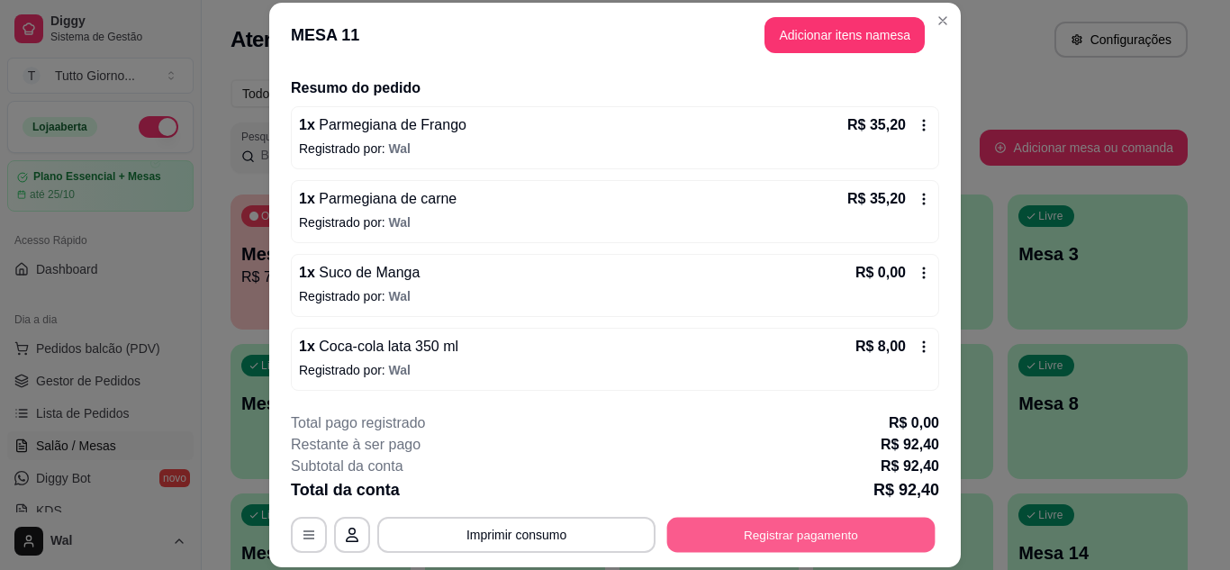
click at [758, 533] on button "Registrar pagamento" at bounding box center [801, 534] width 268 height 35
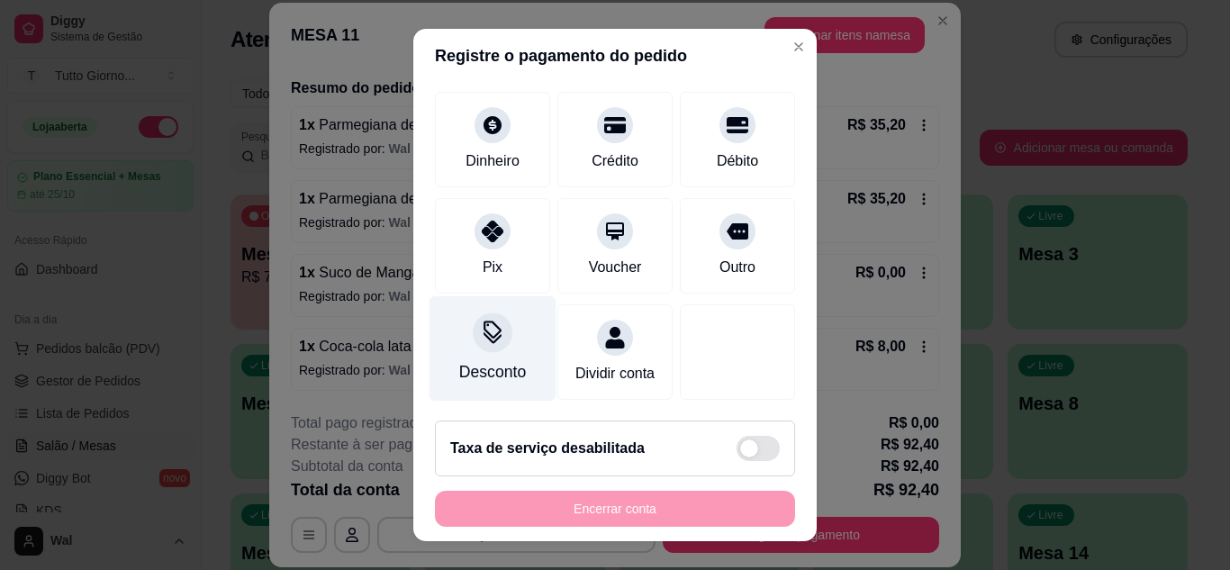
scroll to position [139, 0]
click at [484, 331] on div "Desconto" at bounding box center [492, 347] width 127 height 105
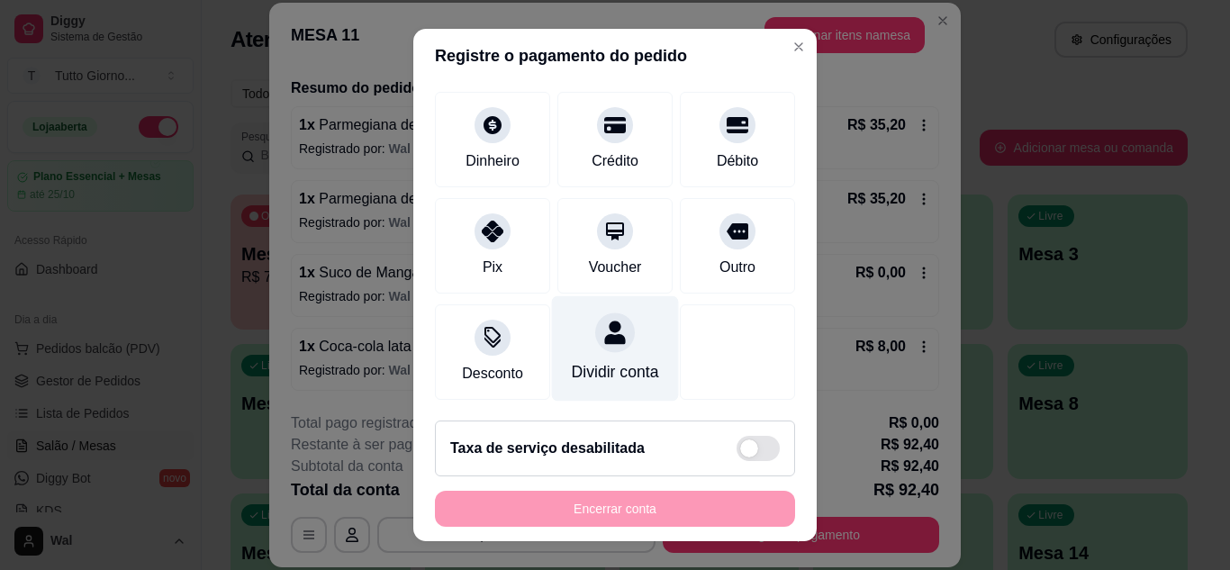
click at [590, 337] on div "Dividir conta" at bounding box center [615, 347] width 127 height 105
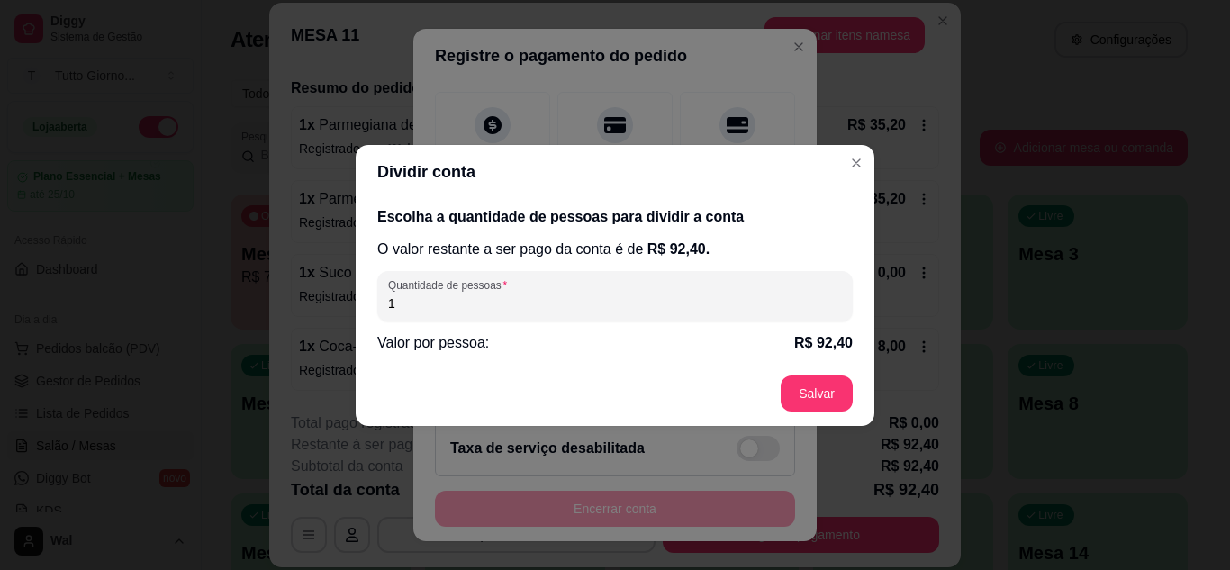
drag, startPoint x: 404, startPoint y: 311, endPoint x: 379, endPoint y: 304, distance: 26.0
click at [379, 304] on div "Quantidade de pessoas 1" at bounding box center [614, 296] width 475 height 50
type input "2"
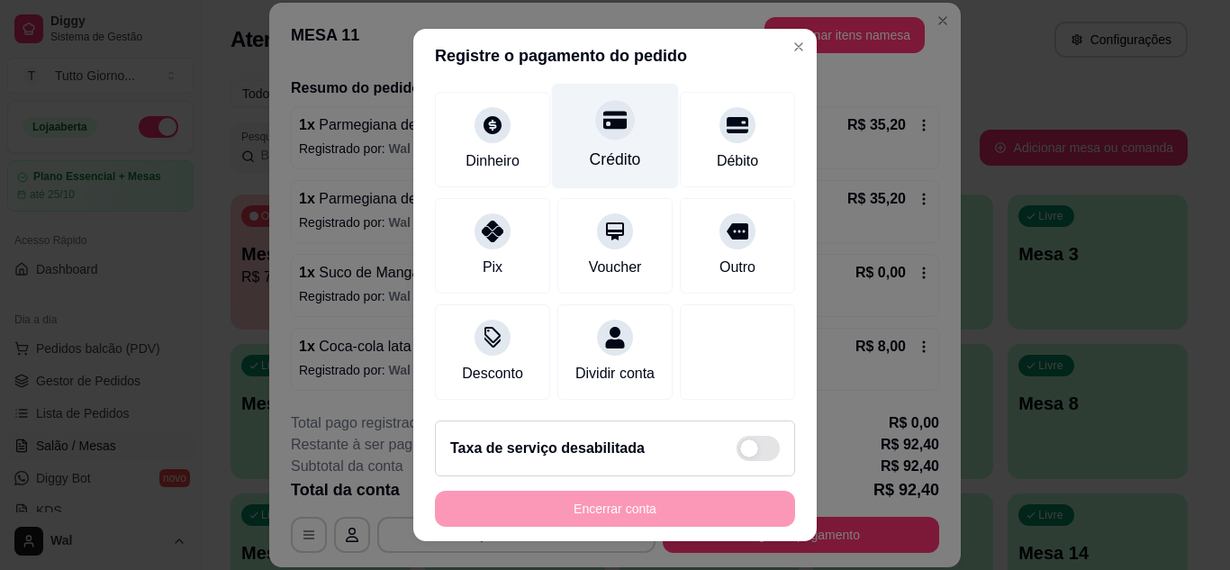
scroll to position [0, 0]
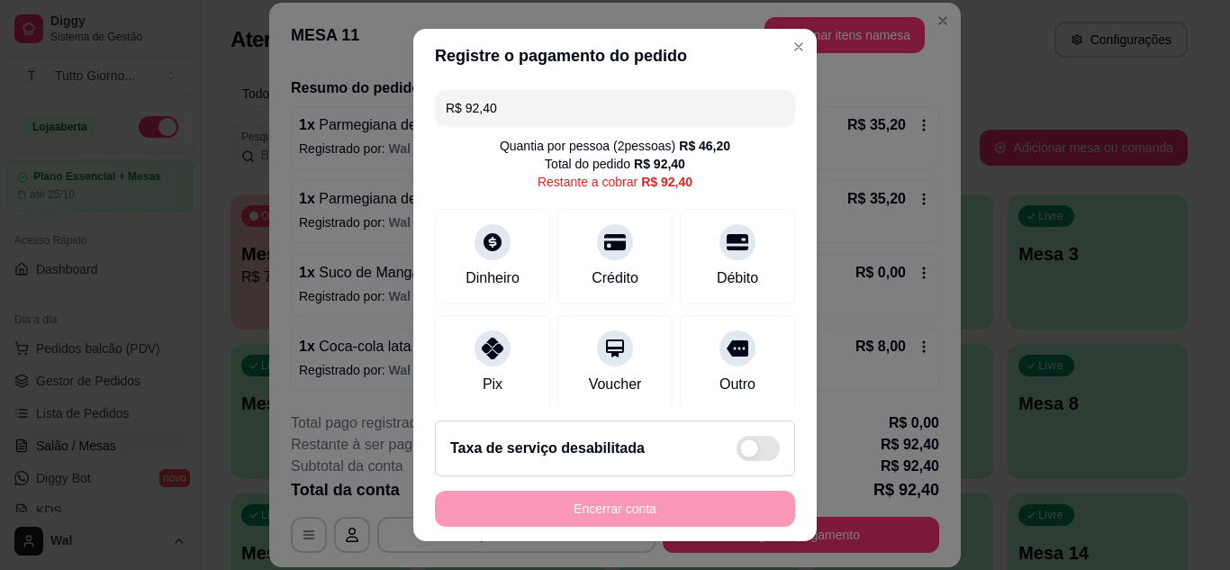
drag, startPoint x: 492, startPoint y: 112, endPoint x: 386, endPoint y: 107, distance: 106.3
click at [386, 107] on div "Registre o pagamento do pedido R$ 92,40 Quantia por pessoa ( 2 pessoas) R$ 46,2…" at bounding box center [615, 285] width 1230 height 570
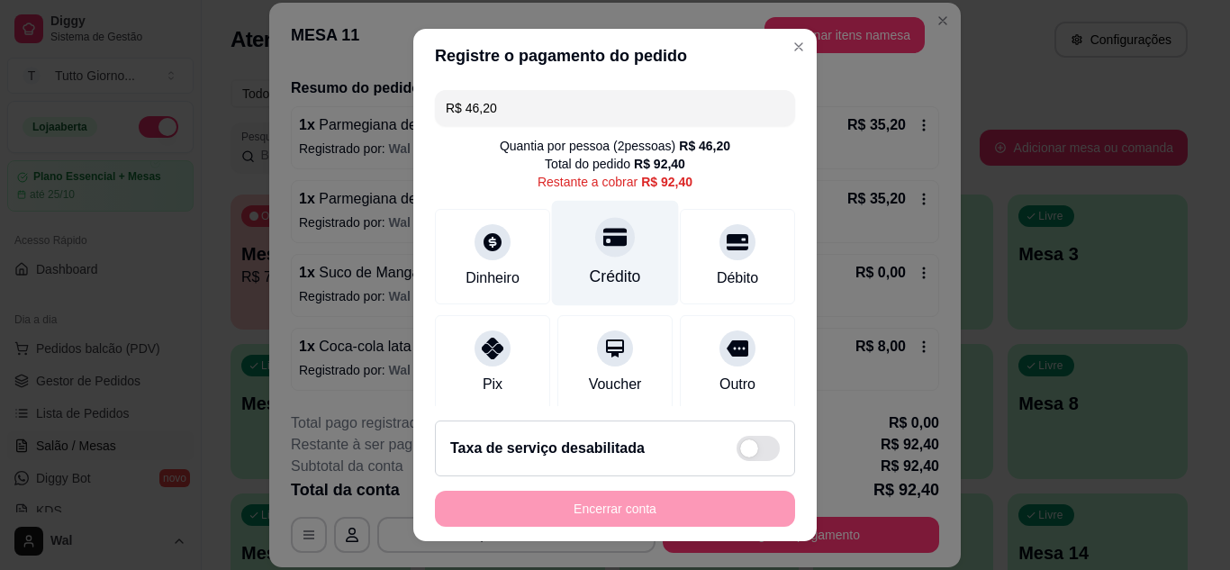
click at [603, 255] on div at bounding box center [615, 237] width 40 height 40
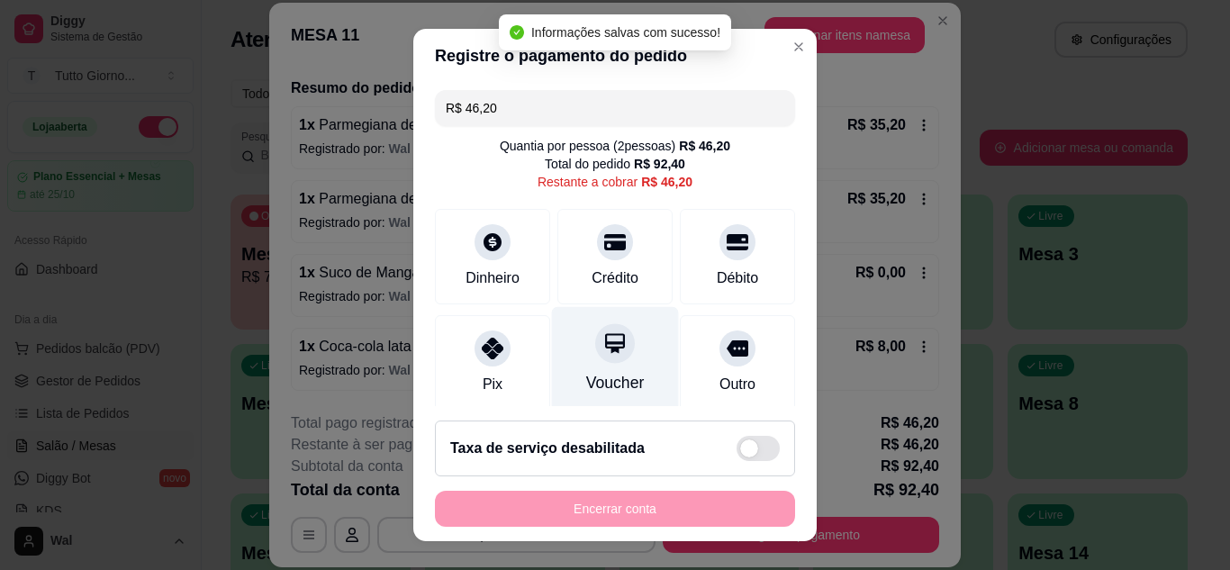
click at [590, 368] on div "Voucher" at bounding box center [615, 358] width 127 height 105
type input "R$ 0,00"
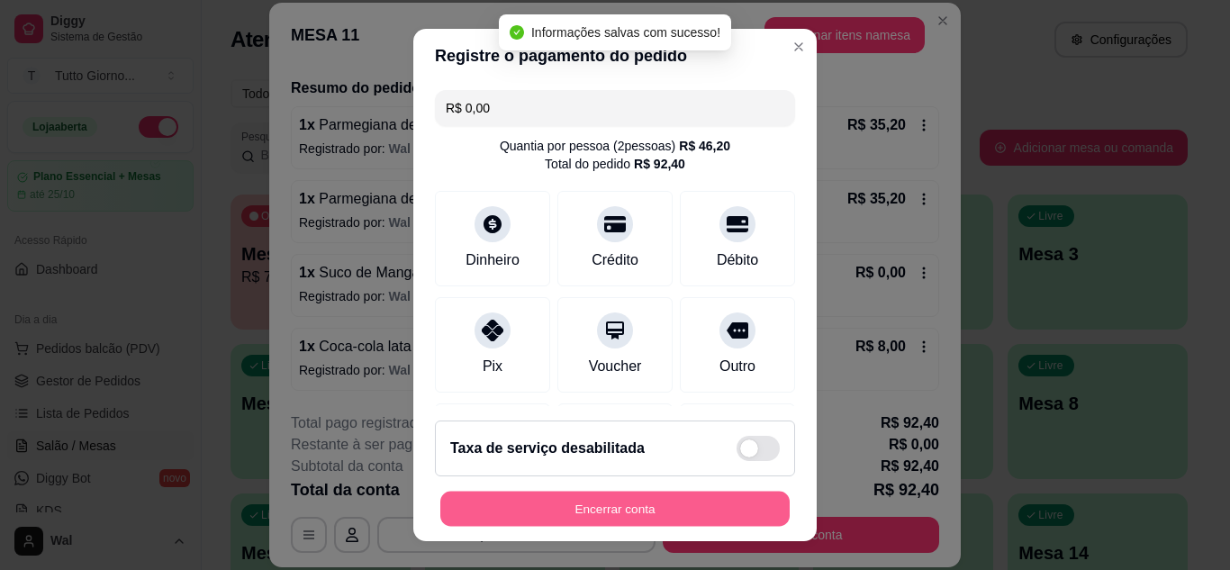
click at [579, 511] on button "Encerrar conta" at bounding box center [614, 509] width 349 height 35
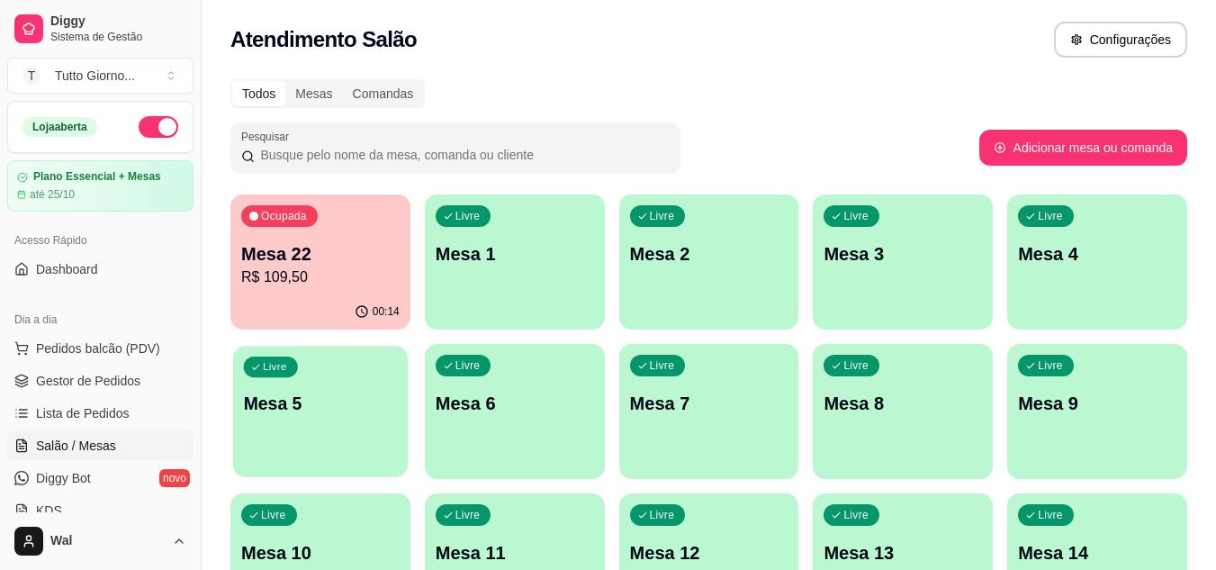
click at [260, 384] on div "Livre Mesa 5" at bounding box center [320, 401] width 175 height 110
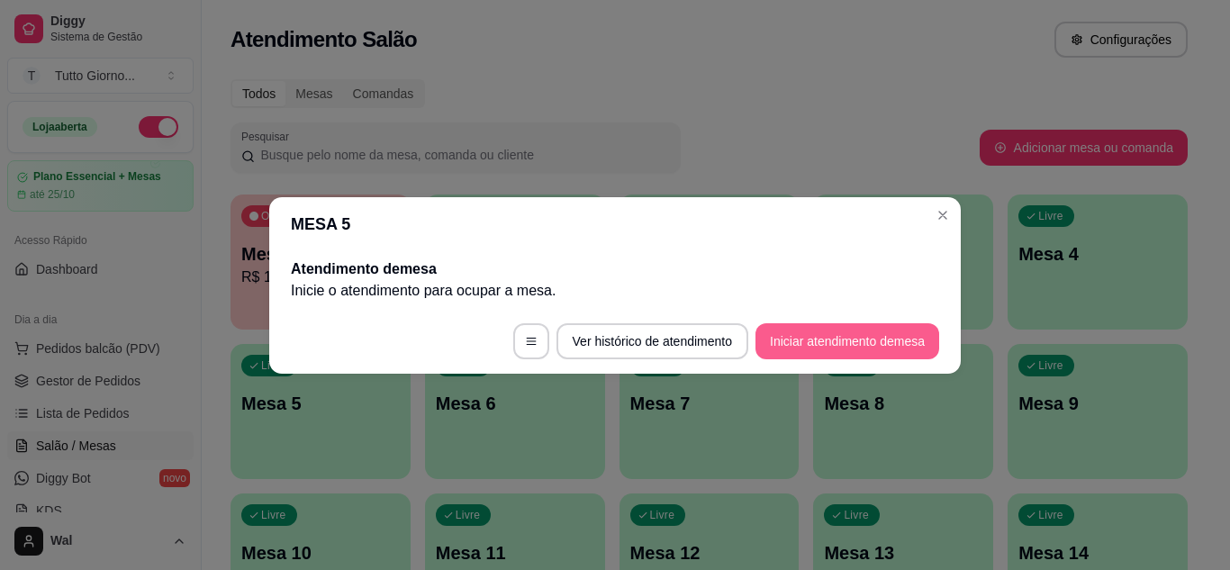
click at [800, 354] on button "Iniciar atendimento de mesa" at bounding box center [847, 341] width 184 height 36
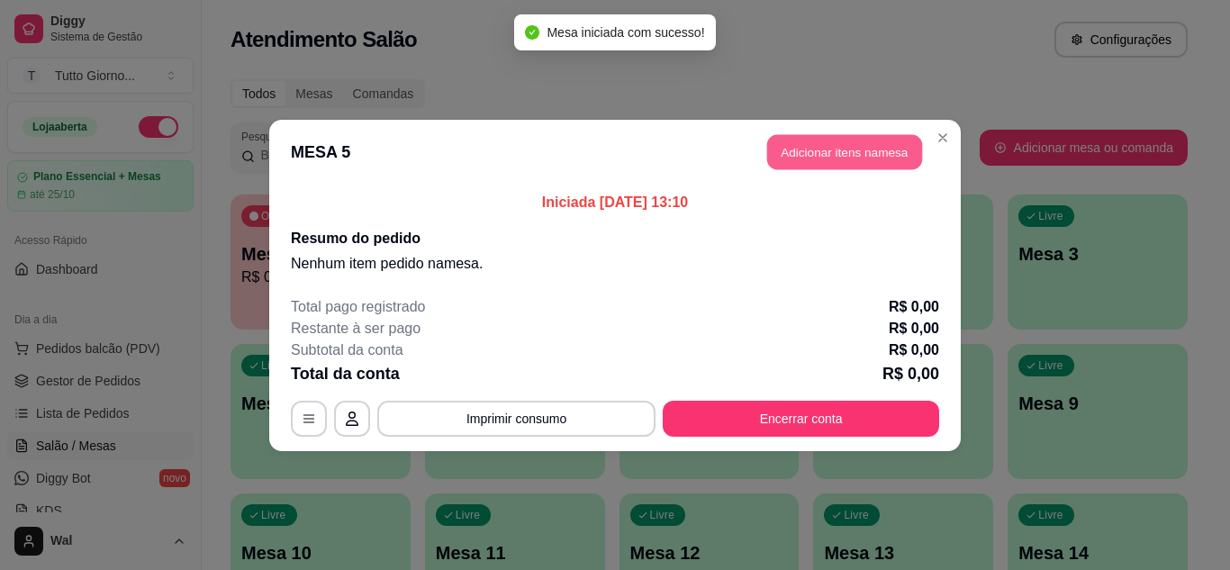
click at [844, 147] on button "Adicionar itens na mesa" at bounding box center [844, 151] width 155 height 35
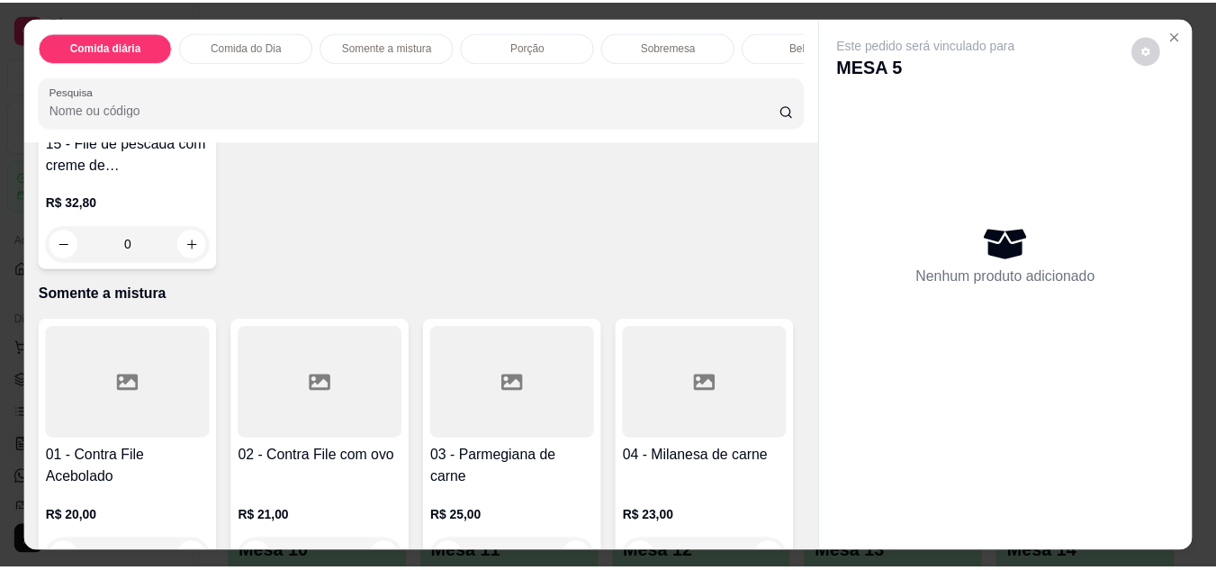
scroll to position [1080, 0]
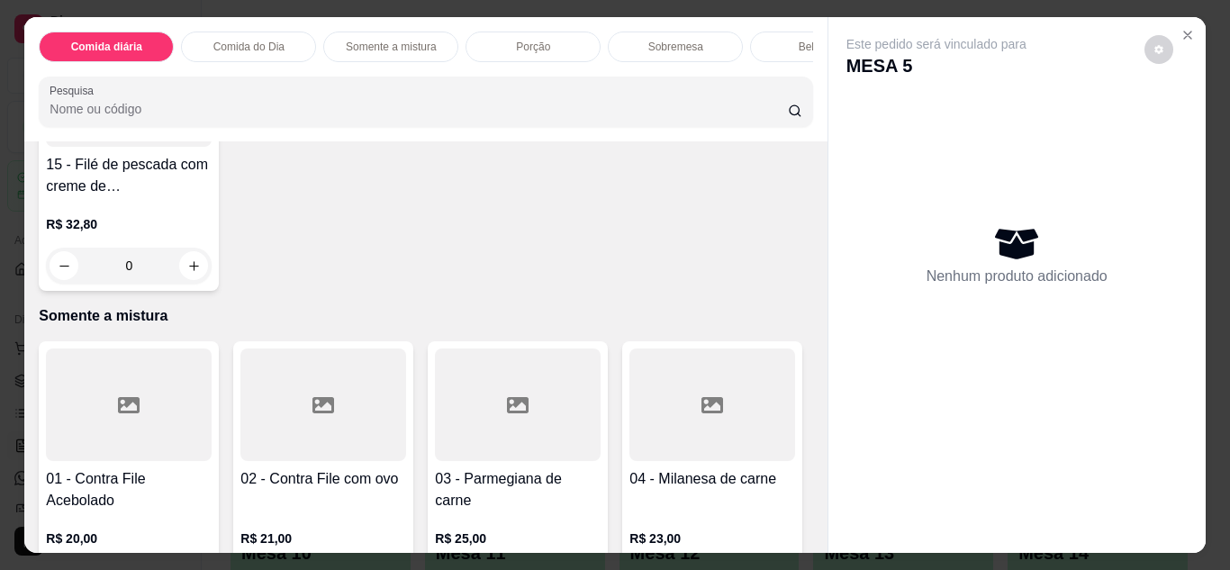
click at [121, 147] on div at bounding box center [129, 90] width 166 height 113
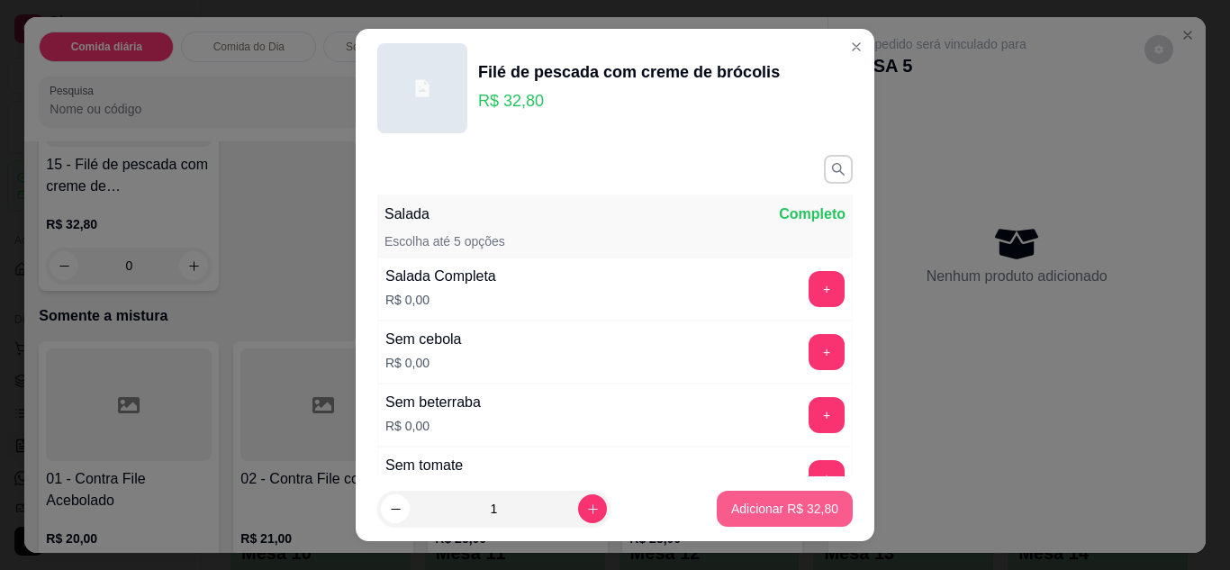
click at [763, 505] on p "Adicionar R$ 32,80" at bounding box center [784, 509] width 107 height 18
type input "1"
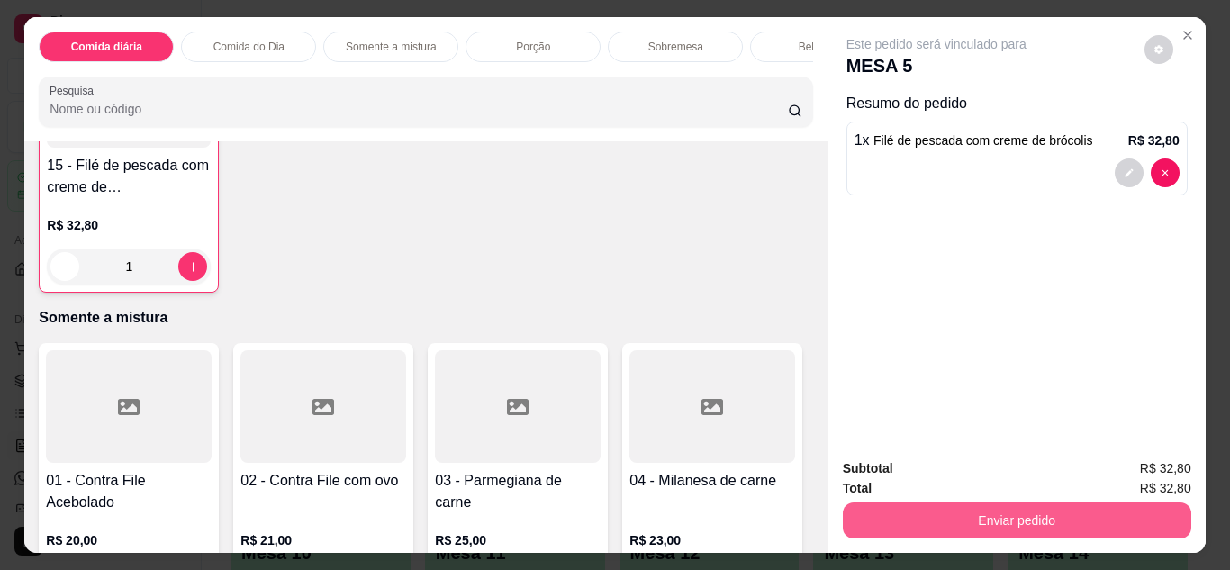
click at [979, 518] on button "Enviar pedido" at bounding box center [1017, 520] width 348 height 36
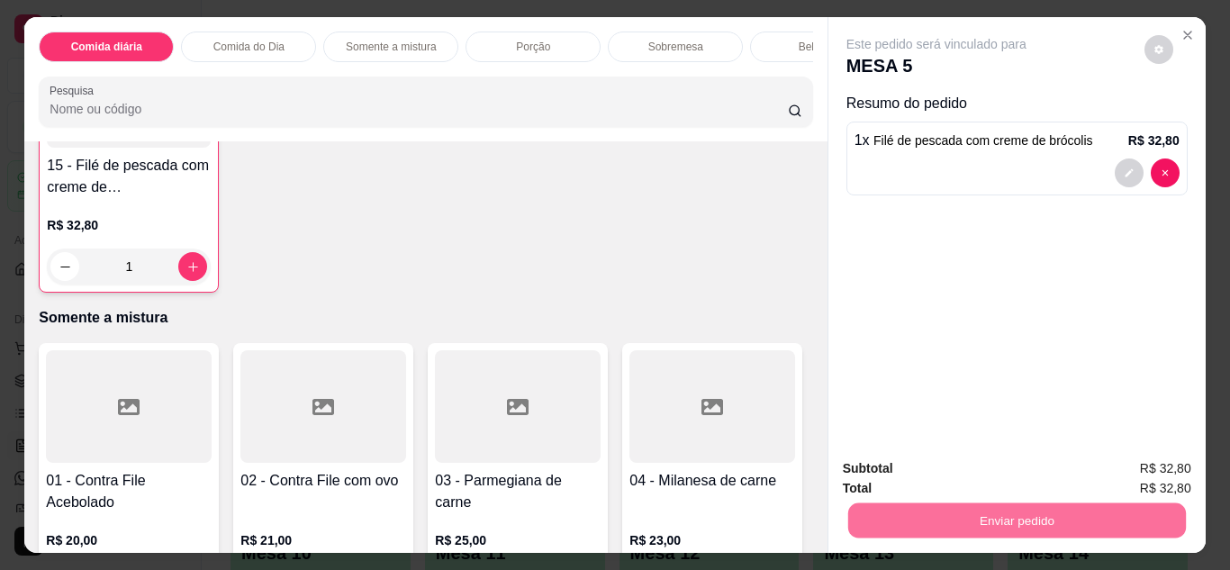
click at [1156, 467] on button "Enviar pedido" at bounding box center [1144, 469] width 102 height 34
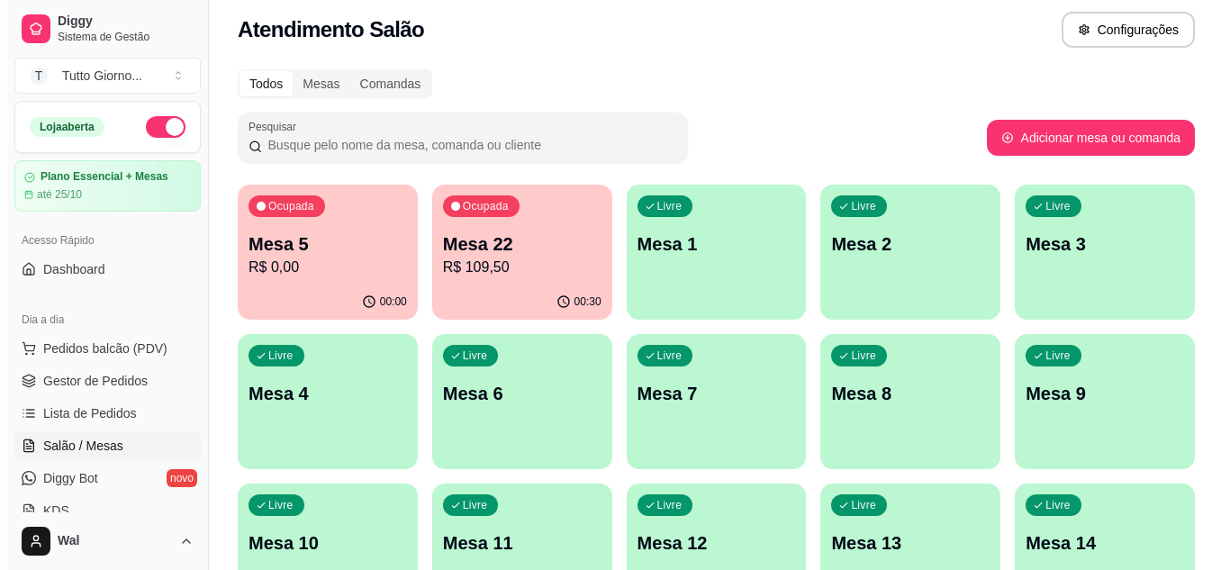
scroll to position [0, 0]
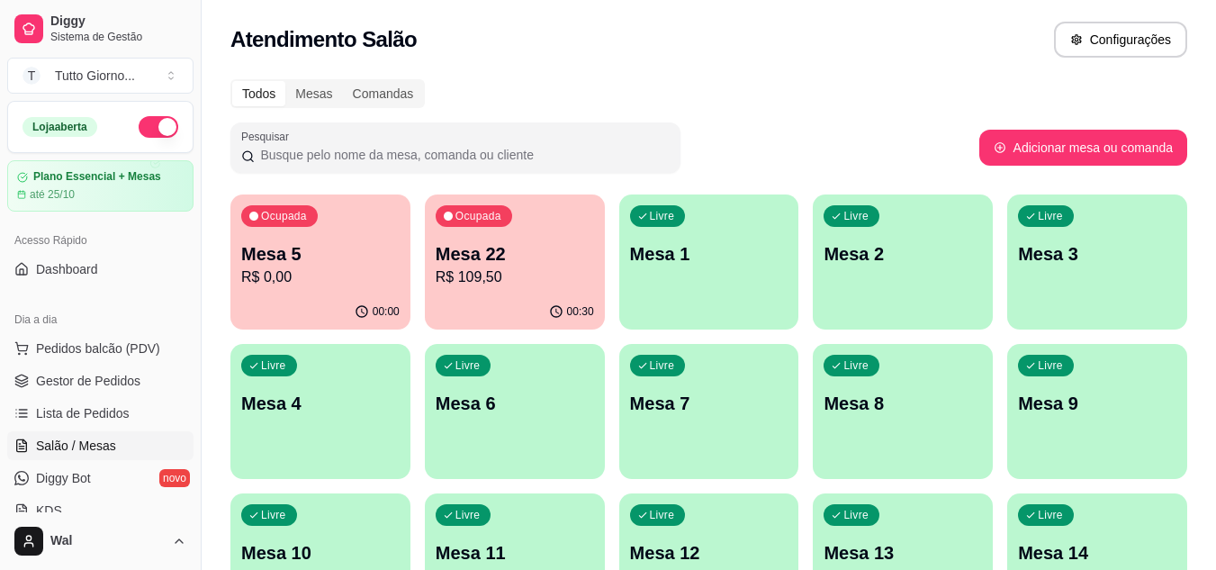
click at [706, 50] on div "Atendimento Salão Configurações" at bounding box center [708, 40] width 957 height 36
click at [96, 352] on span "Pedidos balcão (PDV)" at bounding box center [98, 348] width 124 height 18
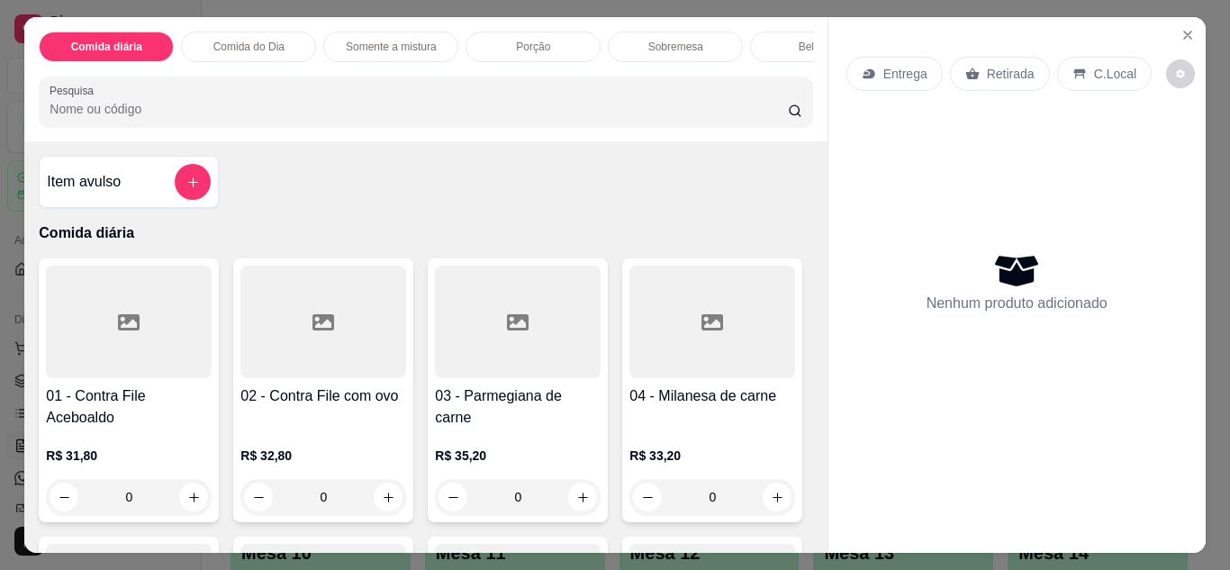
click at [896, 66] on p "Entrega" at bounding box center [905, 74] width 44 height 18
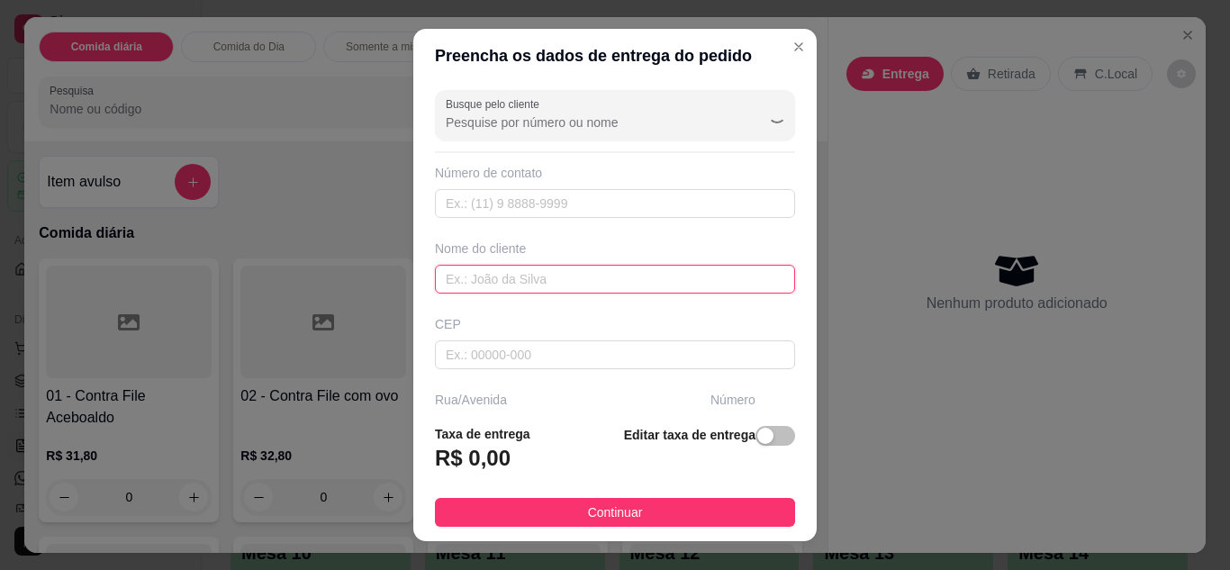
click at [456, 288] on input "text" at bounding box center [615, 279] width 360 height 29
type input "r"
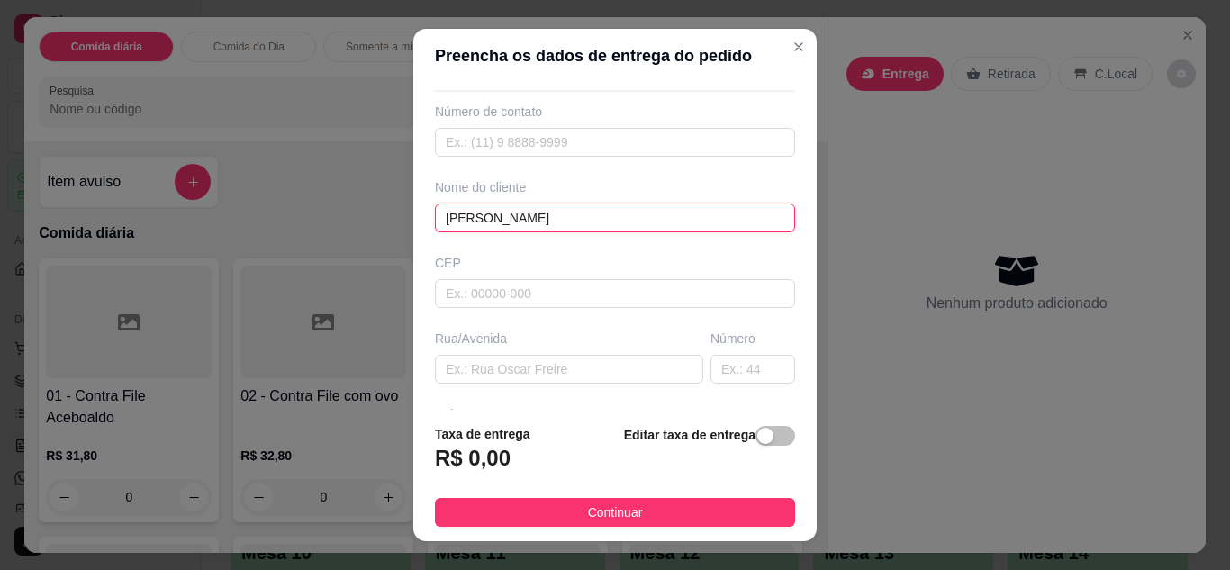
scroll to position [90, 0]
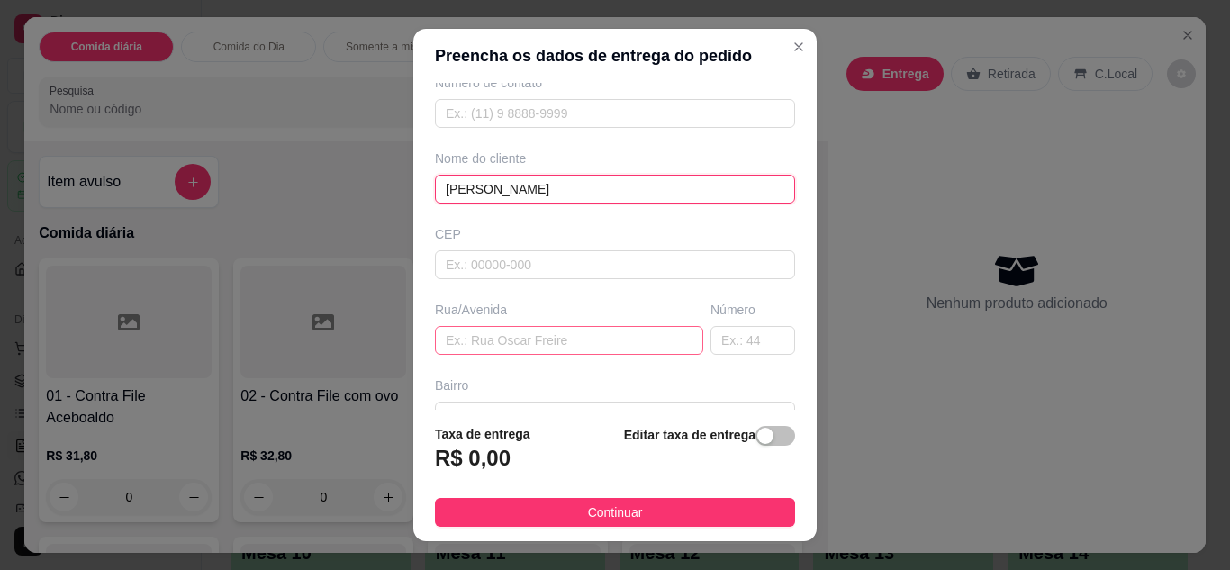
type input "Roberta"
click at [465, 345] on input "text" at bounding box center [569, 340] width 268 height 29
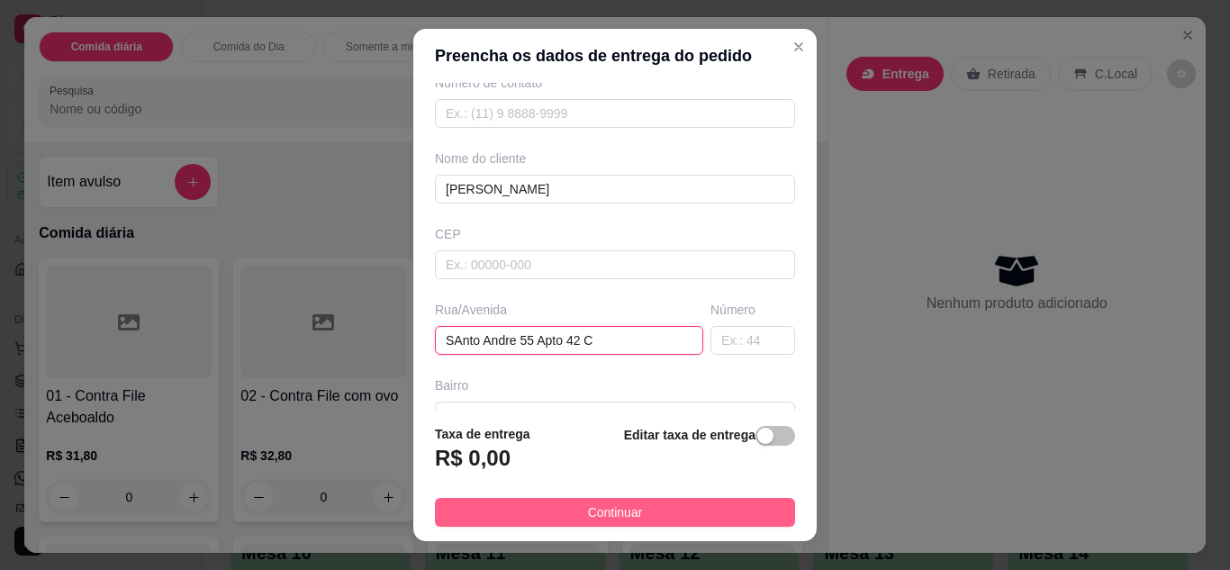
type input "SAnto Andre 55 Apto 42 C"
click at [605, 515] on span "Continuar" at bounding box center [615, 512] width 55 height 20
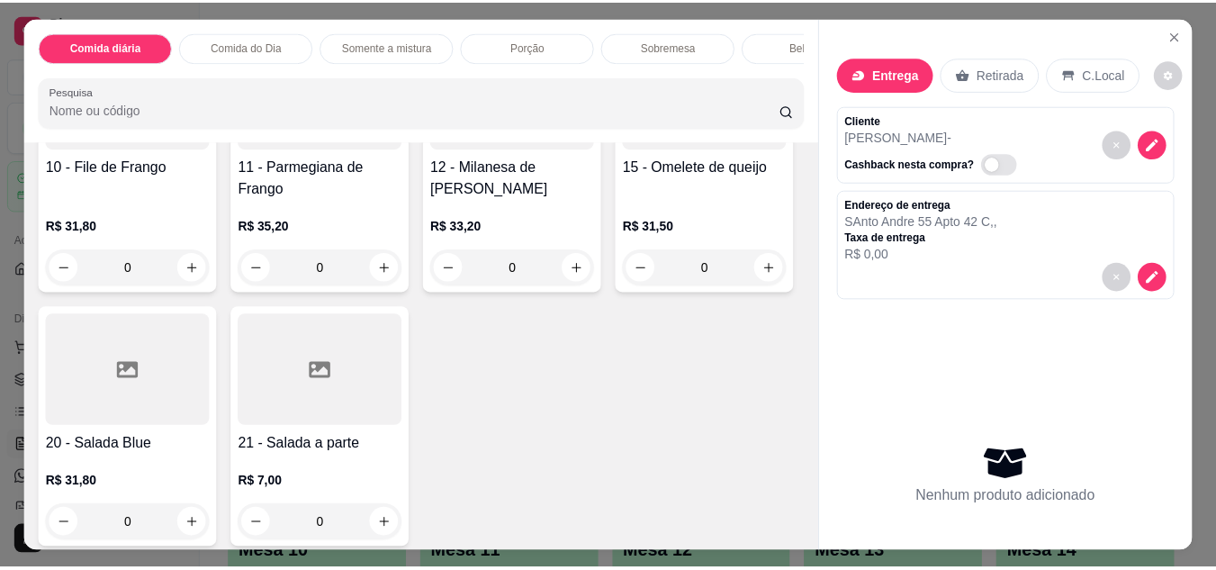
scroll to position [450, 0]
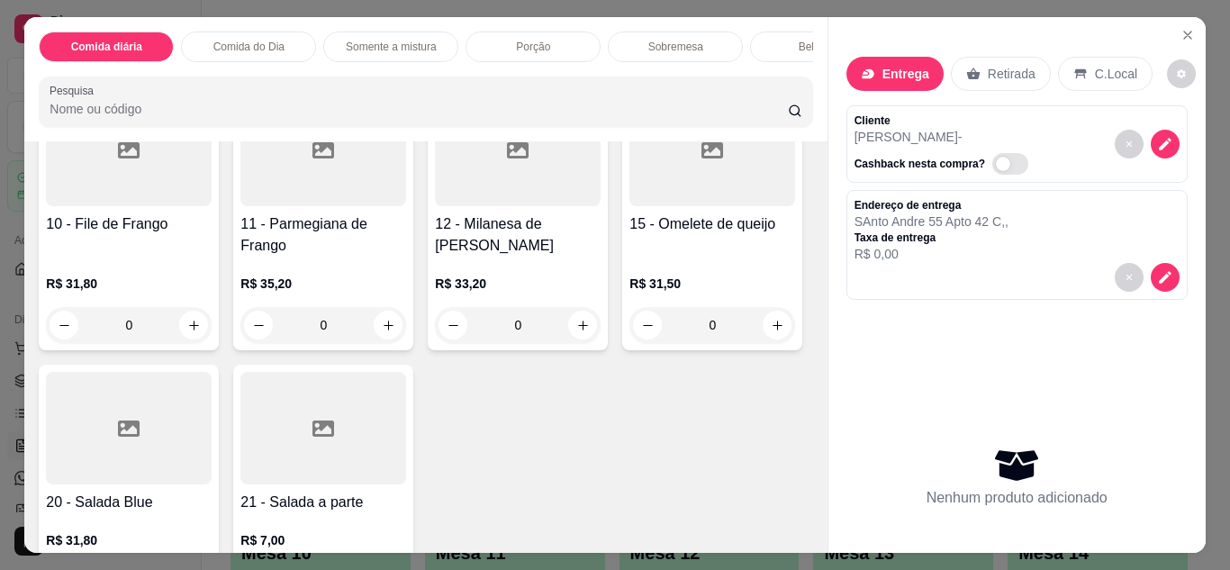
click at [406, 343] on div "0" at bounding box center [323, 325] width 166 height 36
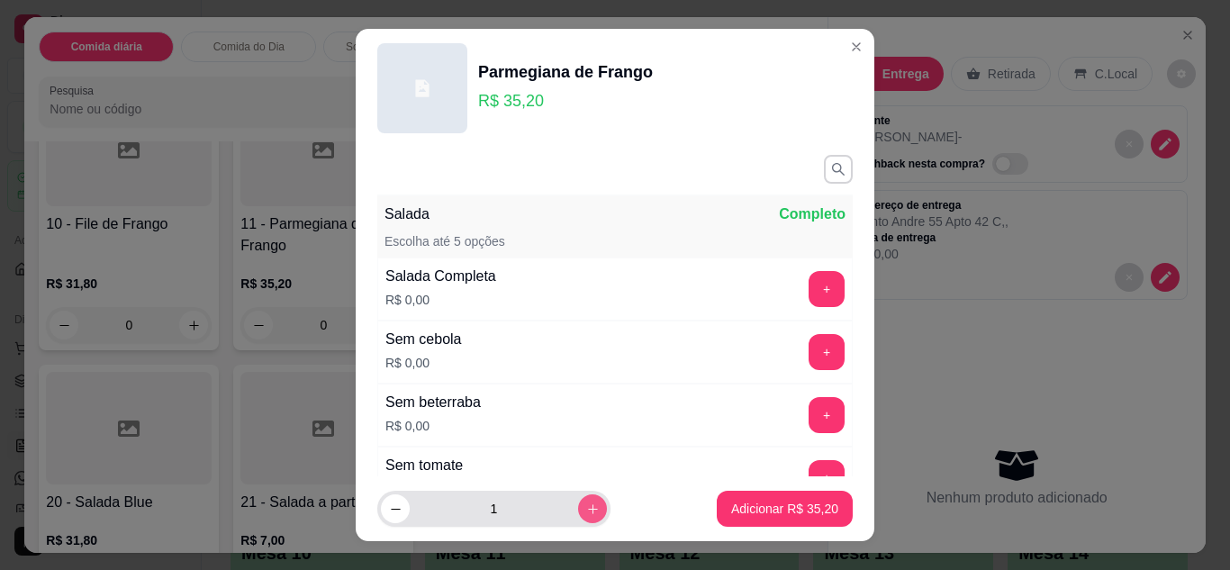
click at [586, 512] on icon "increase-product-quantity" at bounding box center [593, 509] width 14 height 14
type input "2"
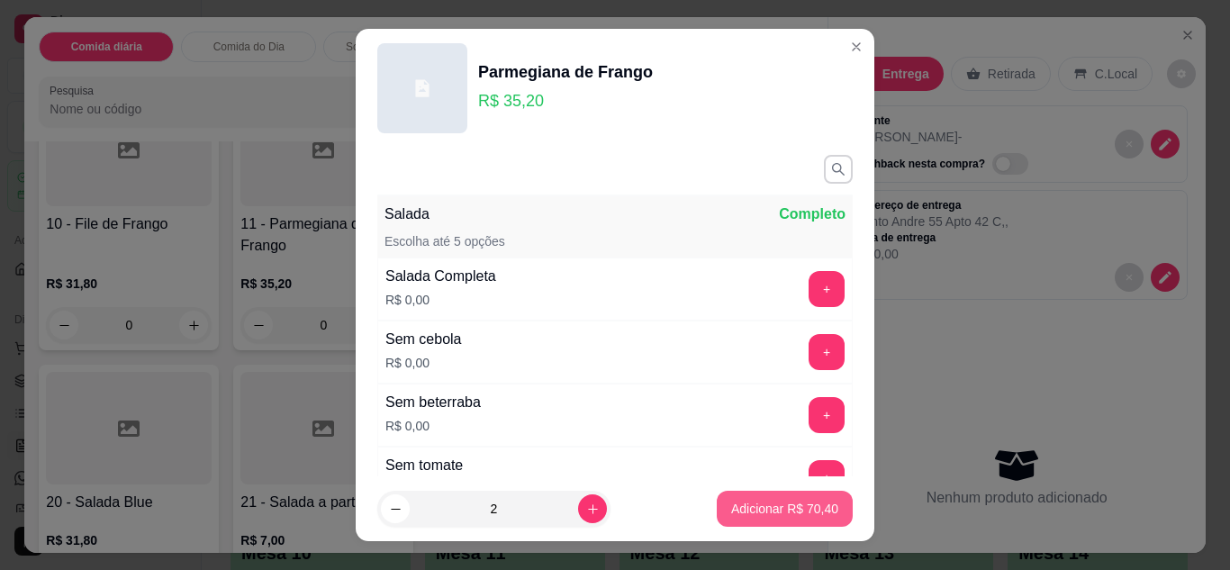
click at [788, 507] on p "Adicionar R$ 70,40" at bounding box center [784, 509] width 107 height 18
type input "2"
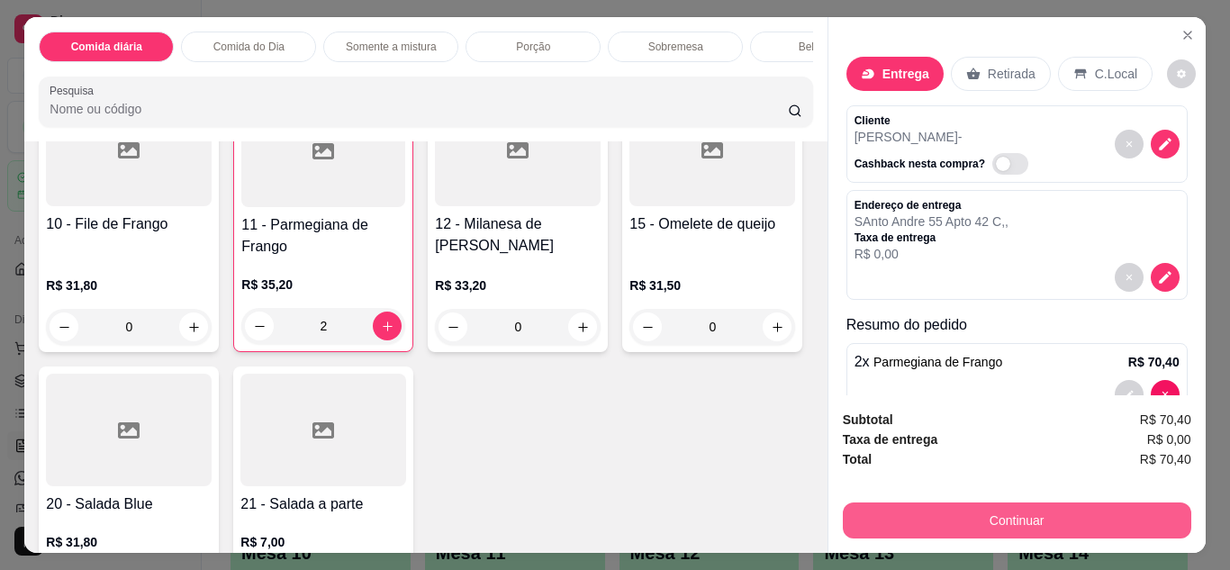
click at [1009, 519] on button "Continuar" at bounding box center [1017, 520] width 348 height 36
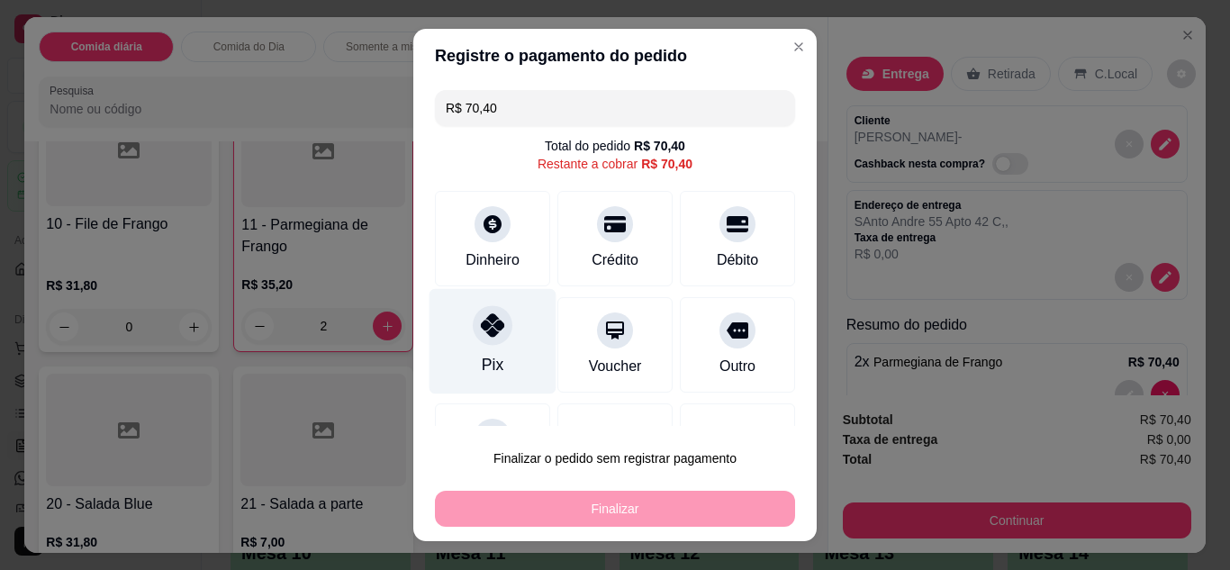
click at [481, 318] on icon at bounding box center [492, 324] width 23 height 23
type input "R$ 0,00"
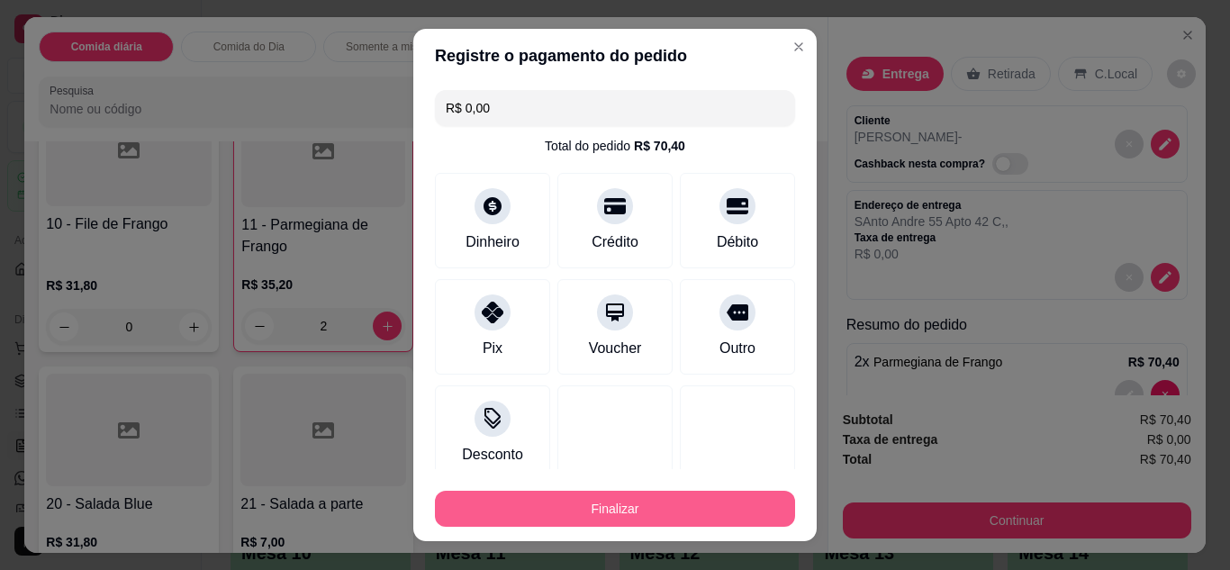
click at [581, 510] on button "Finalizar" at bounding box center [615, 509] width 360 height 36
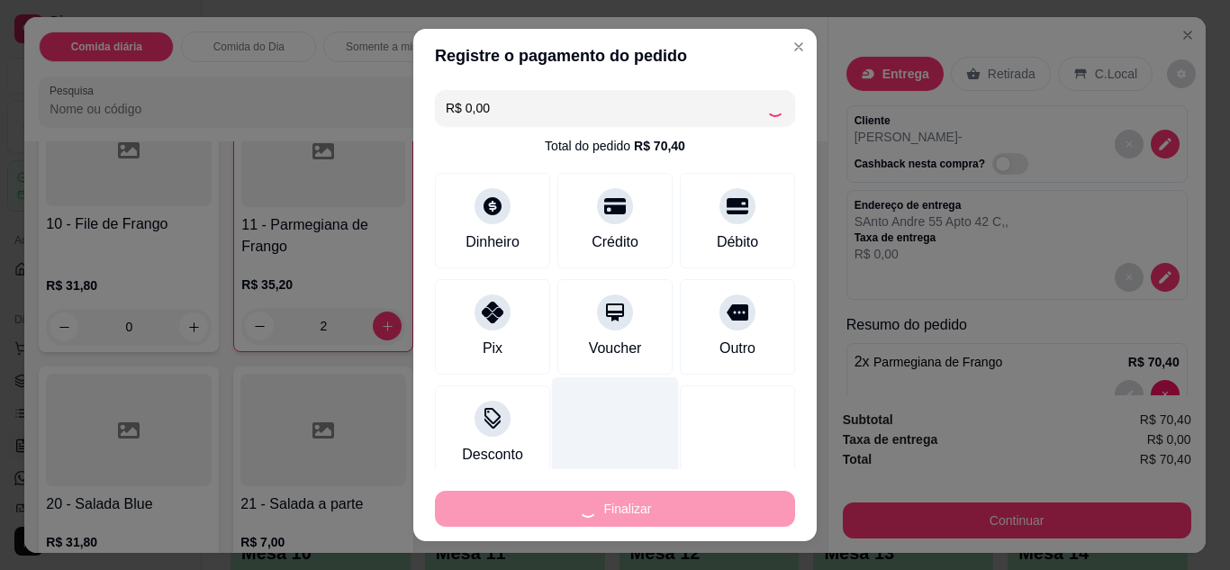
type input "0"
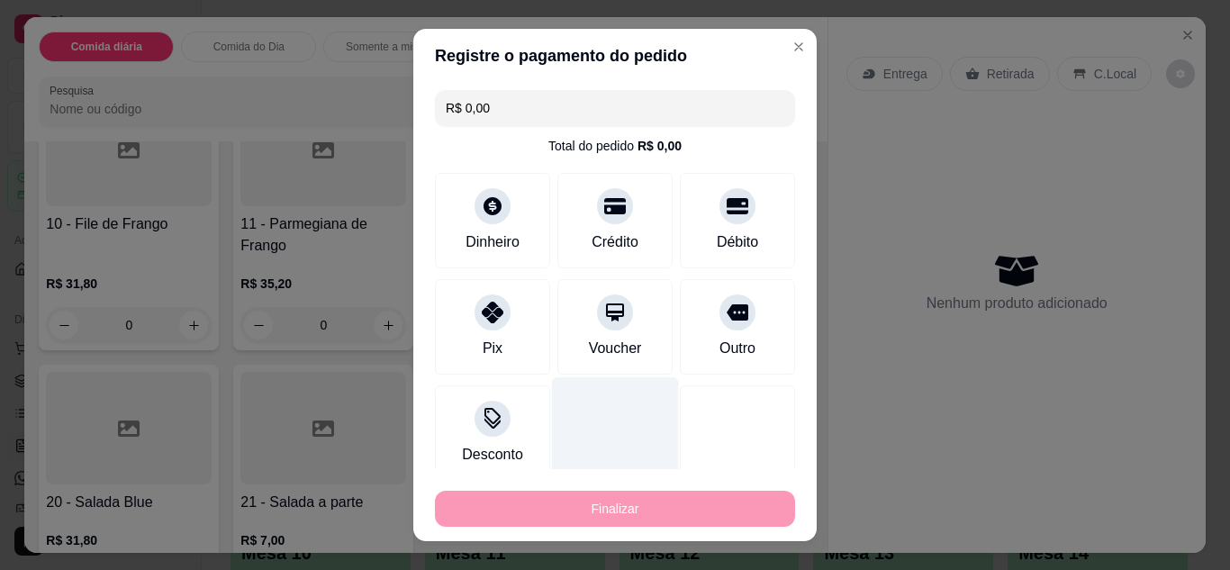
type input "-R$ 70,40"
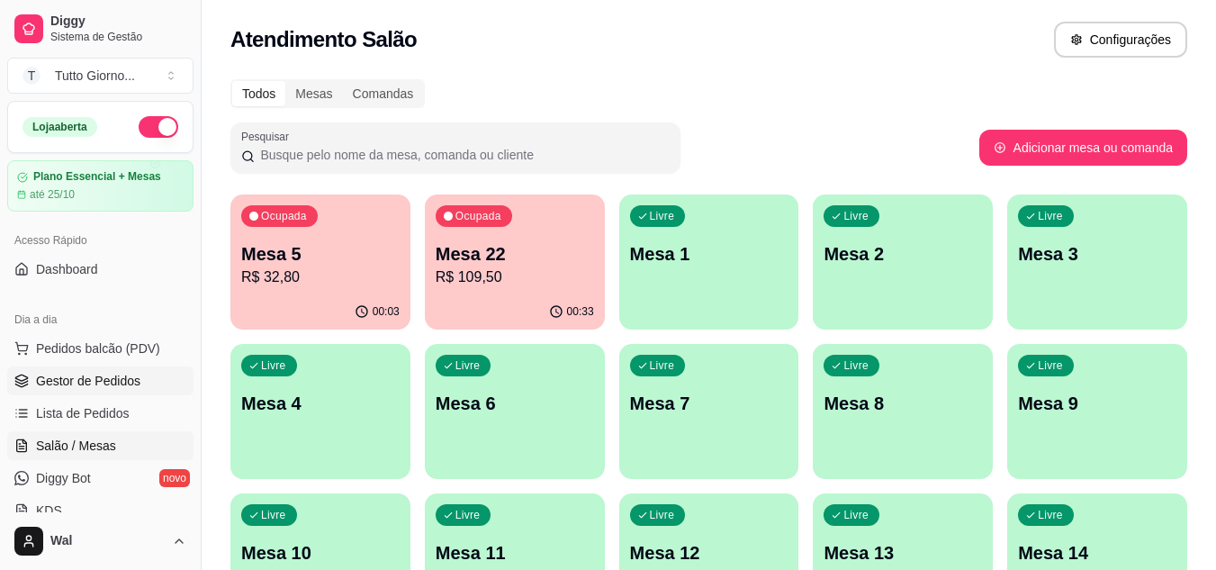
click at [88, 378] on span "Gestor de Pedidos" at bounding box center [88, 381] width 104 height 18
click at [77, 409] on span "Lista de Pedidos" at bounding box center [83, 413] width 94 height 18
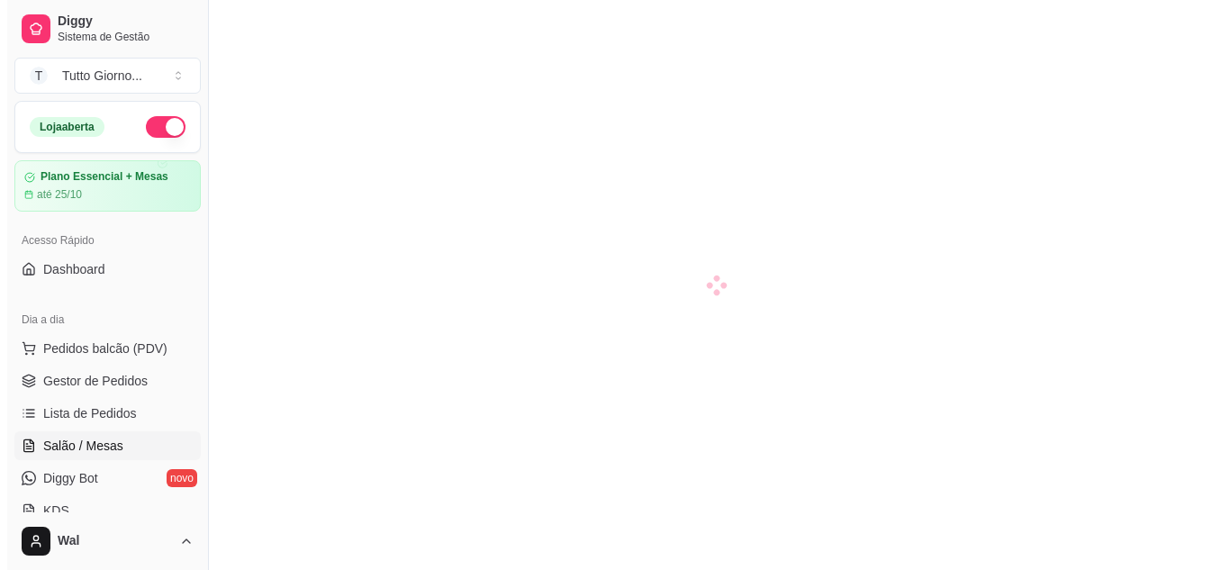
scroll to position [90, 0]
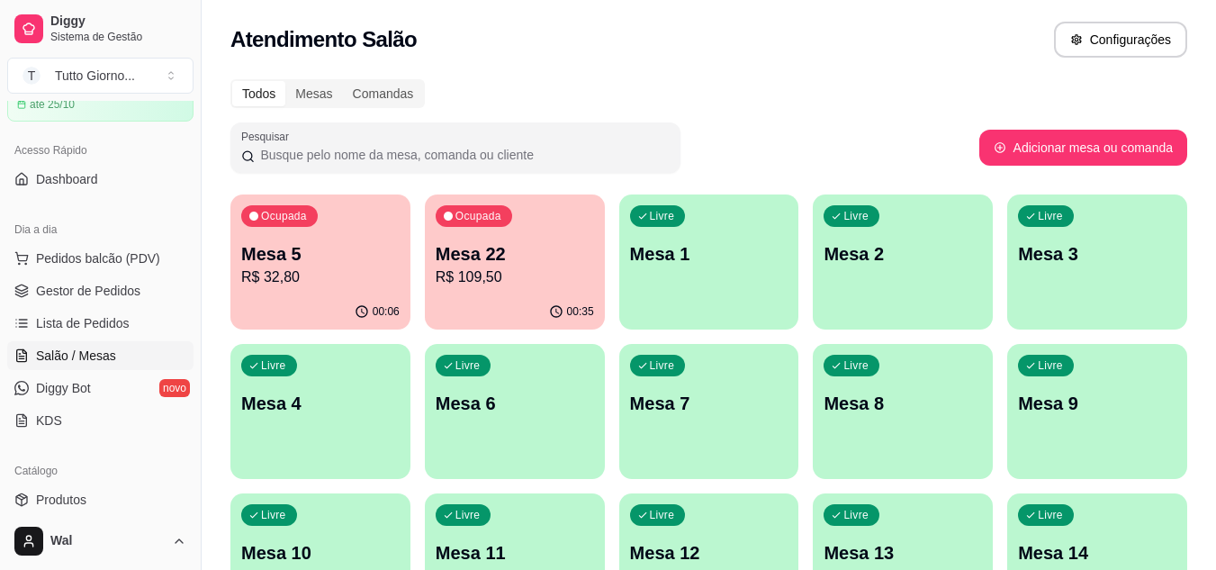
click at [302, 299] on div "00:06" at bounding box center [320, 311] width 180 height 35
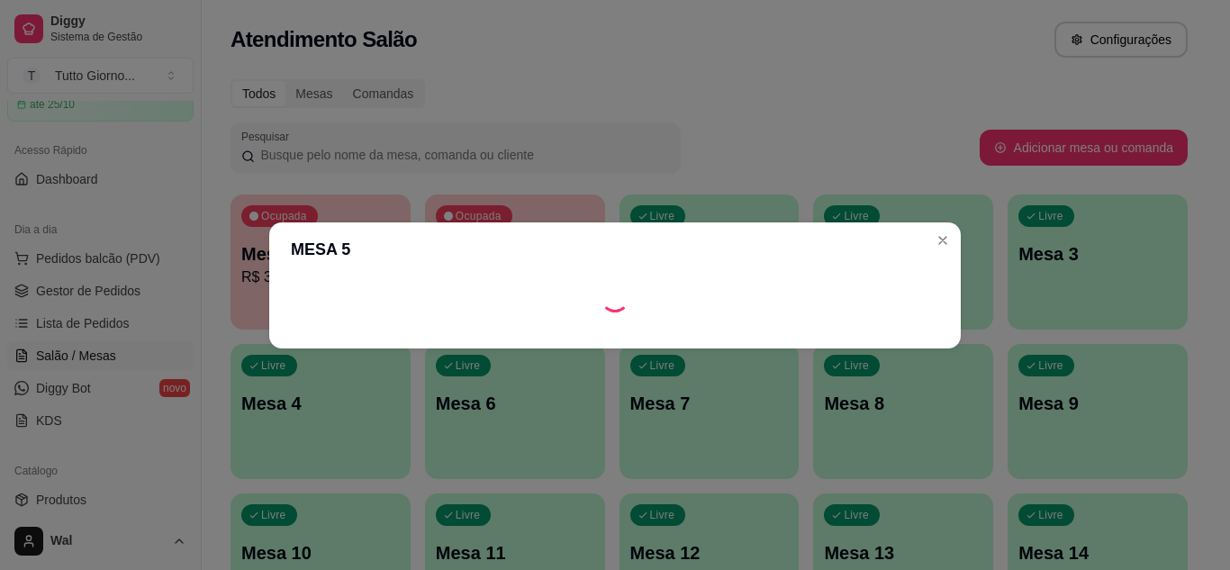
click at [490, 230] on header "MESA 5" at bounding box center [614, 249] width 691 height 54
click at [488, 293] on div "Loading" at bounding box center [615, 298] width 648 height 29
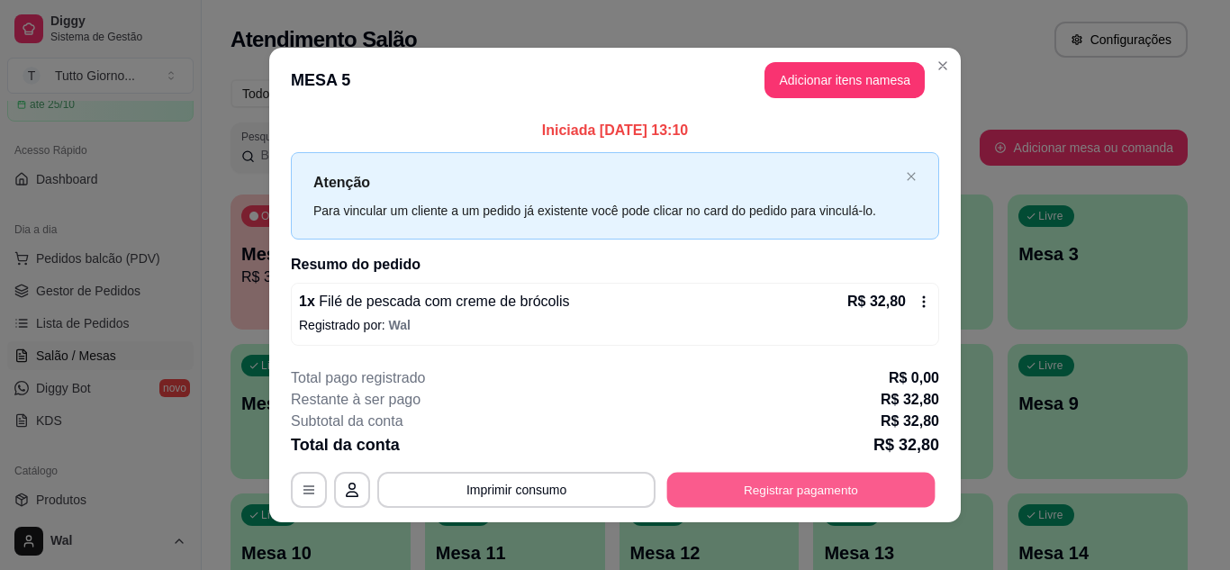
click at [785, 495] on button "Registrar pagamento" at bounding box center [801, 490] width 268 height 35
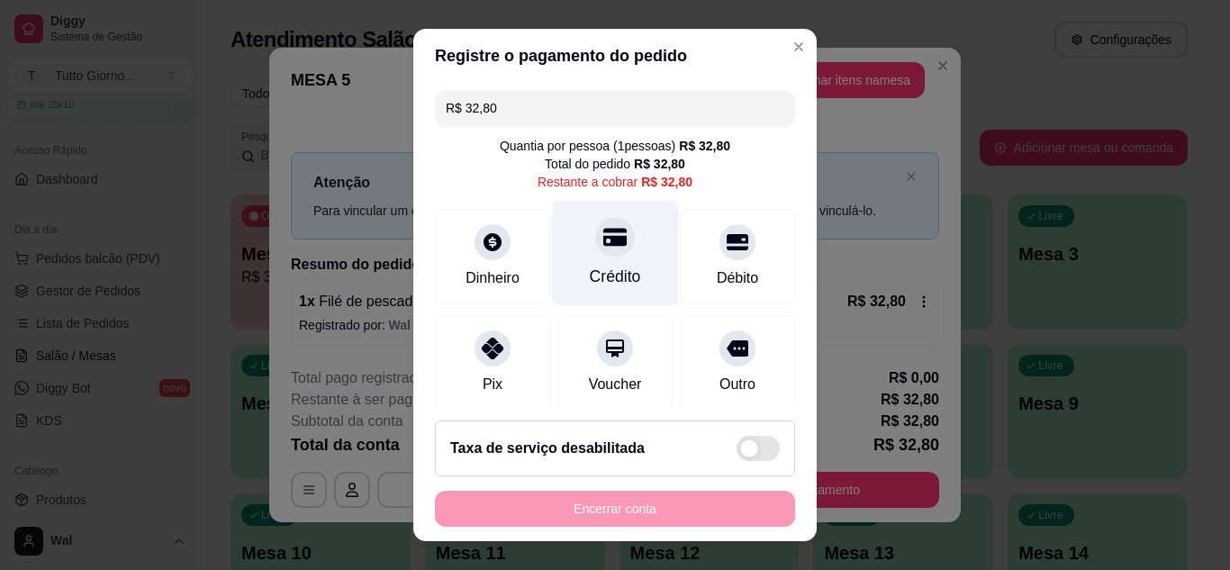
click at [597, 265] on div "Crédito" at bounding box center [615, 276] width 51 height 23
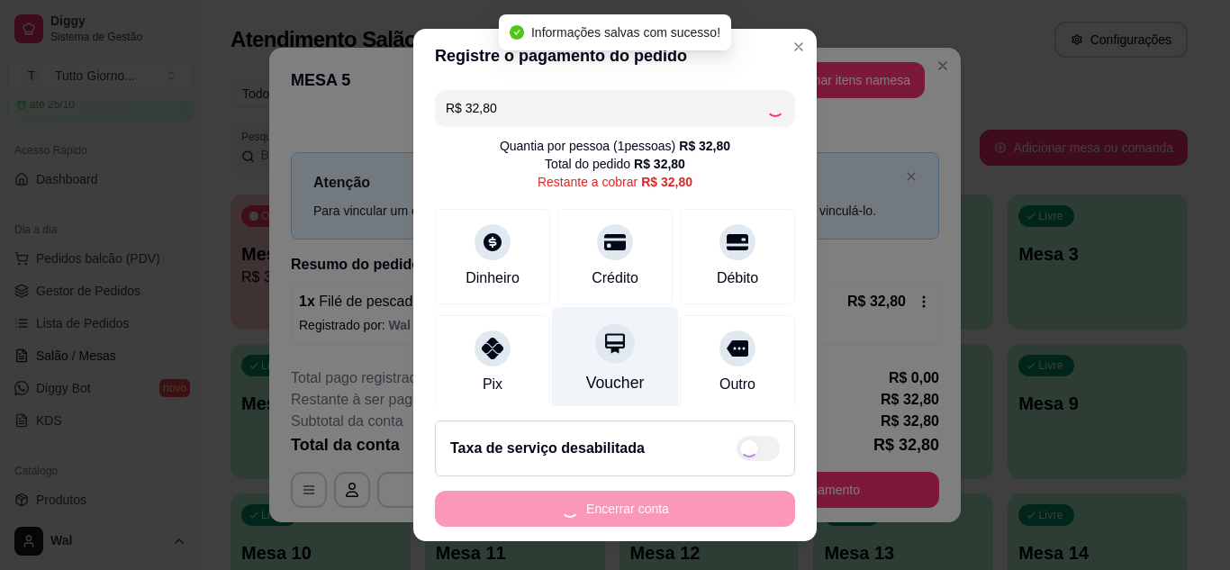
type input "R$ 0,00"
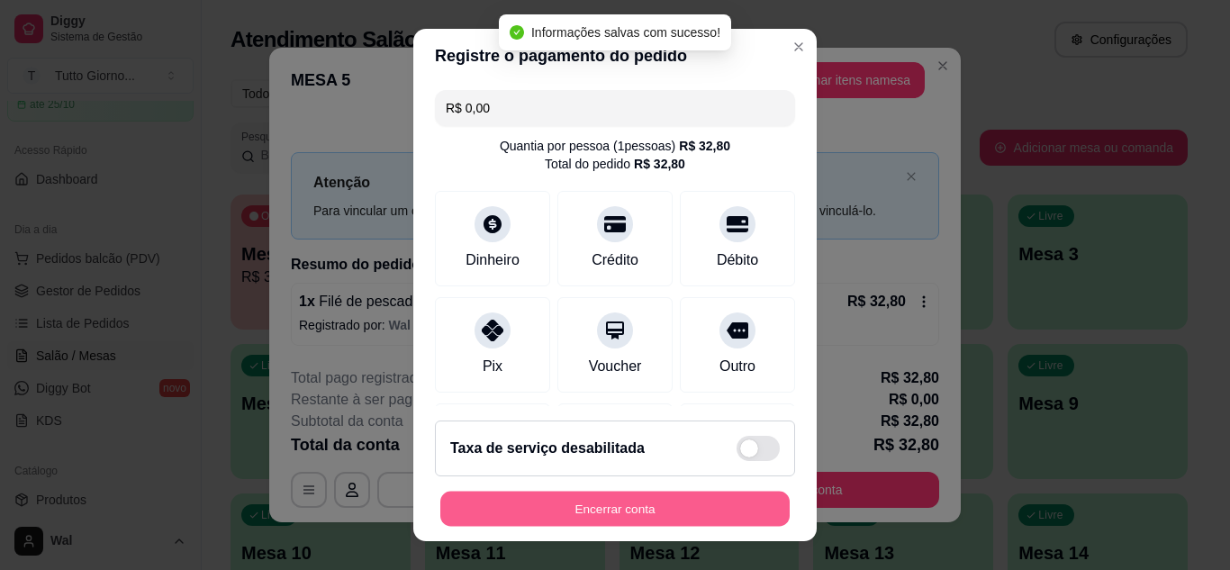
click at [626, 510] on button "Encerrar conta" at bounding box center [614, 509] width 349 height 35
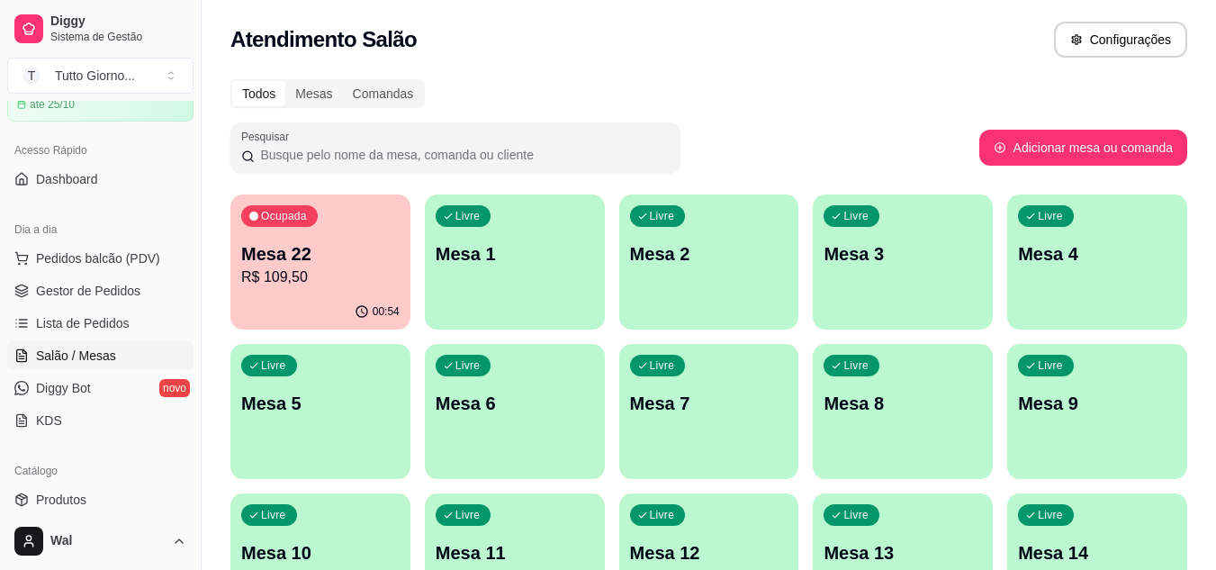
click at [338, 297] on div "00:54" at bounding box center [320, 311] width 180 height 35
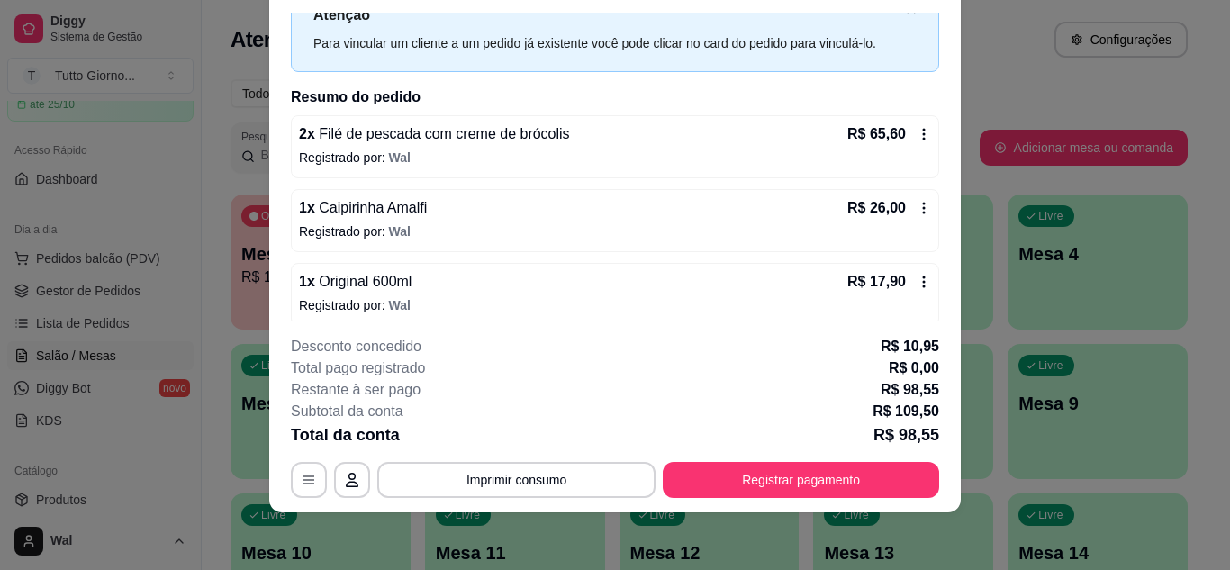
scroll to position [79, 0]
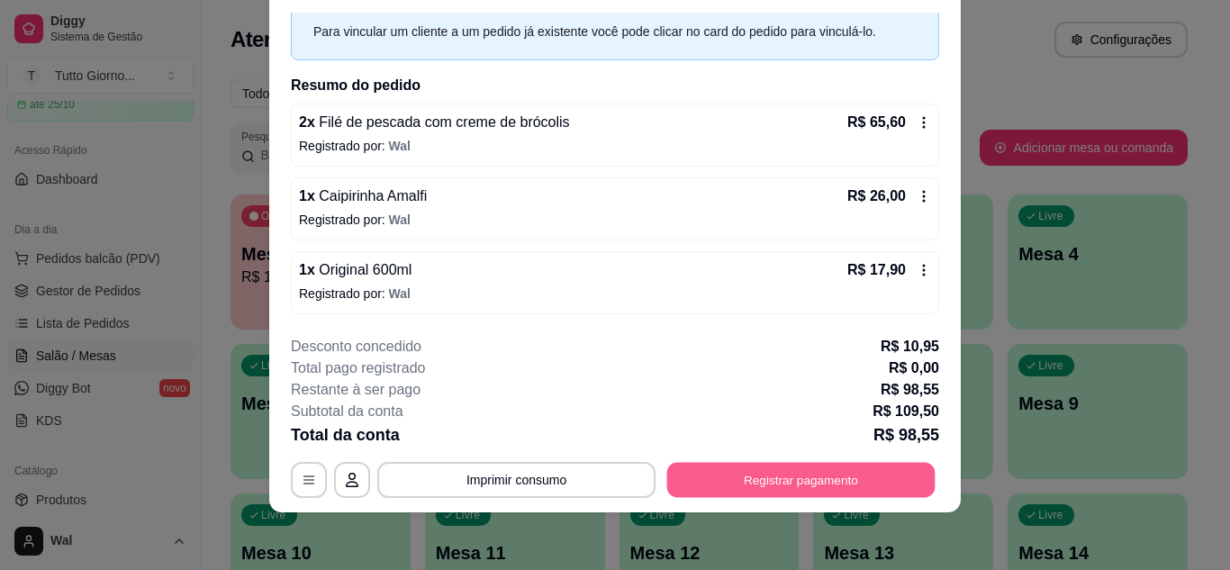
click at [801, 477] on button "Registrar pagamento" at bounding box center [801, 479] width 268 height 35
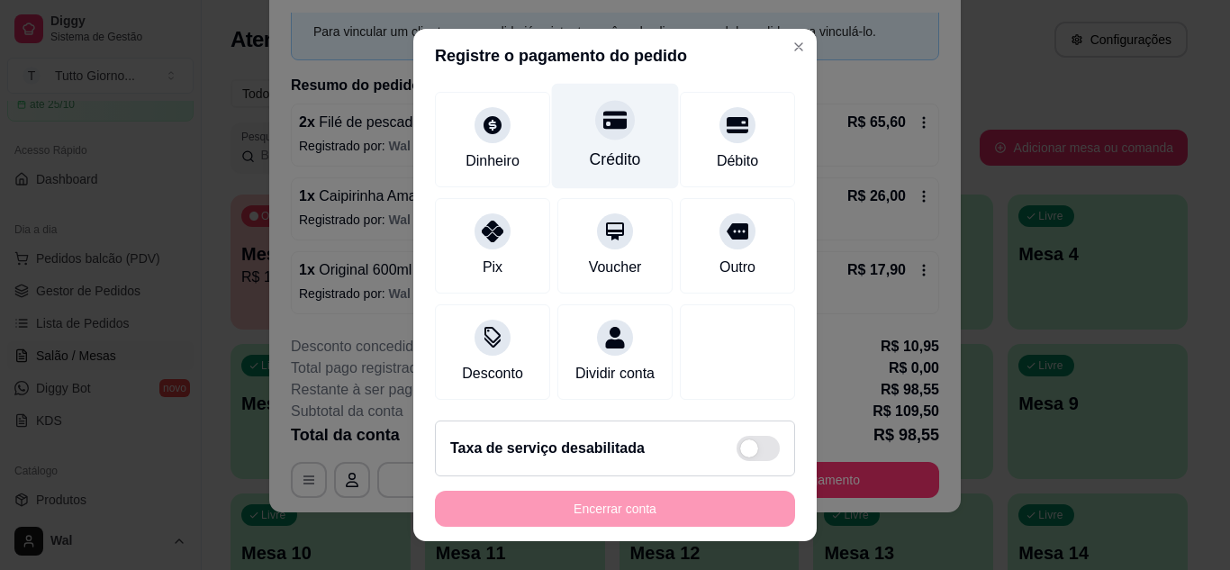
scroll to position [157, 0]
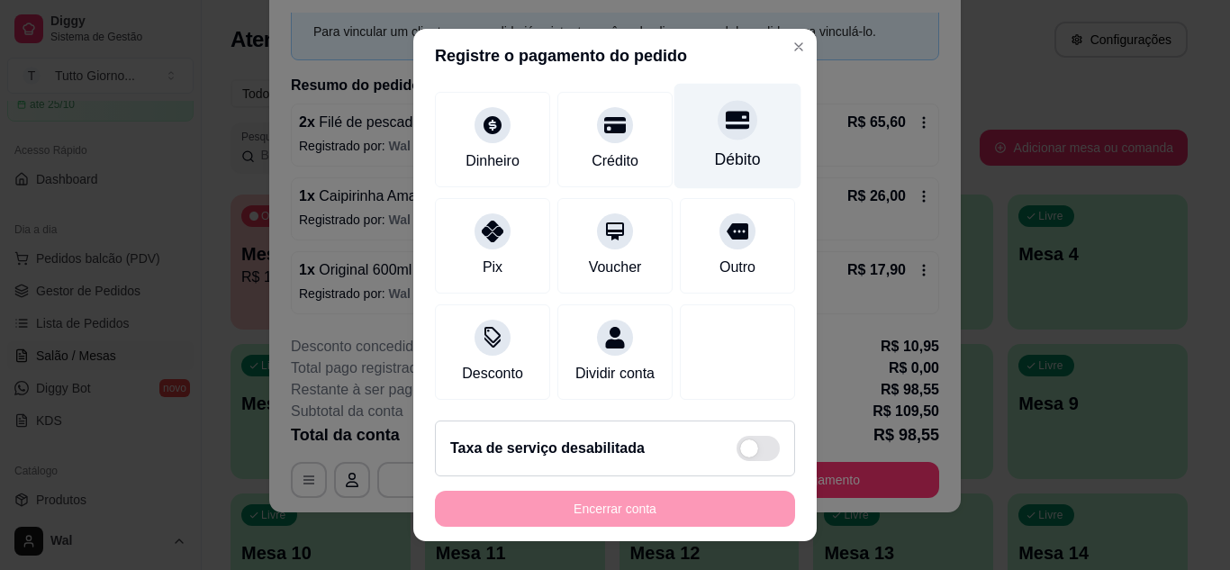
click at [718, 122] on div "Débito" at bounding box center [737, 135] width 127 height 105
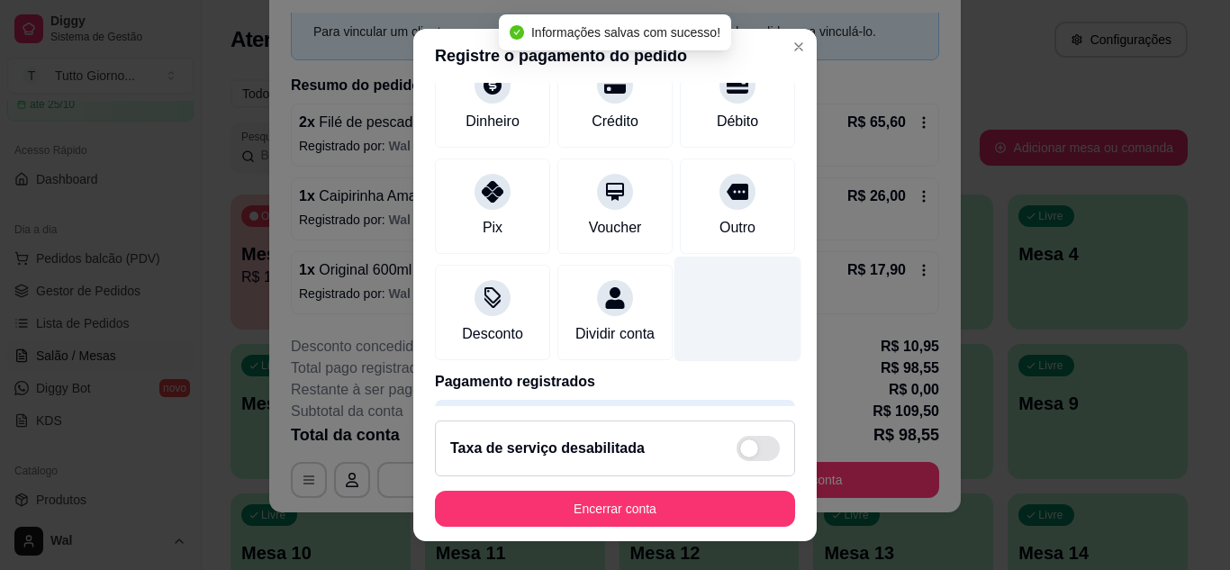
type input "R$ 0,00"
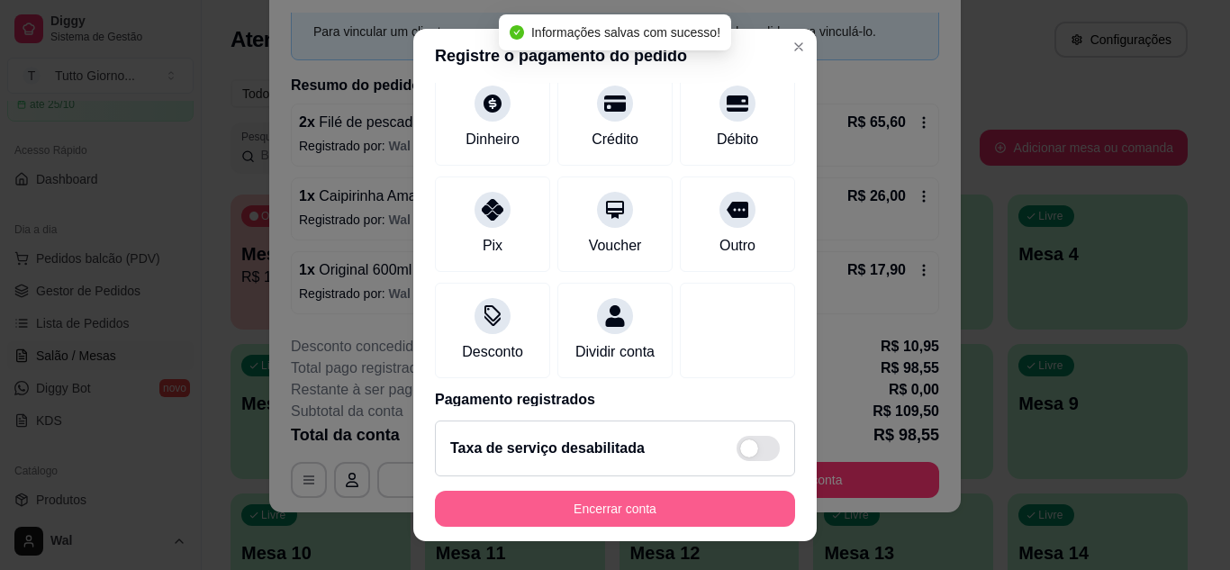
click at [602, 516] on button "Encerrar conta" at bounding box center [615, 509] width 360 height 36
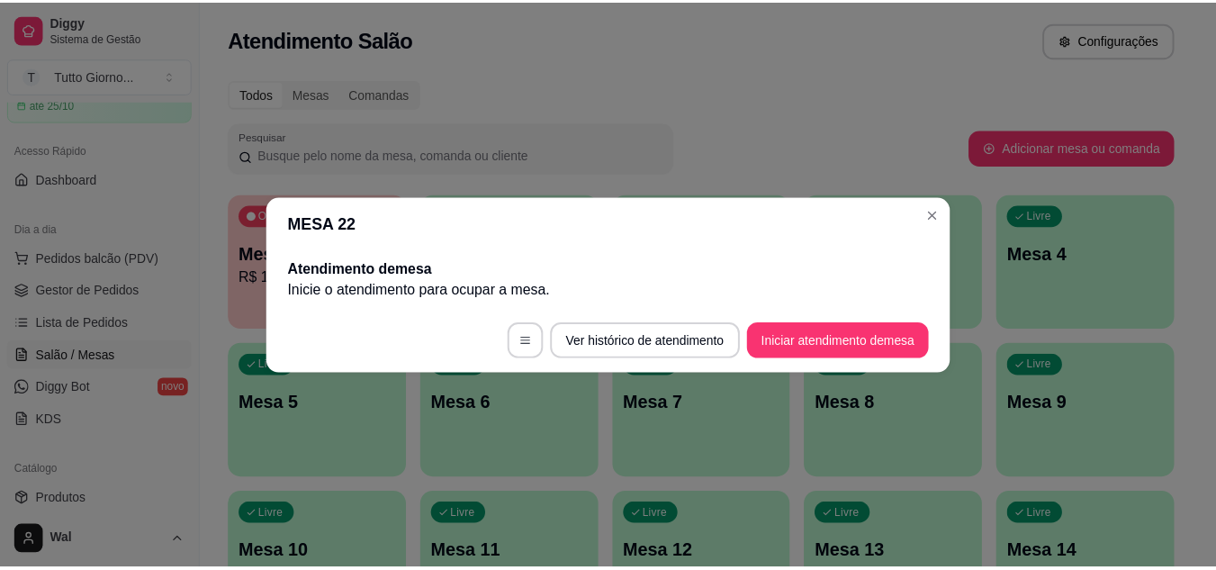
scroll to position [0, 0]
